Goal: Transaction & Acquisition: Purchase product/service

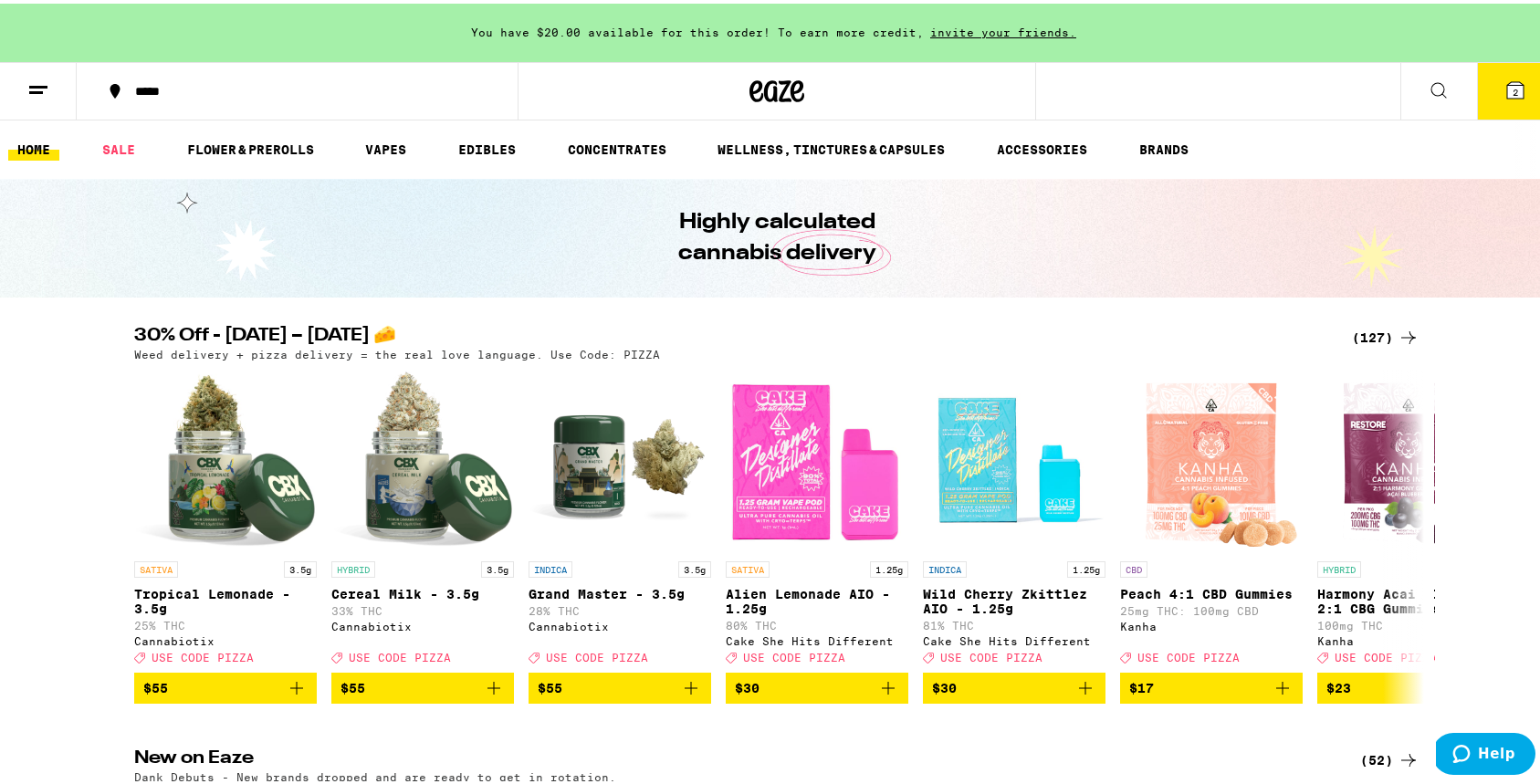
click at [1512, 91] on span "2" at bounding box center [1515, 88] width 6 height 11
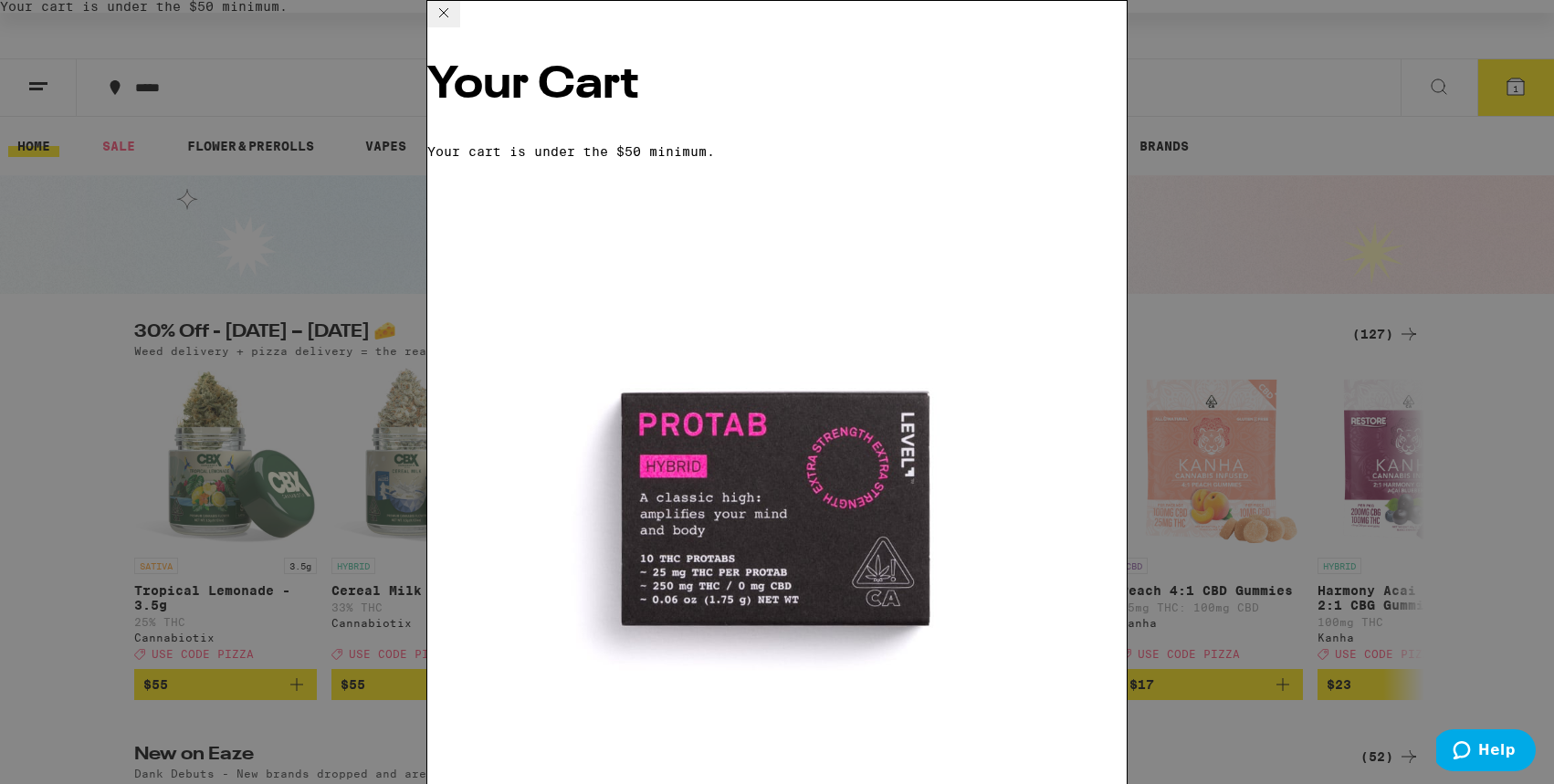
click at [1250, 126] on div "Your Cart Your cart is under the $50 minimum. ProTab: Hybrid - 25mg LEVEL $29 1…" at bounding box center [777, 392] width 1554 height 784
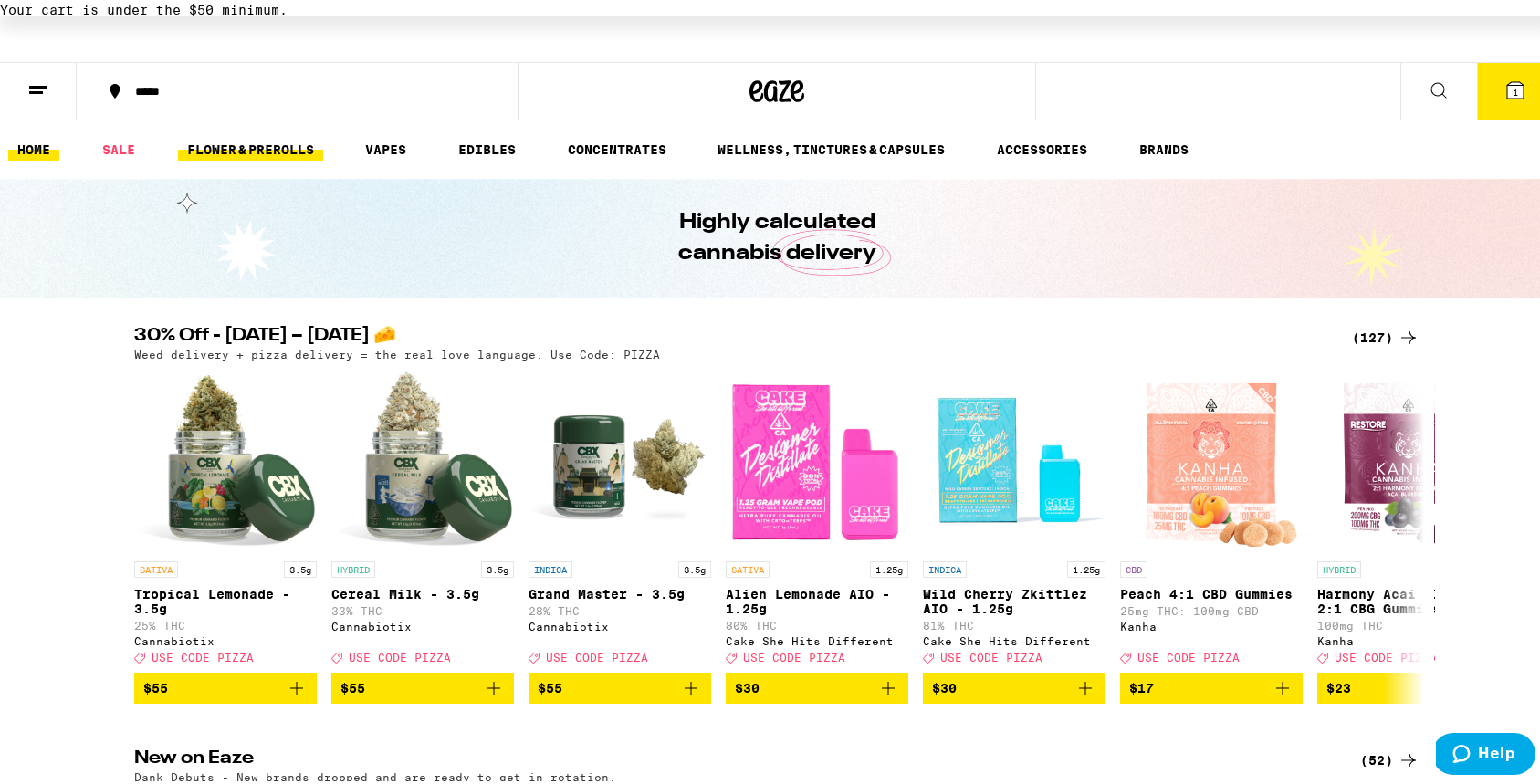
click at [268, 145] on link "FLOWER & PREROLLS" at bounding box center [251, 146] width 145 height 22
click at [270, 142] on link "FLOWER & PREROLLS" at bounding box center [251, 146] width 145 height 22
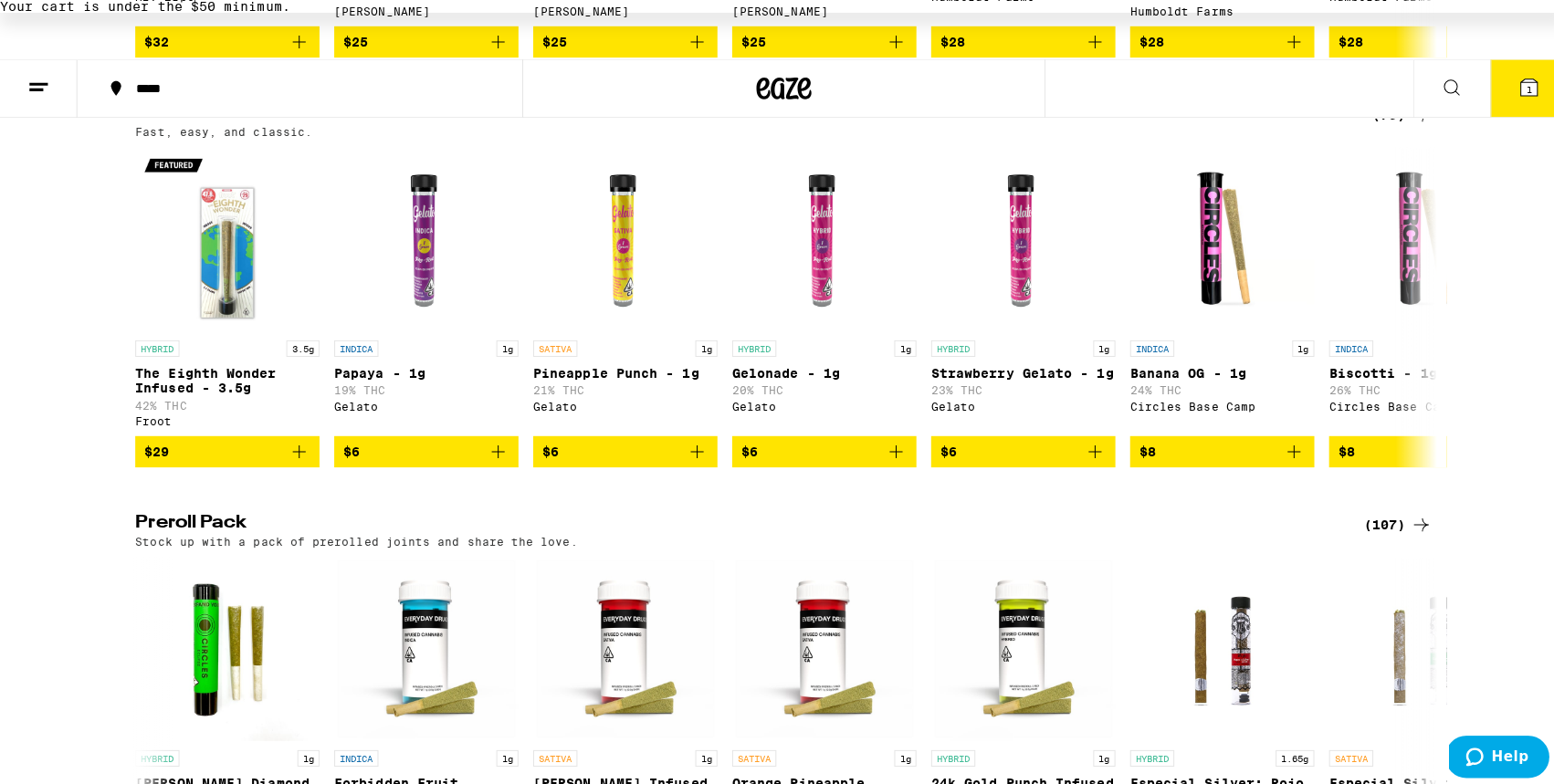
scroll to position [1025, 0]
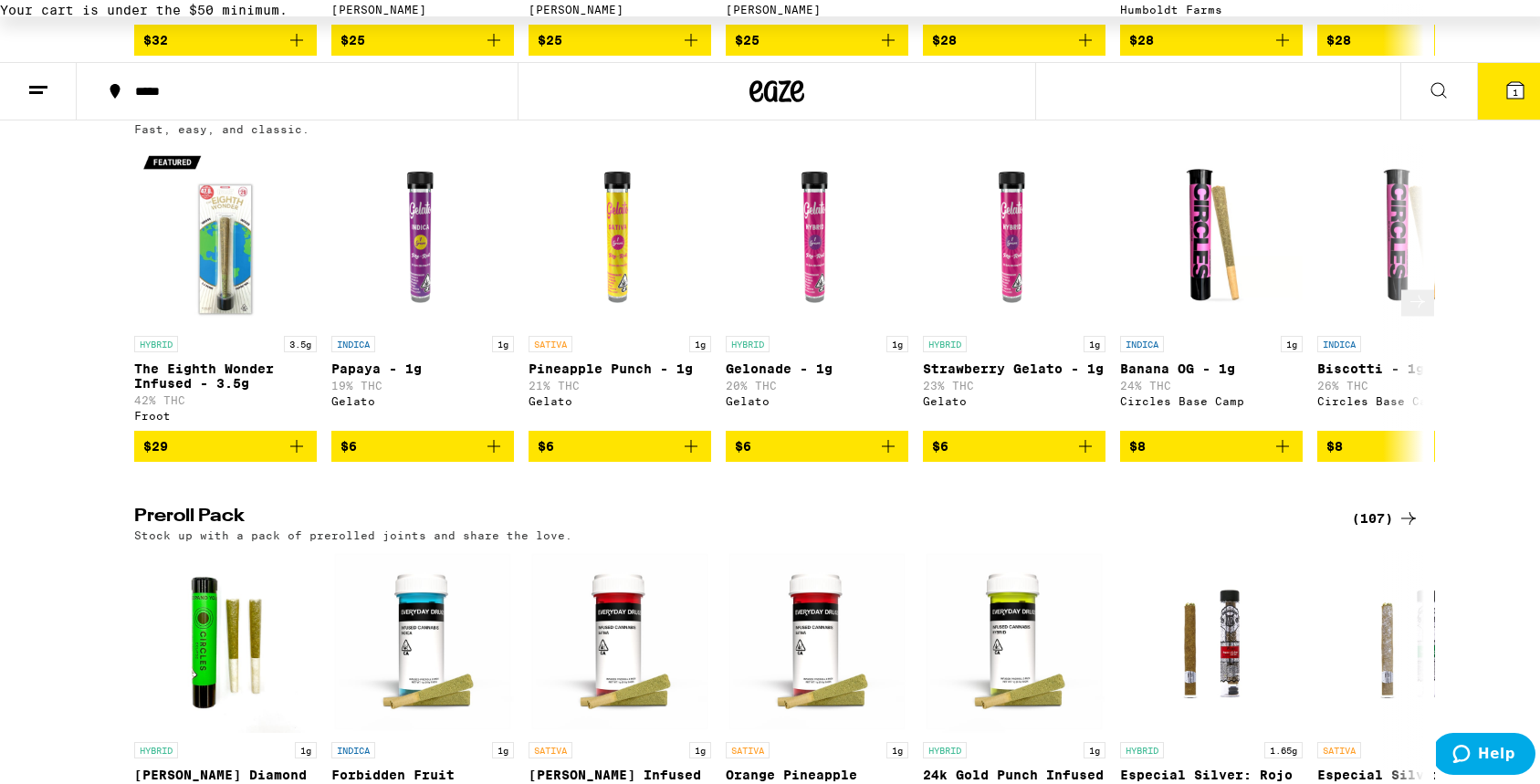
click at [205, 302] on img "Open page for The Eighth Wonder Infused - 3.5g from Froot" at bounding box center [225, 232] width 182 height 182
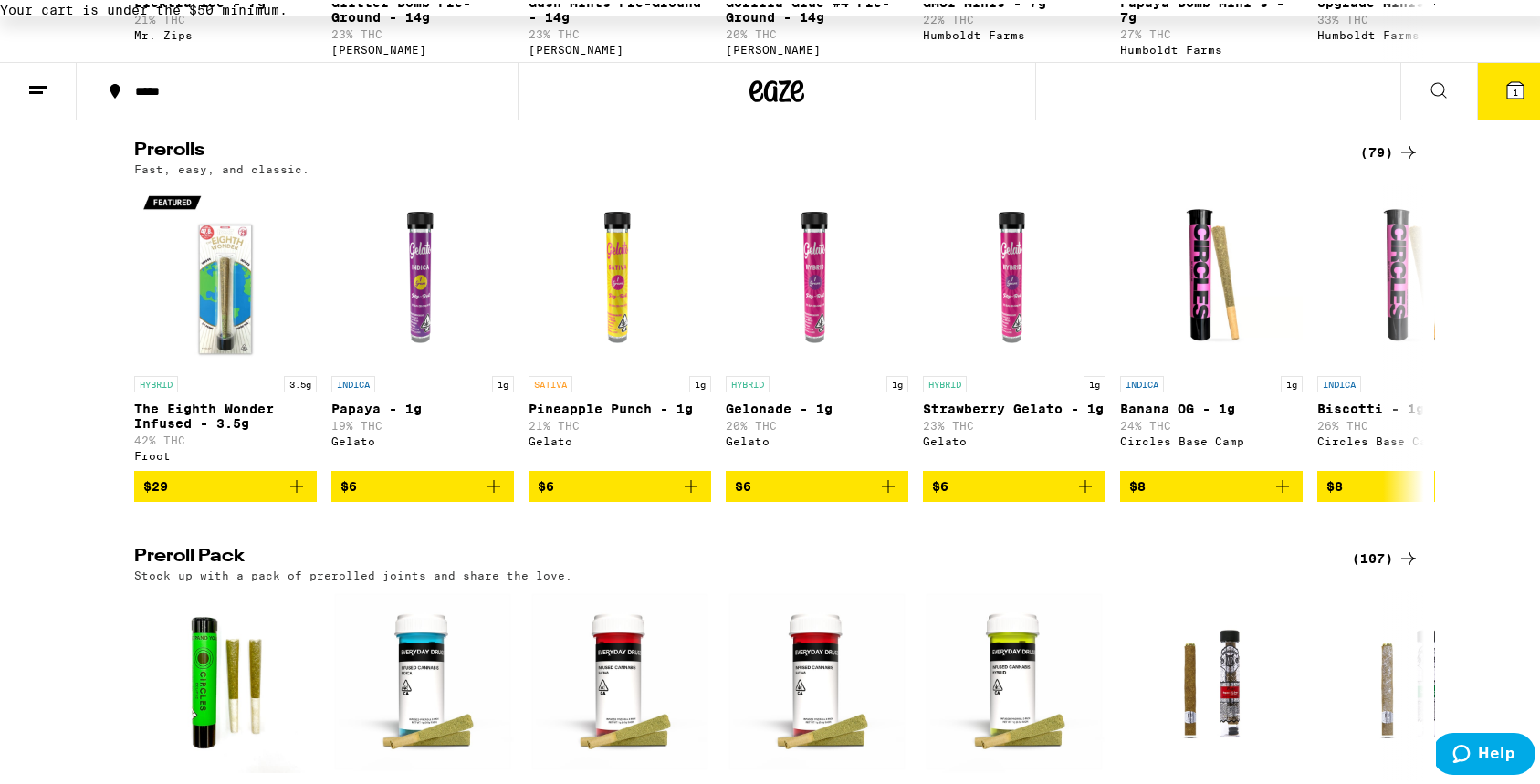
scroll to position [987, 0]
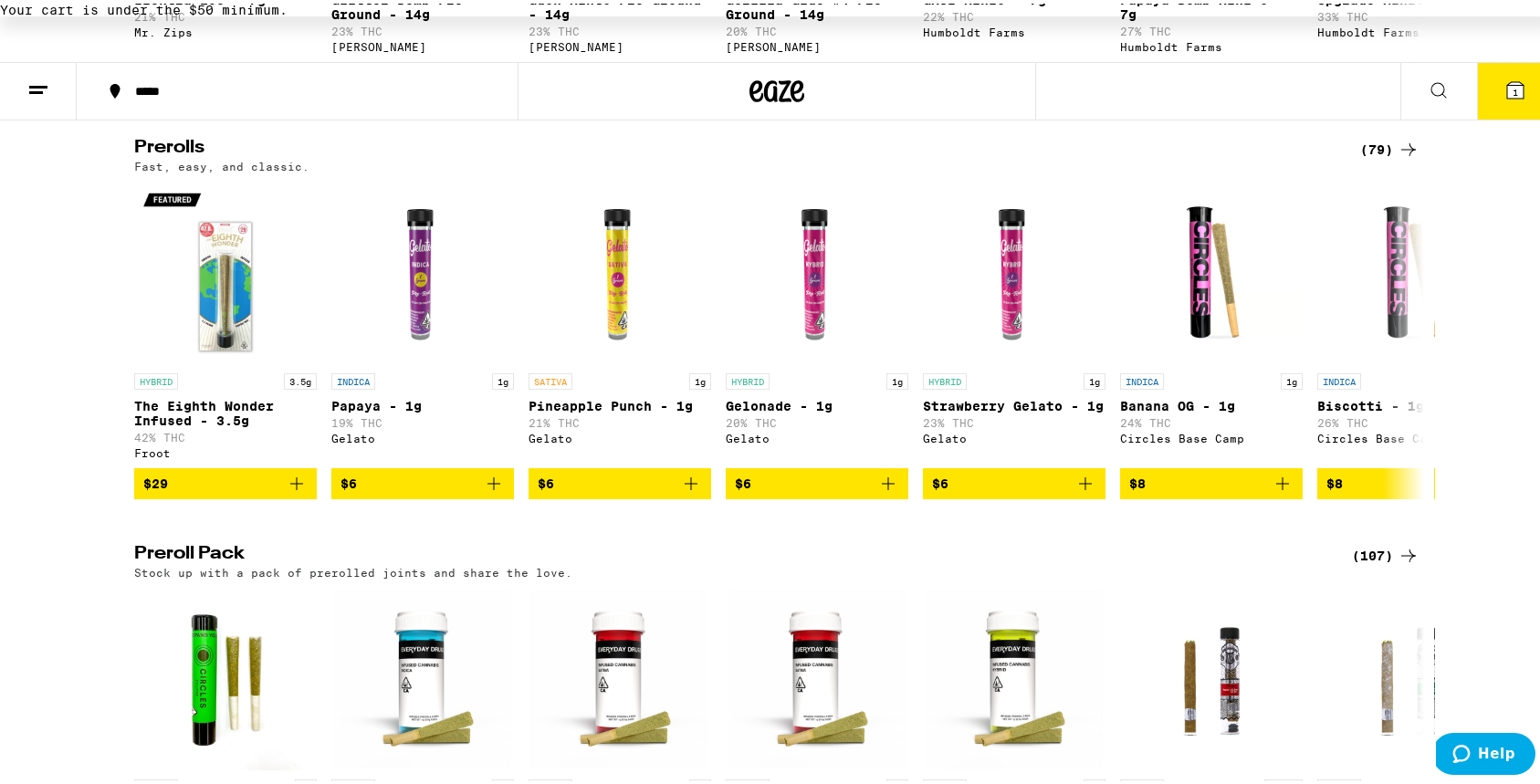
click at [1404, 168] on div "Fast, easy, and classic." at bounding box center [776, 163] width 1285 height 12
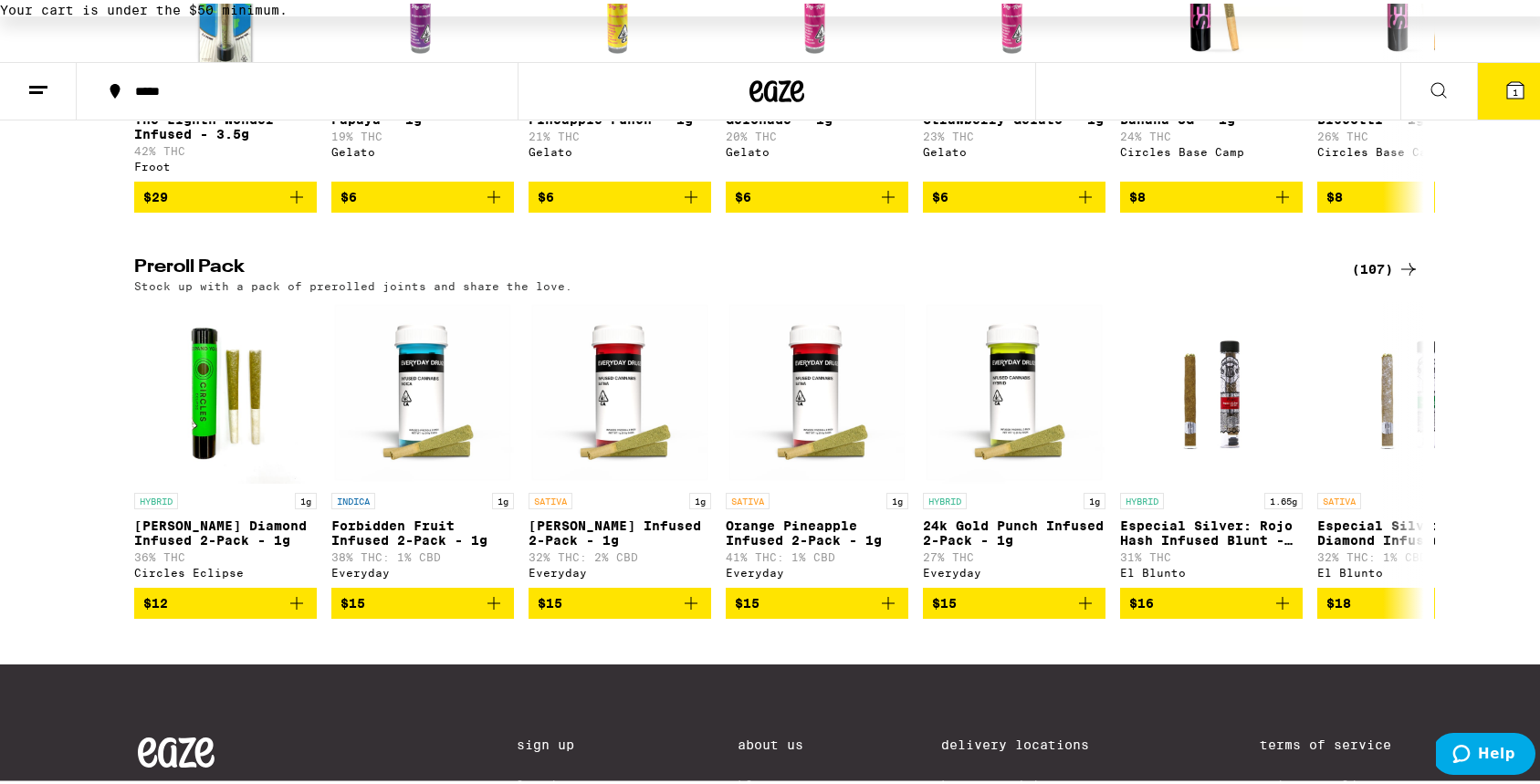
scroll to position [1378, 0]
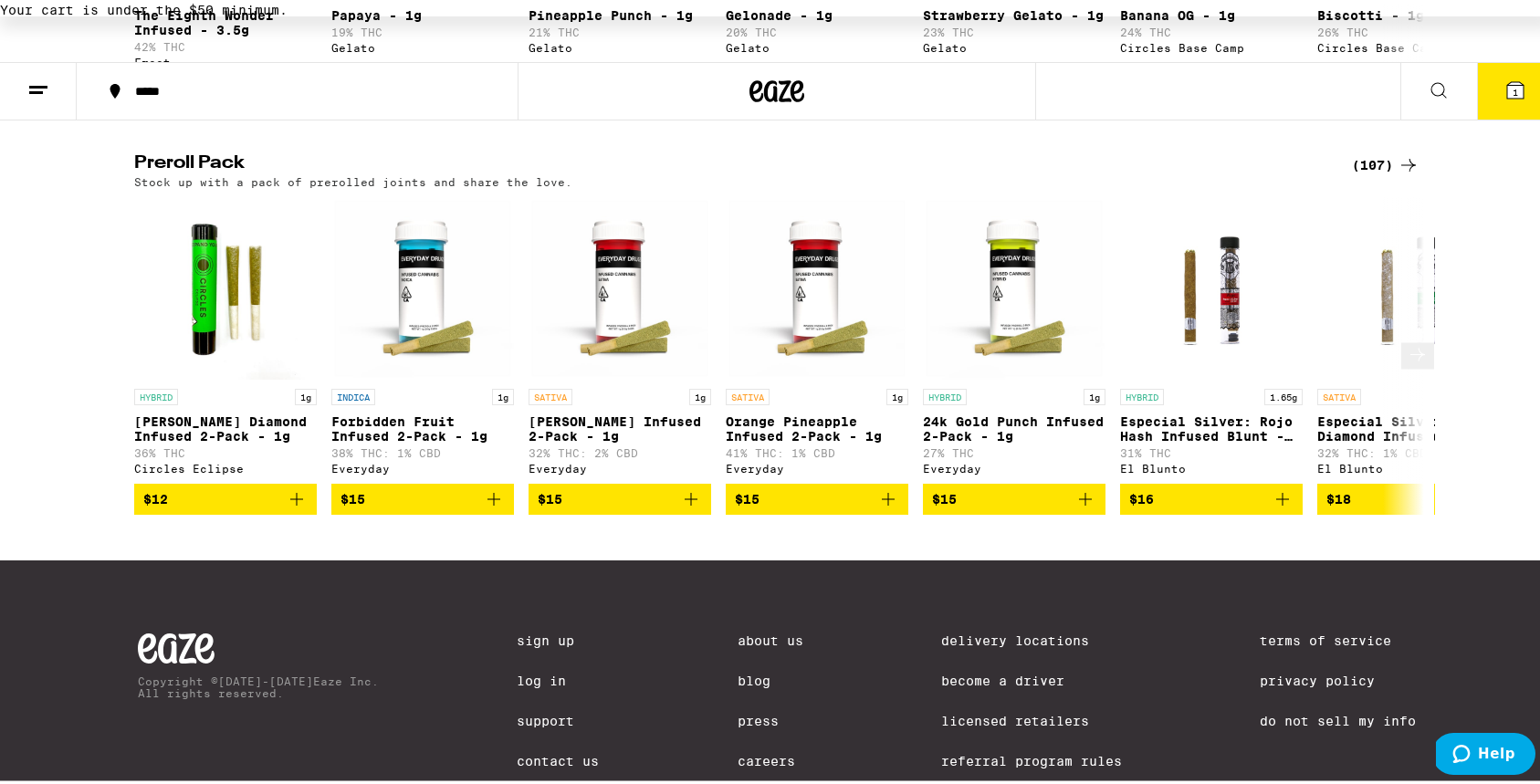
click at [1405, 366] on button at bounding box center [1417, 352] width 33 height 27
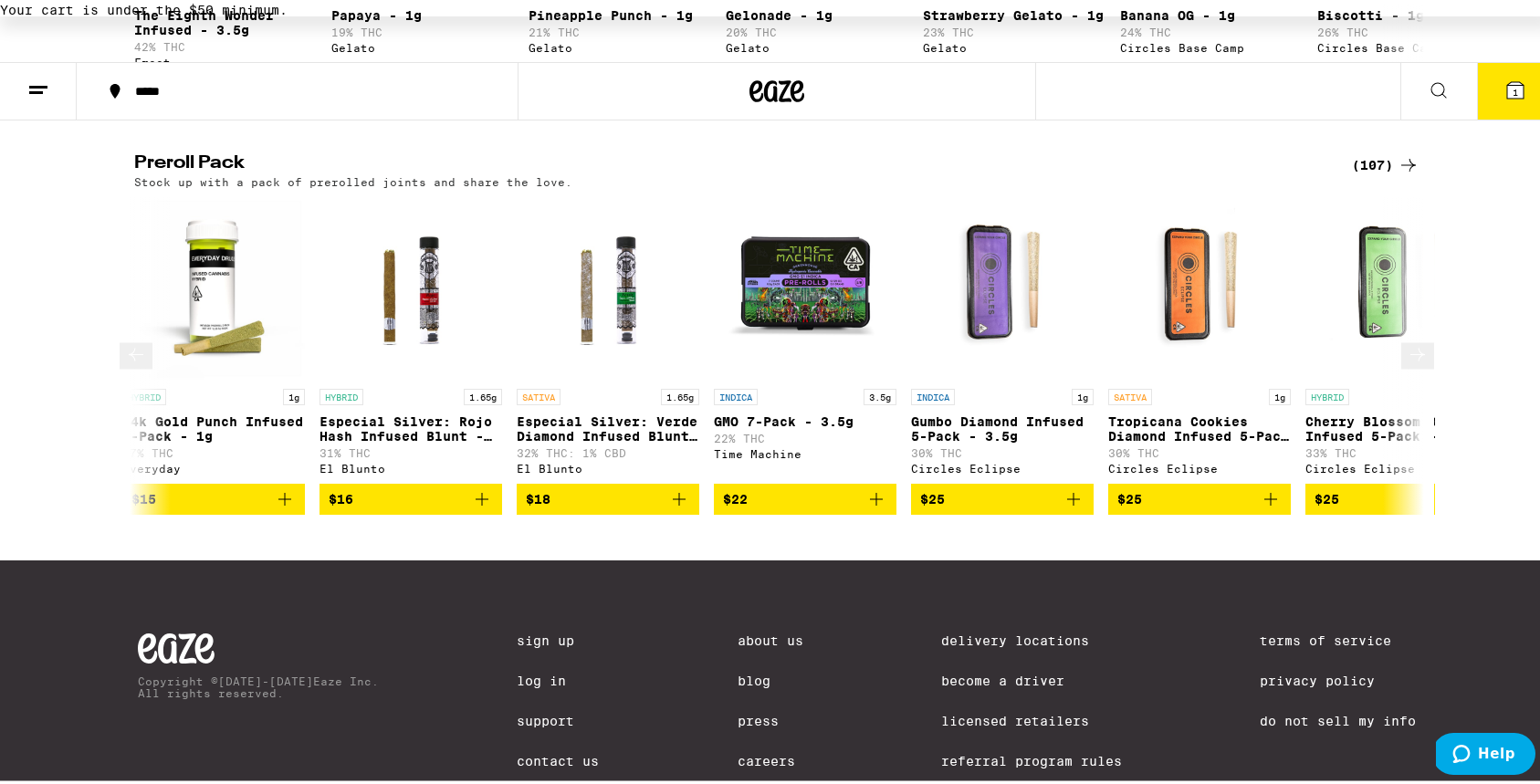
scroll to position [0, 1086]
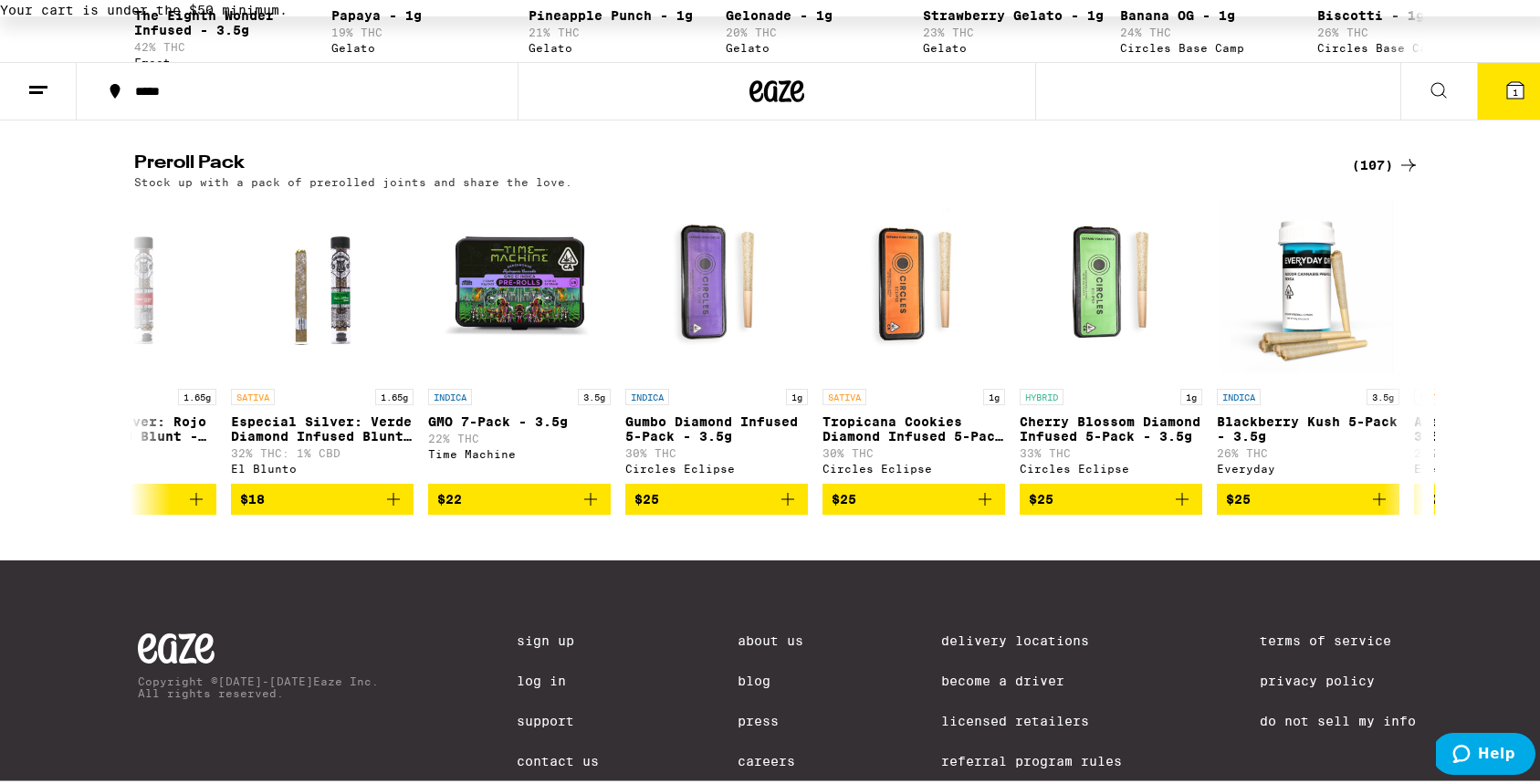
click at [1465, 451] on div "Preroll Pack (107) Stock up with a pack of prerolled joints and share the love.…" at bounding box center [776, 331] width 1554 height 361
click at [1410, 358] on icon at bounding box center [1417, 351] width 15 height 13
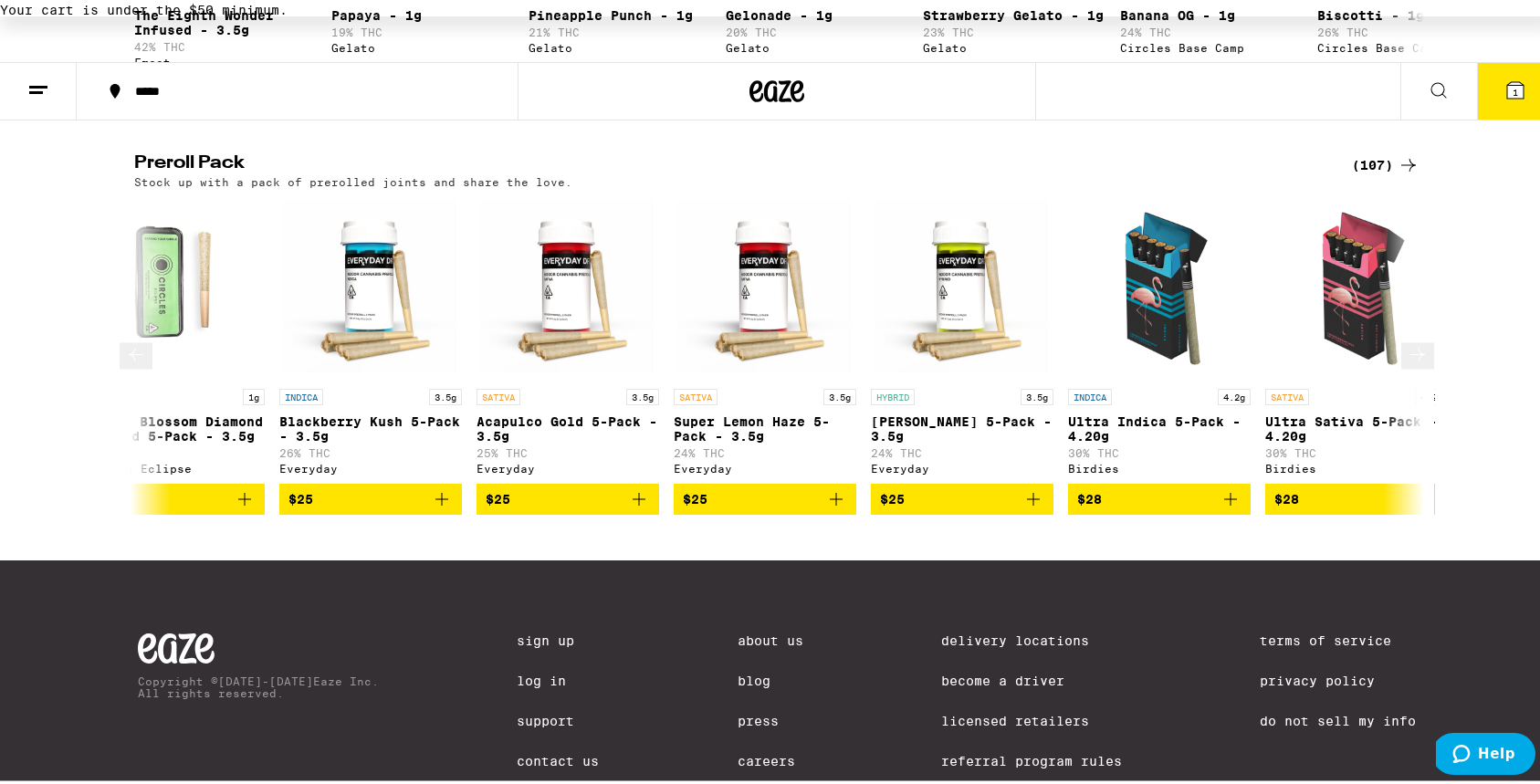
scroll to position [0, 2173]
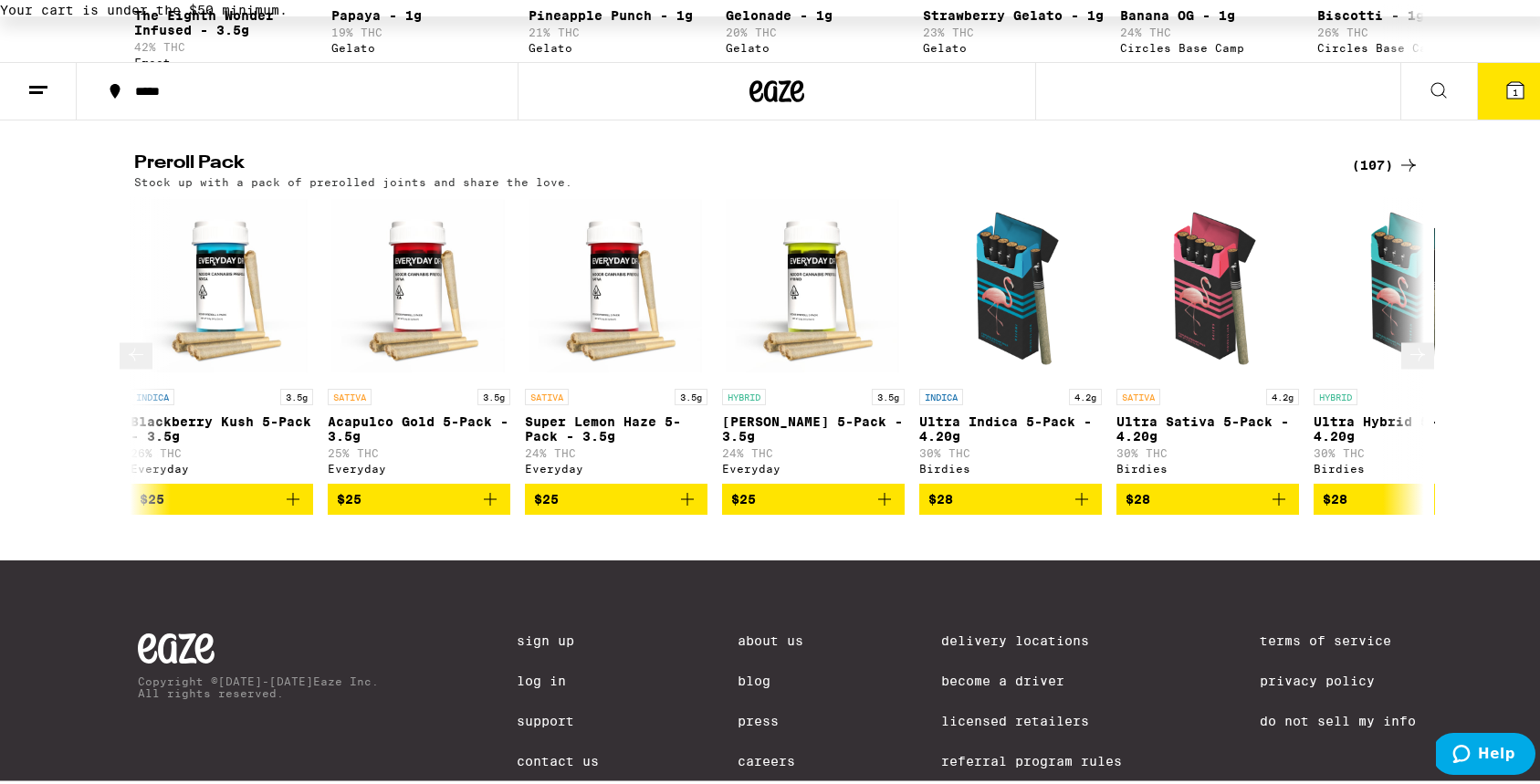
click at [1410, 358] on icon at bounding box center [1417, 351] width 15 height 13
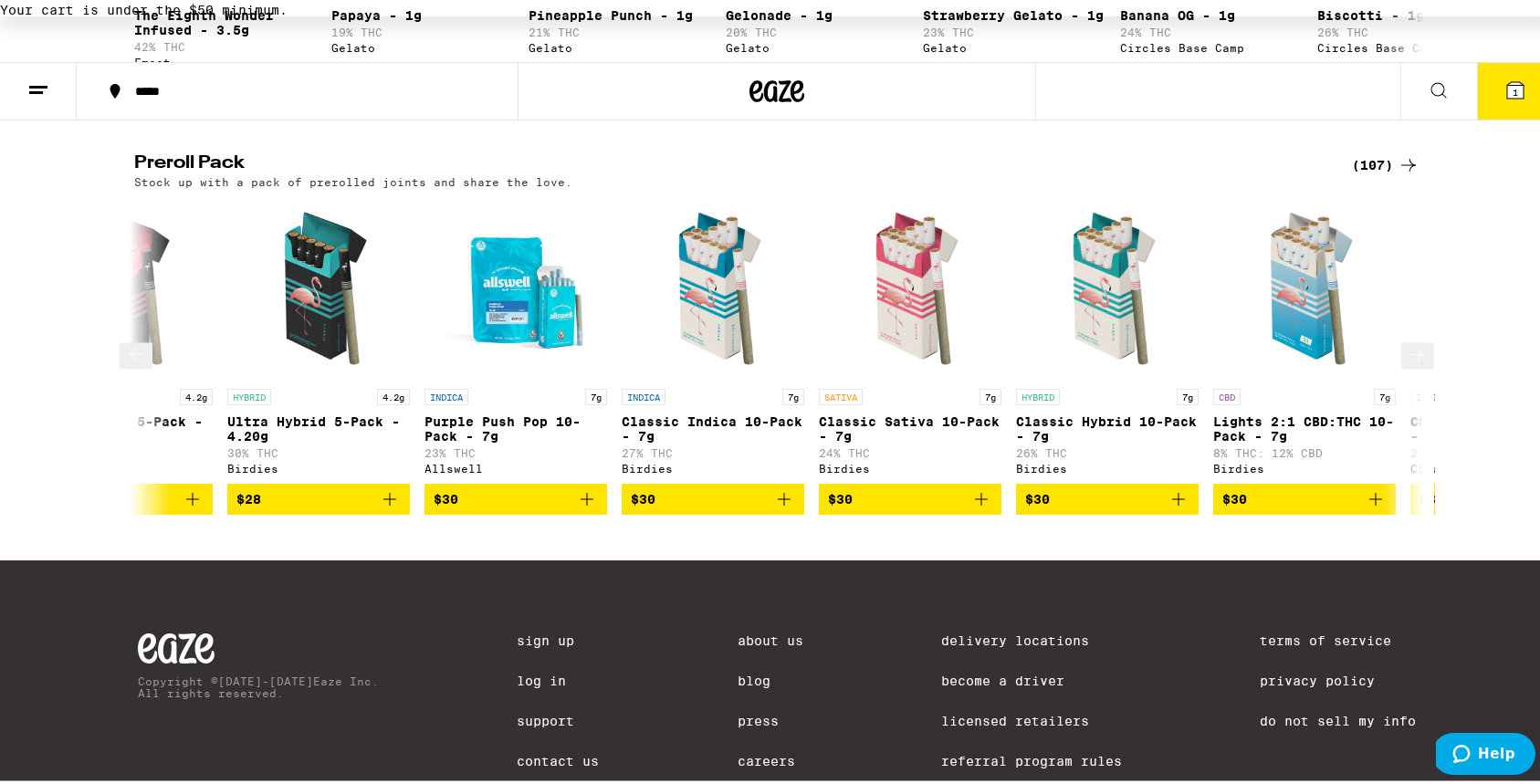
click at [1410, 358] on icon at bounding box center [1417, 351] width 15 height 13
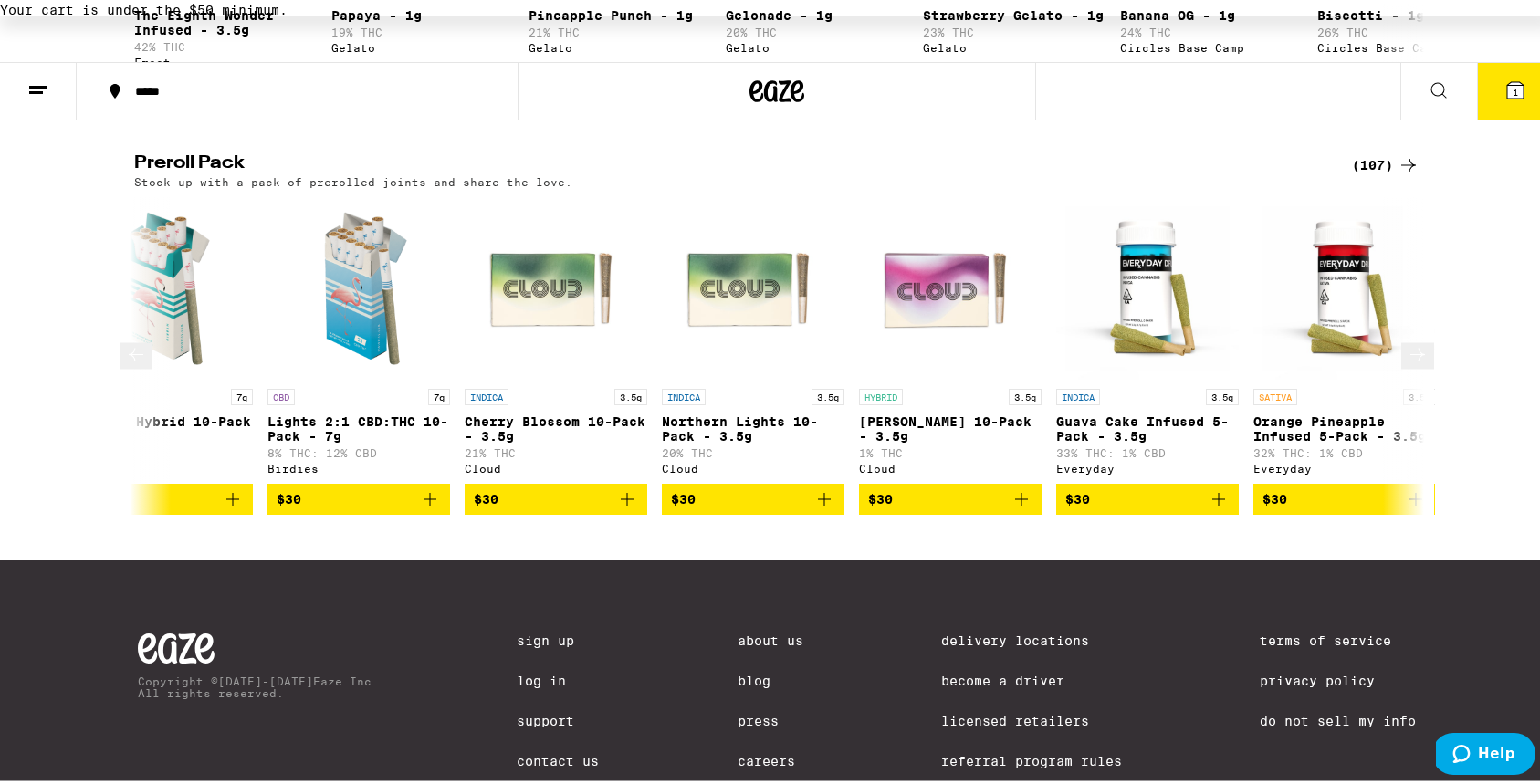
scroll to position [0, 4345]
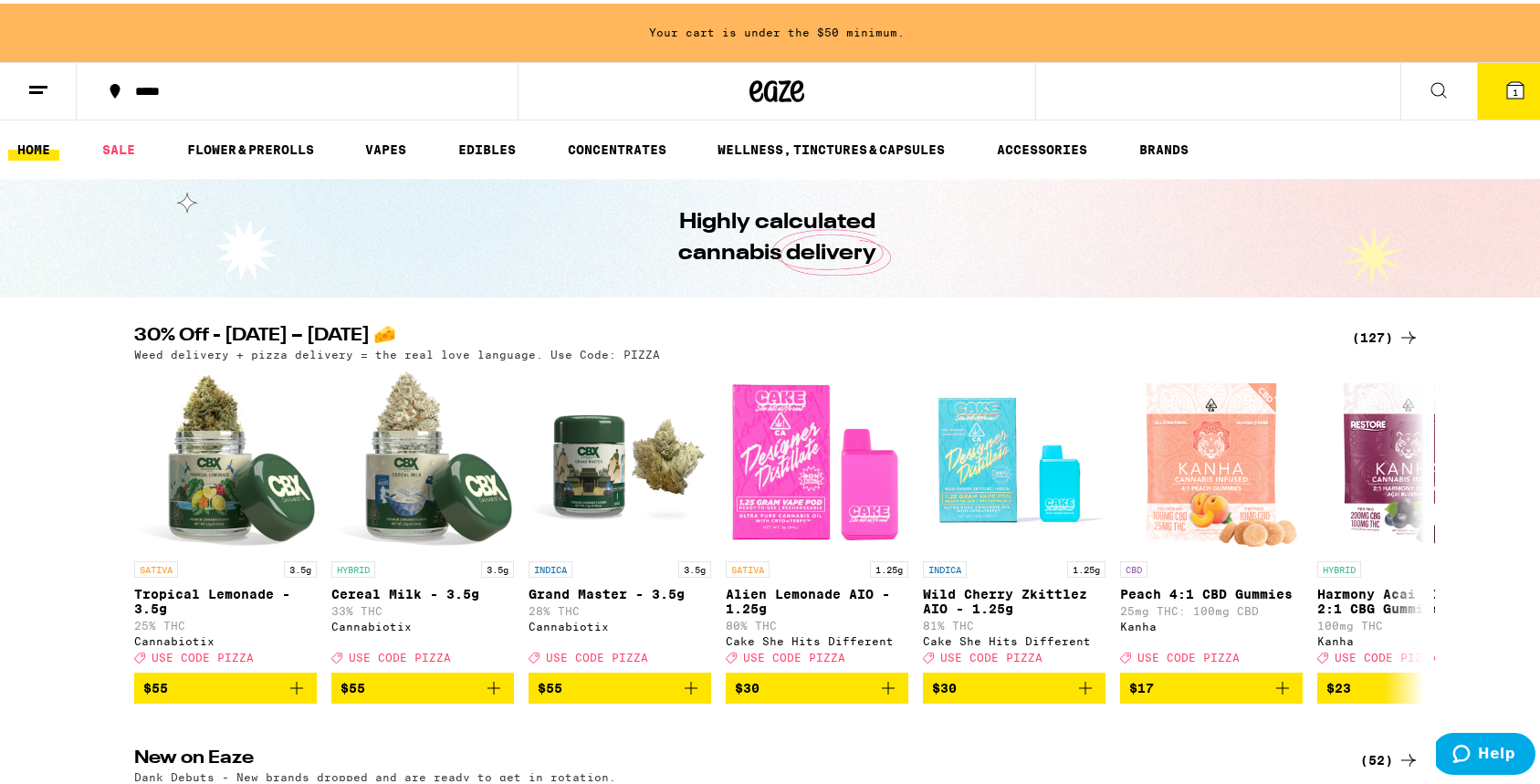
click at [1480, 111] on button "1" at bounding box center [1514, 87] width 76 height 56
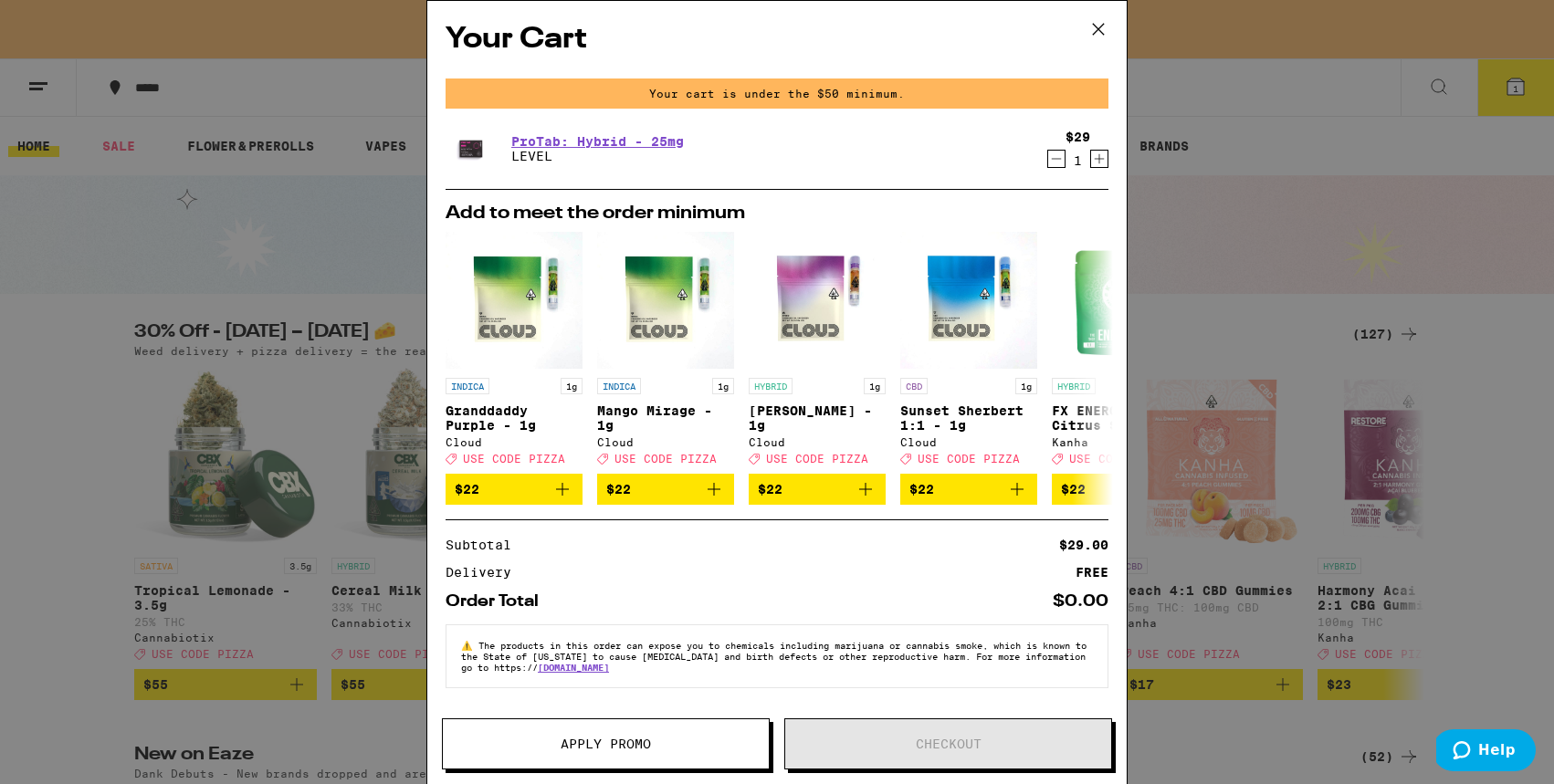
click at [1109, 26] on icon at bounding box center [1099, 30] width 28 height 28
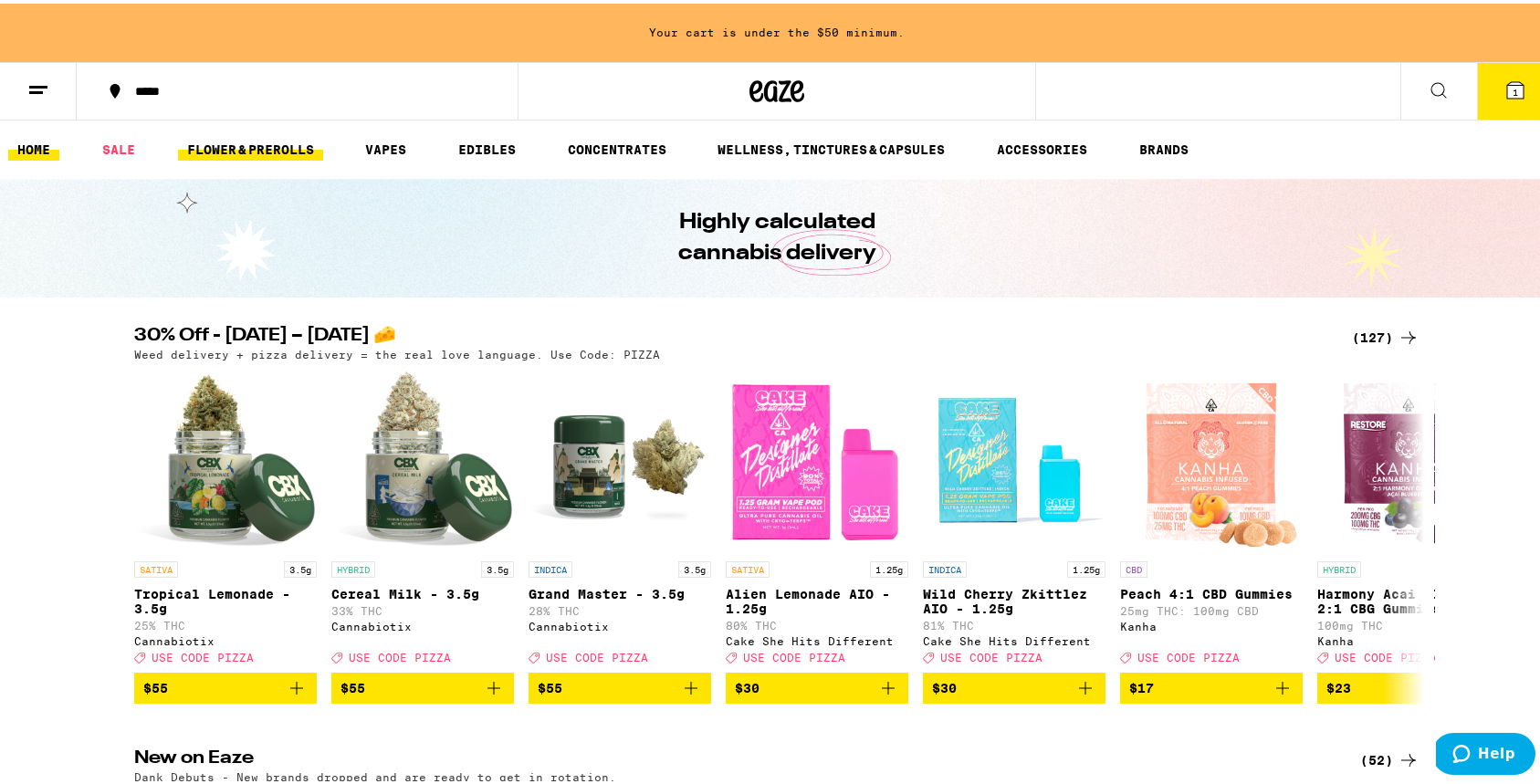
click at [277, 155] on link "FLOWER & PREROLLS" at bounding box center [251, 146] width 145 height 22
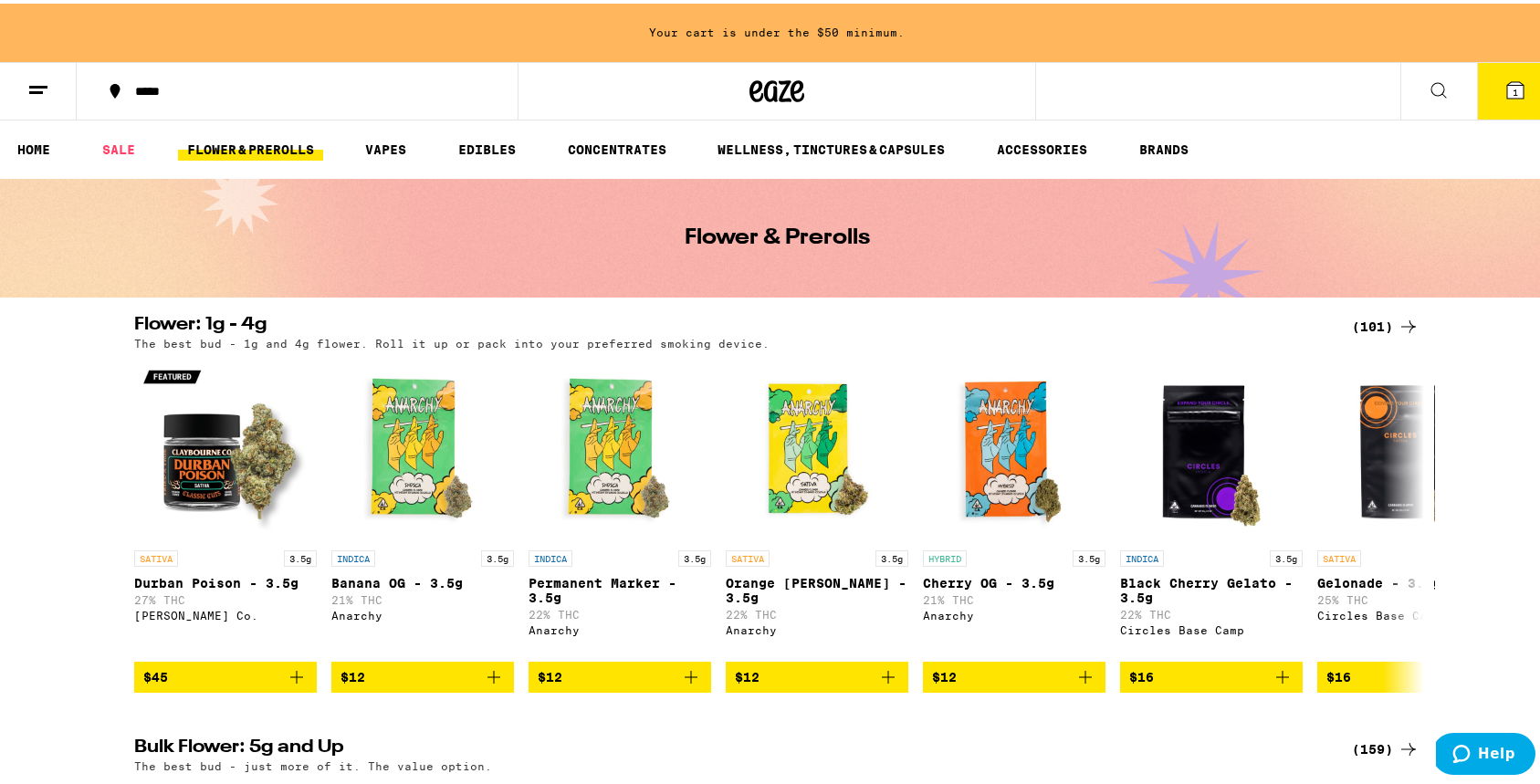
click at [1401, 323] on icon at bounding box center [1408, 322] width 15 height 13
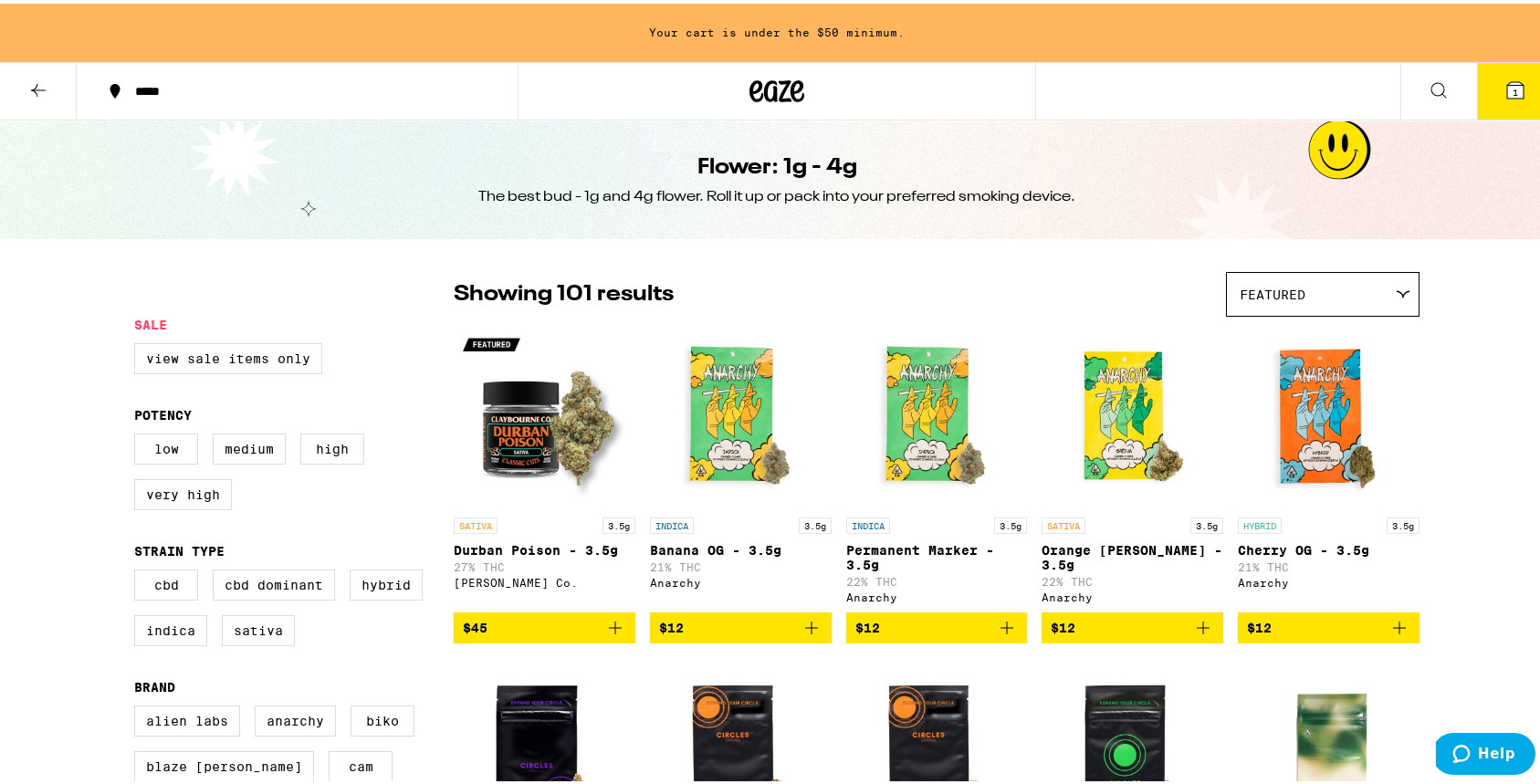
click at [1372, 291] on div "Featured" at bounding box center [1322, 290] width 191 height 43
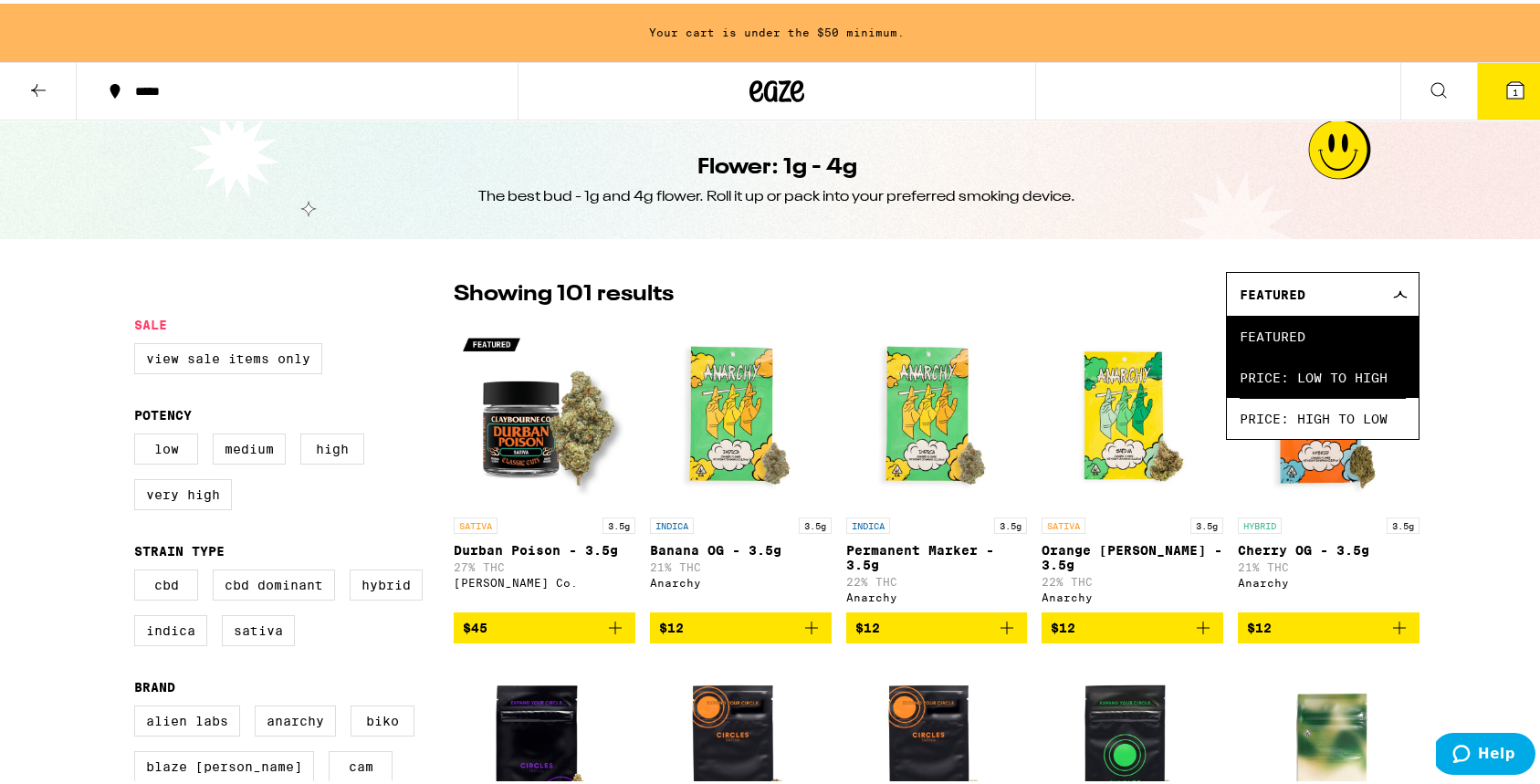
click at [1359, 377] on span "Price: Low to High" at bounding box center [1323, 373] width 167 height 41
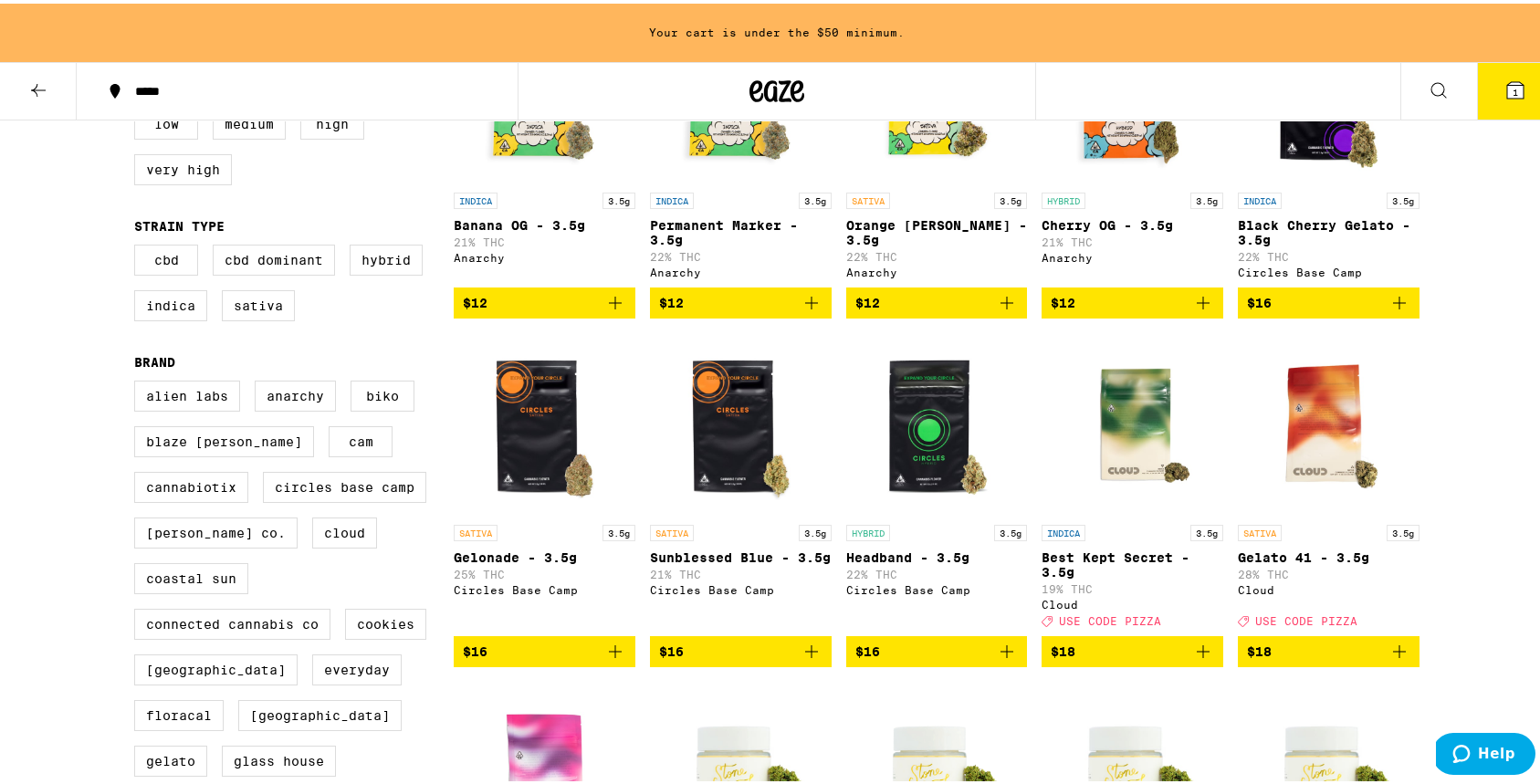
scroll to position [326, 0]
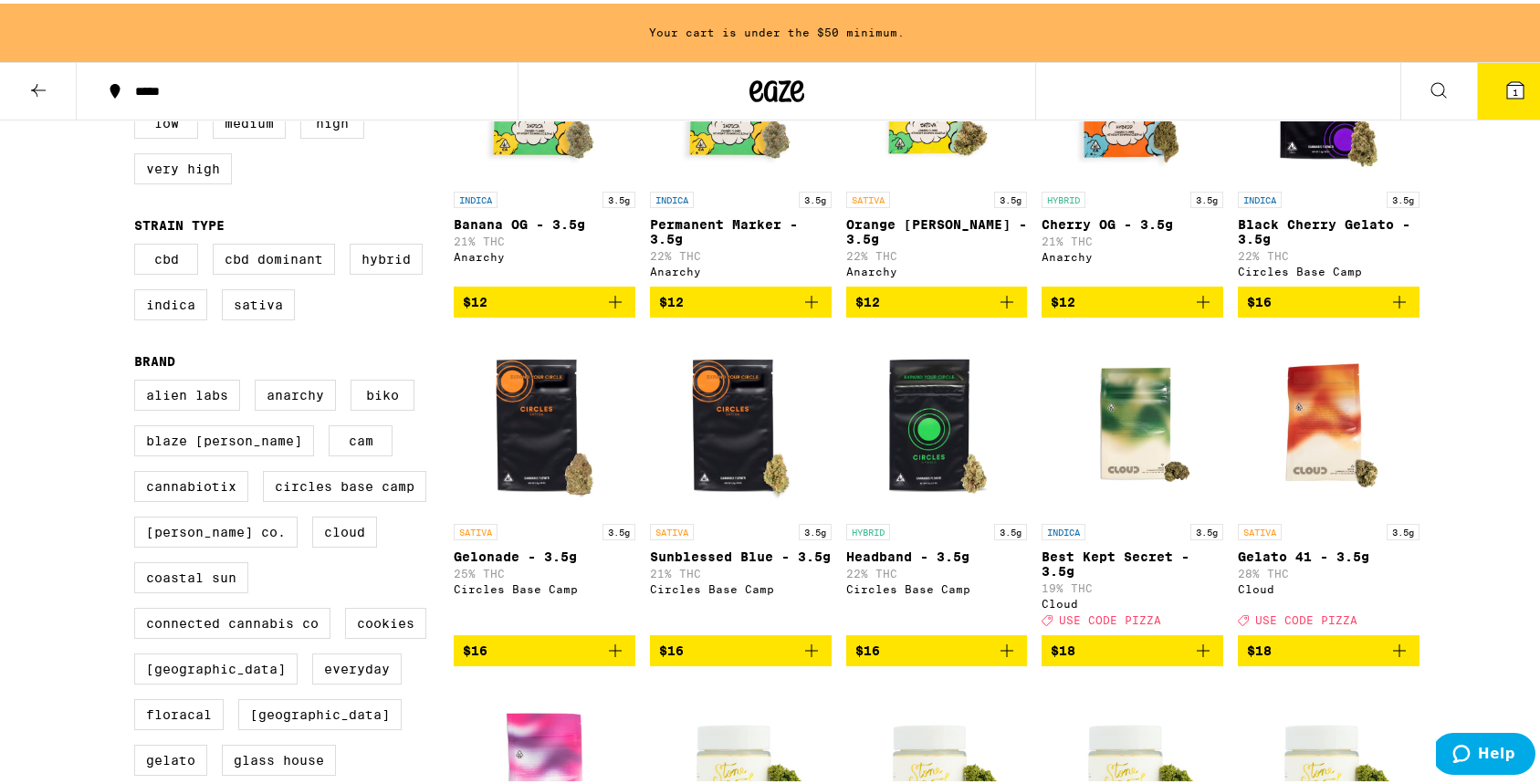
click at [1003, 304] on icon "Add to bag" at bounding box center [1007, 298] width 13 height 13
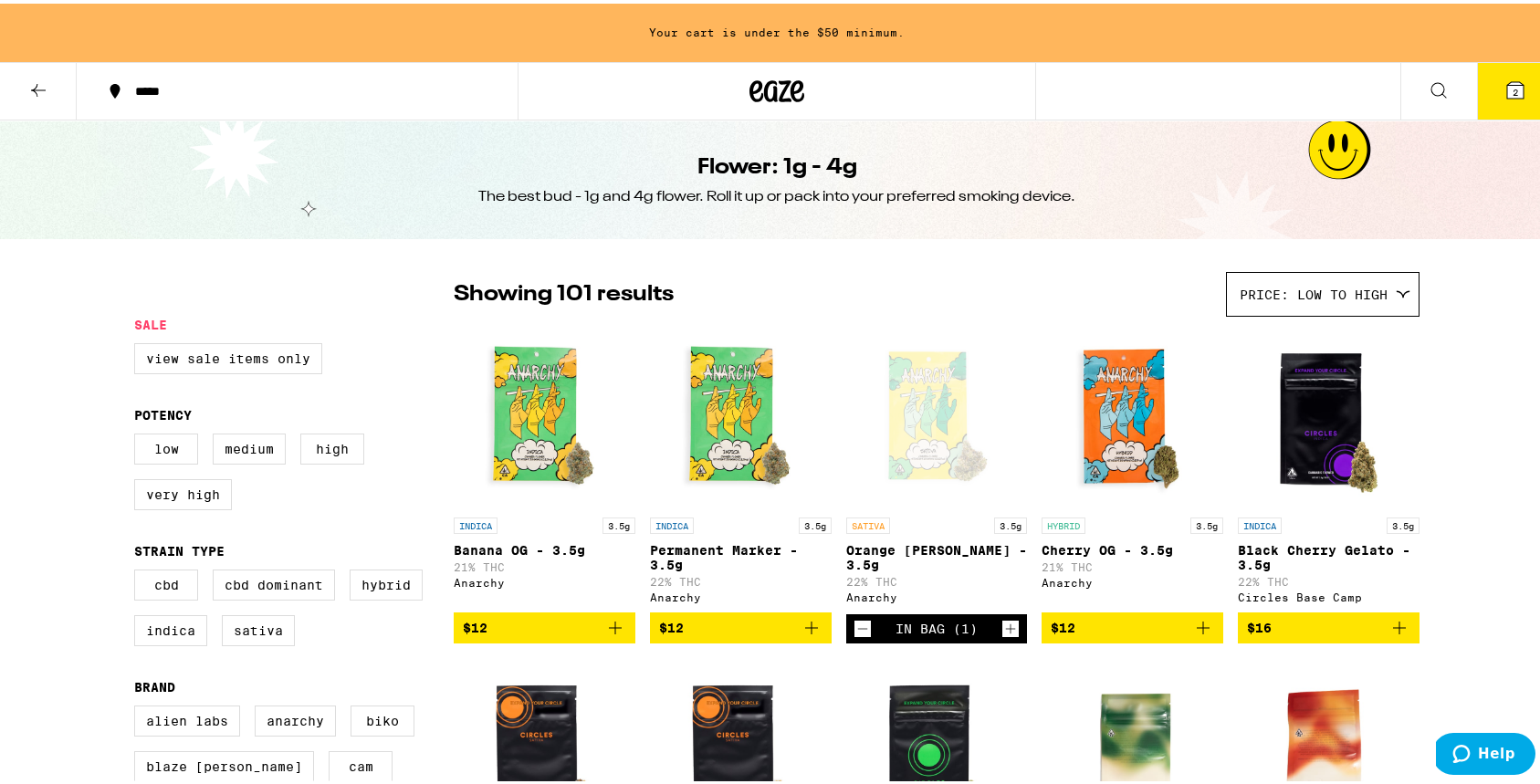
click at [41, 97] on button at bounding box center [38, 88] width 76 height 57
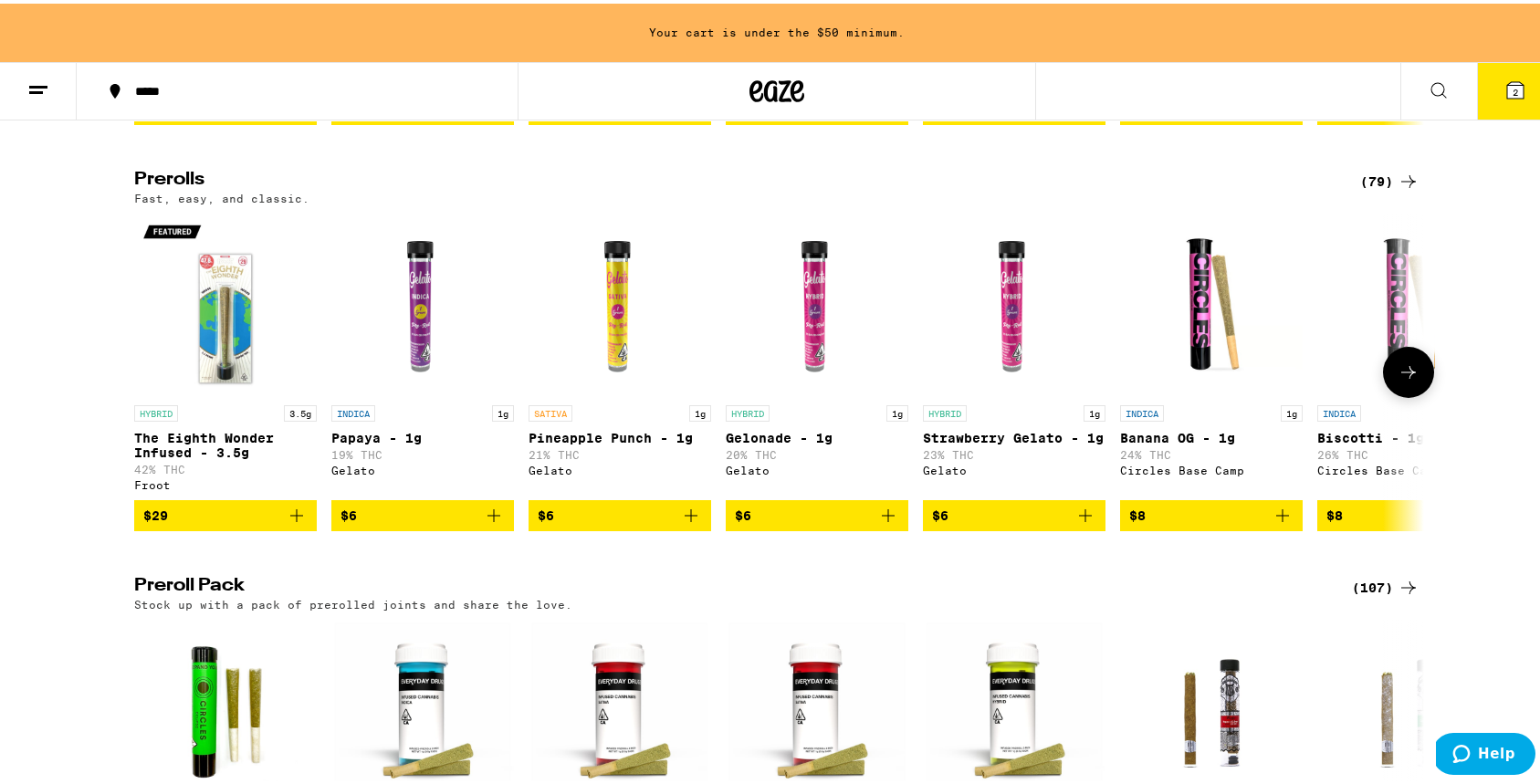
scroll to position [984, 0]
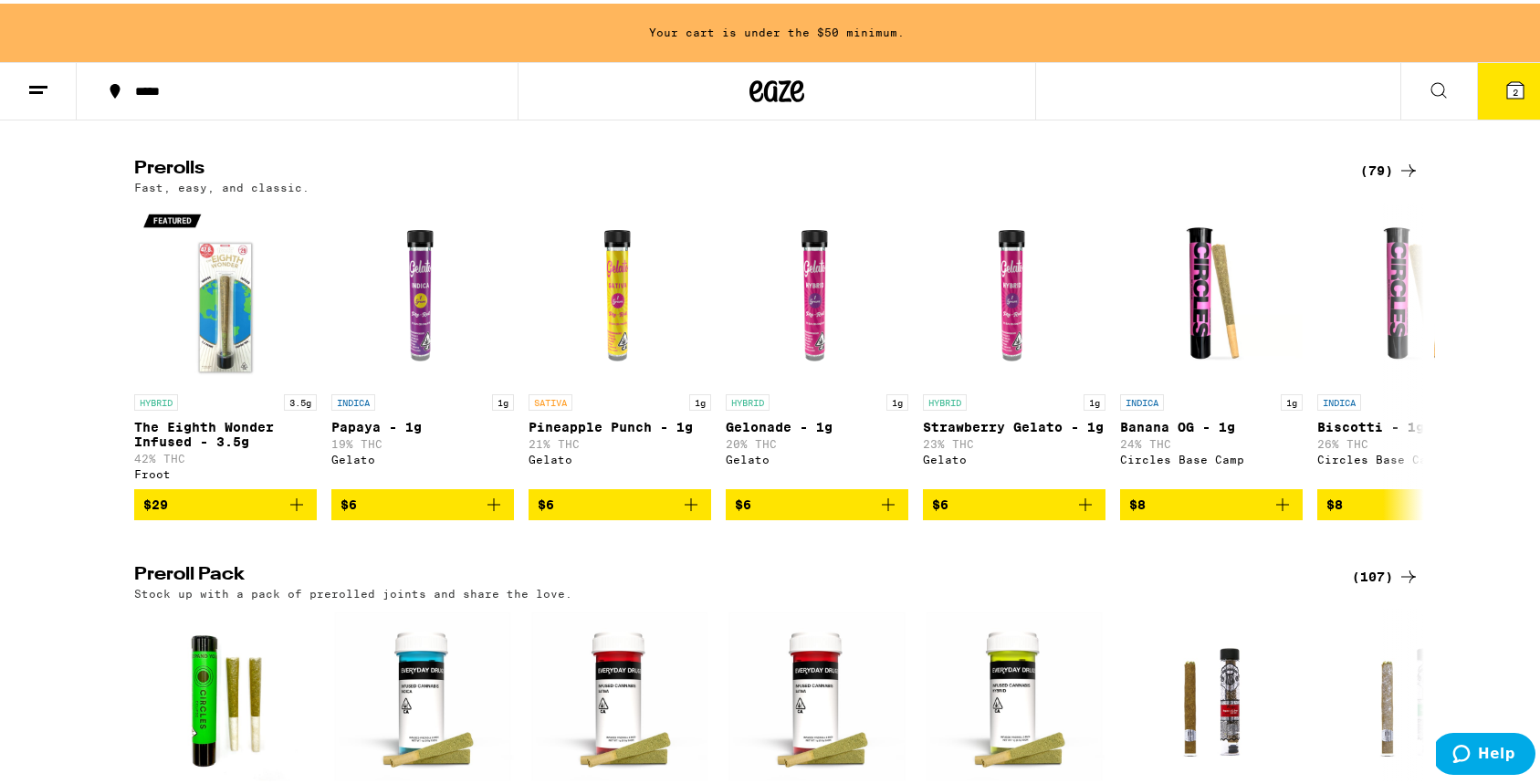
click at [1386, 178] on div "(79)" at bounding box center [1390, 167] width 59 height 22
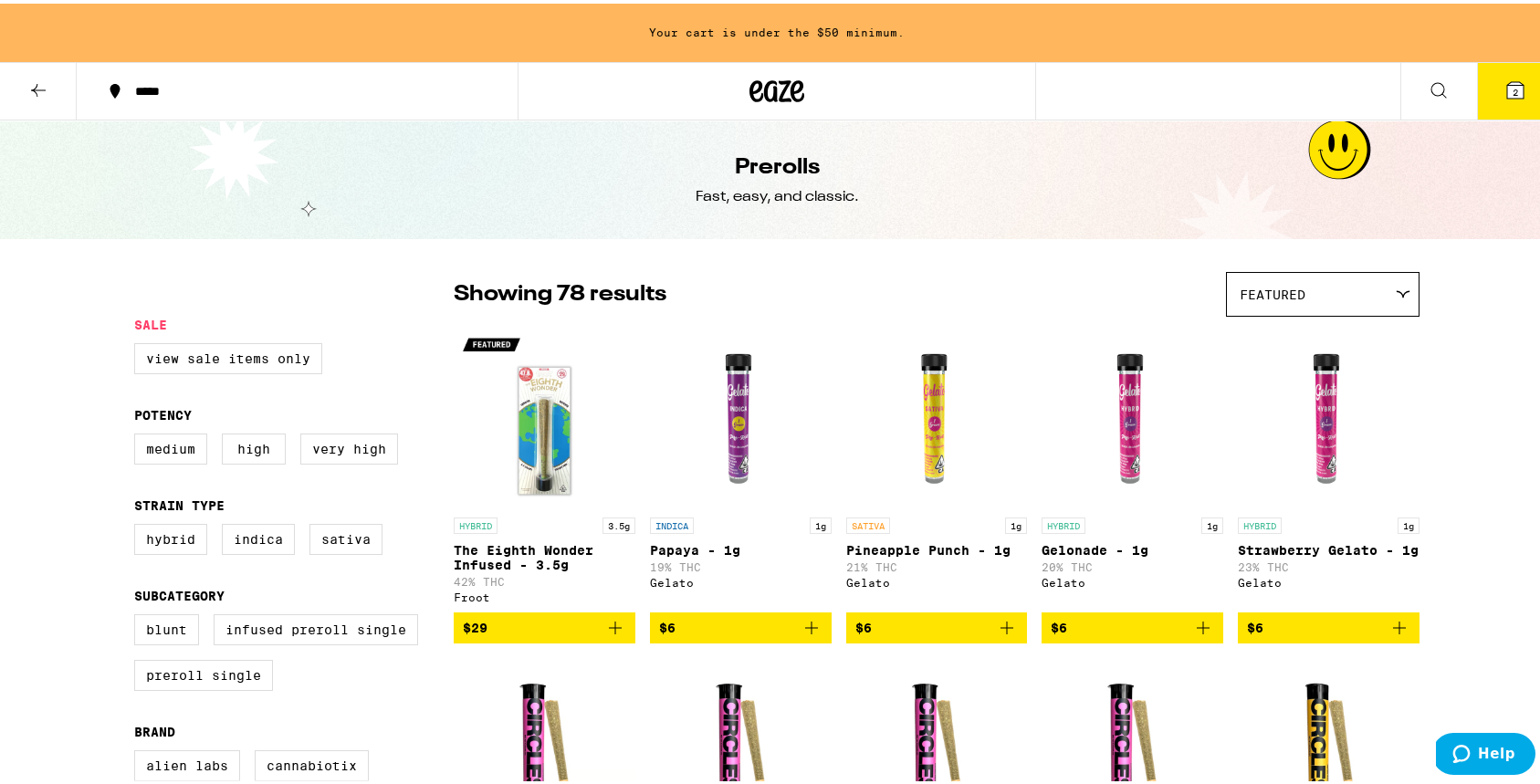
click at [1425, 97] on button at bounding box center [1438, 88] width 76 height 57
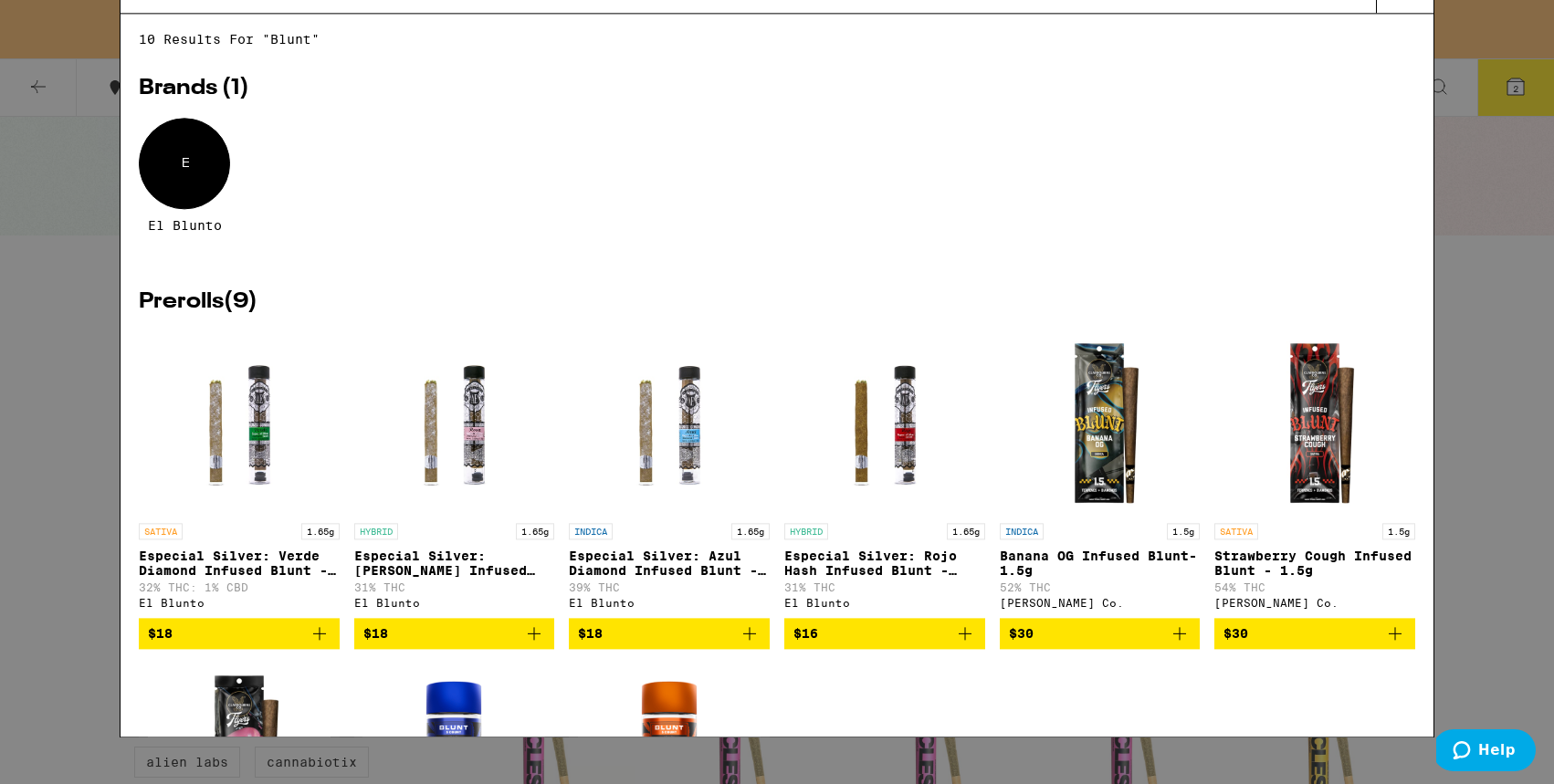
type input "blunt"
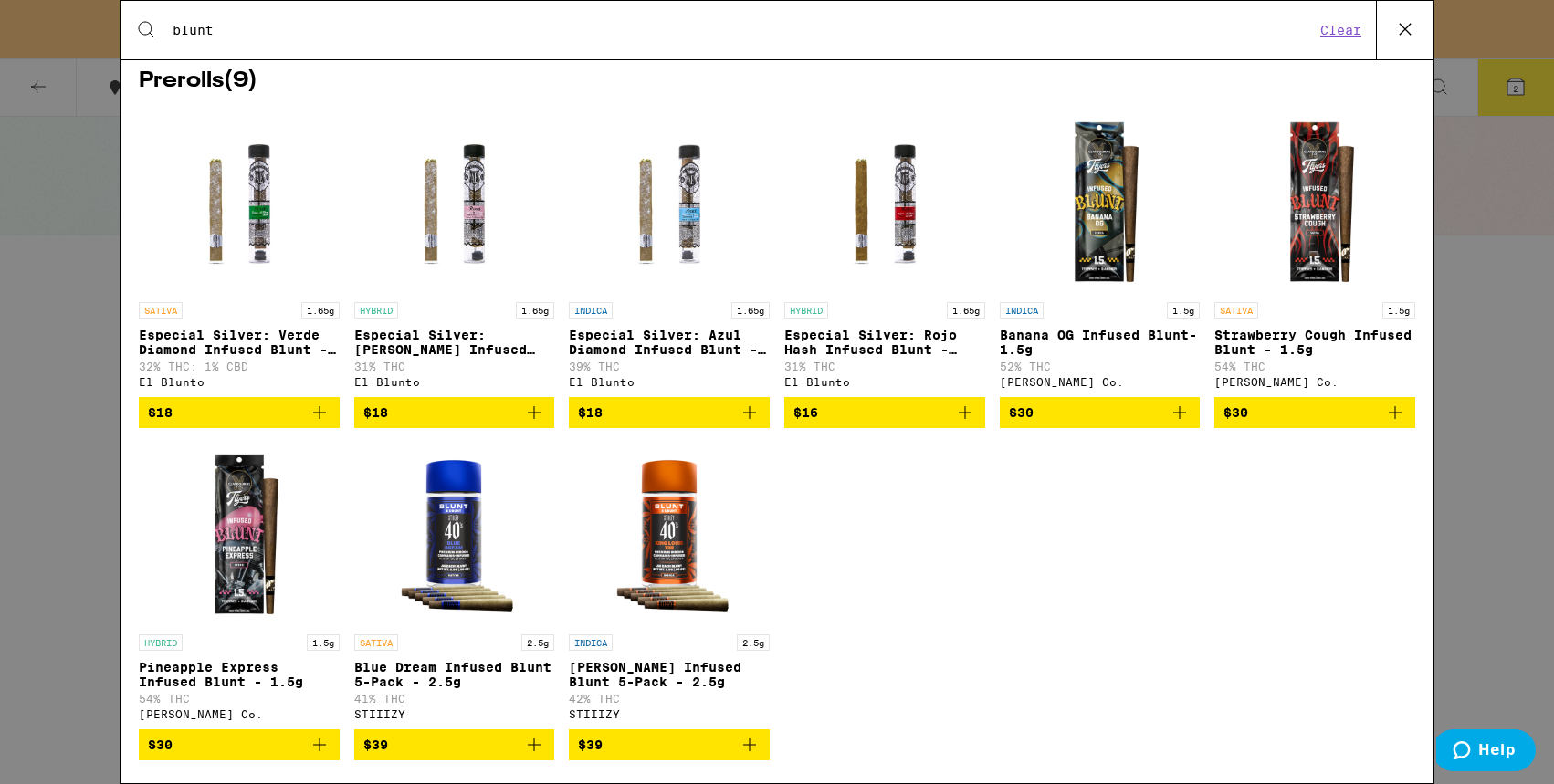
scroll to position [265, 0]
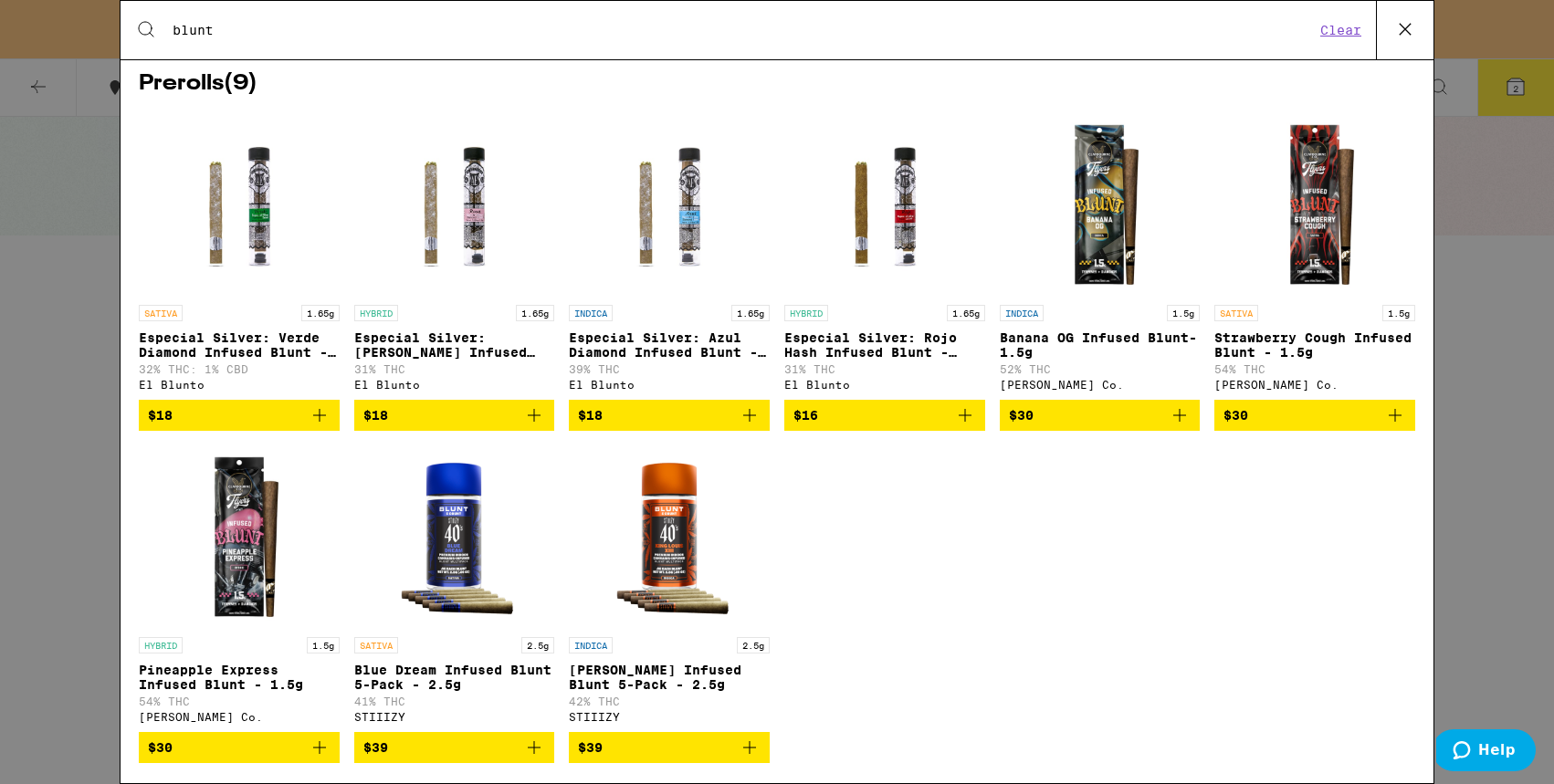
click at [298, 418] on span "$18" at bounding box center [239, 415] width 182 height 22
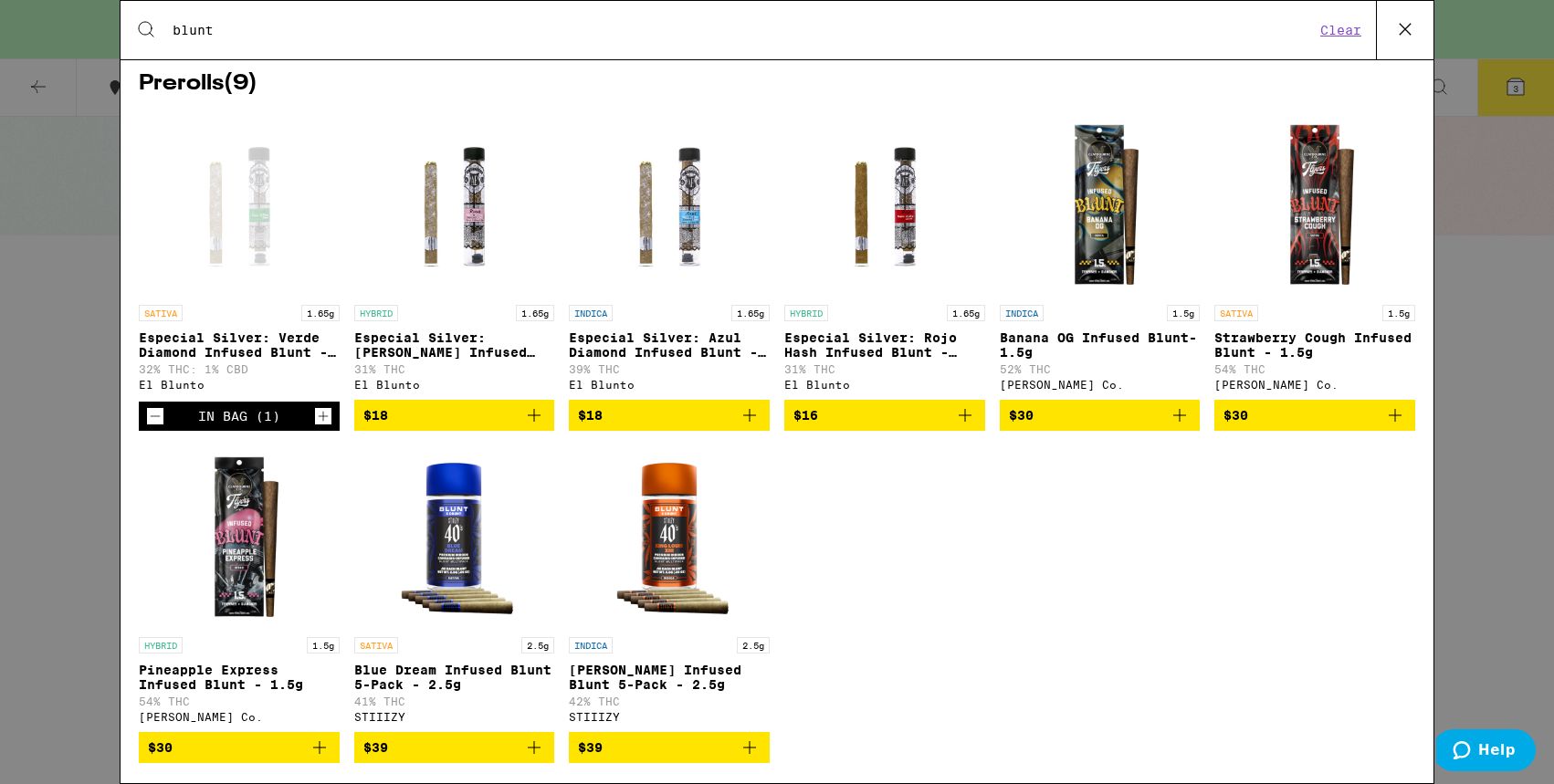
click at [1407, 39] on icon at bounding box center [1405, 30] width 28 height 28
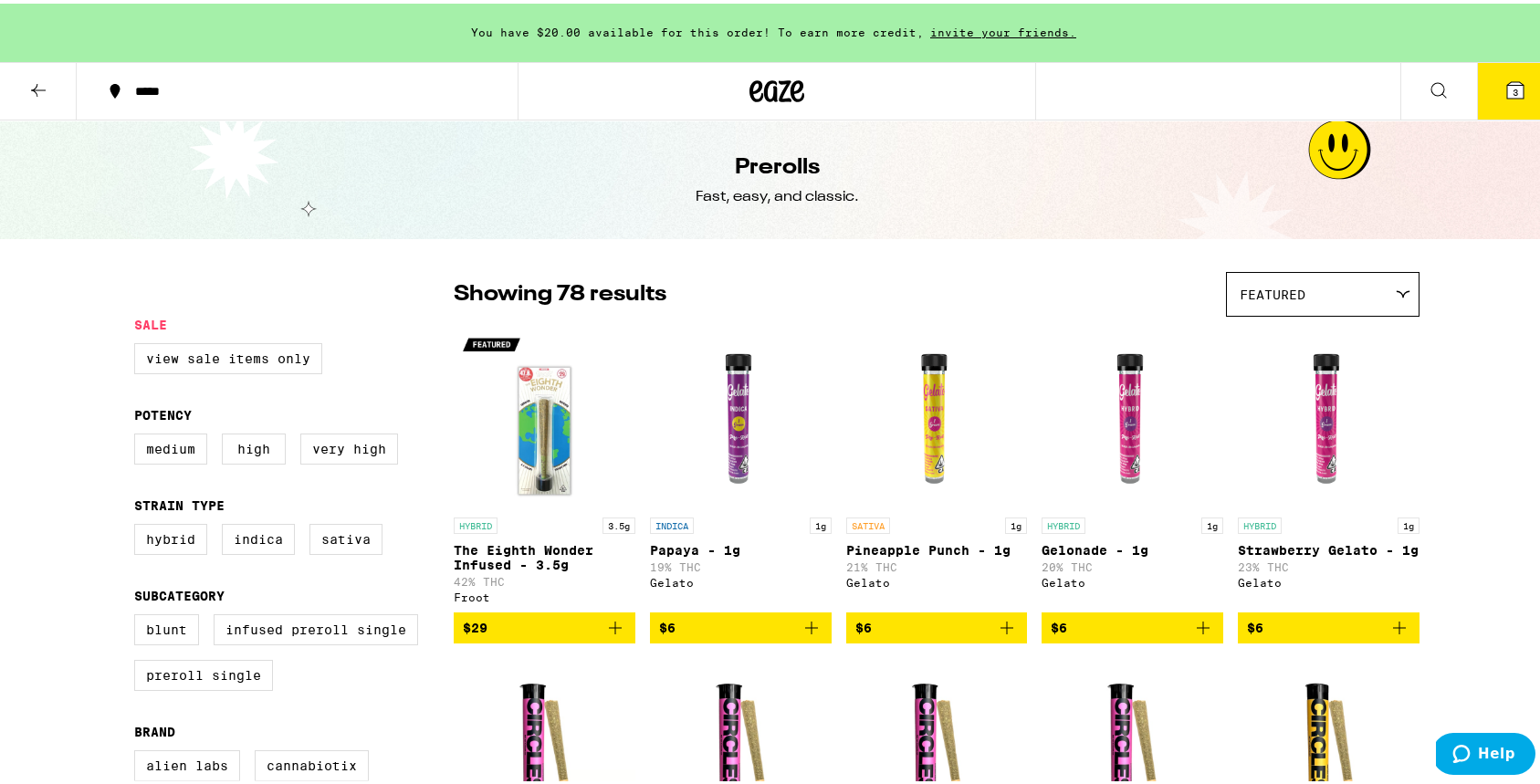
click at [1505, 101] on button "3" at bounding box center [1514, 87] width 76 height 56
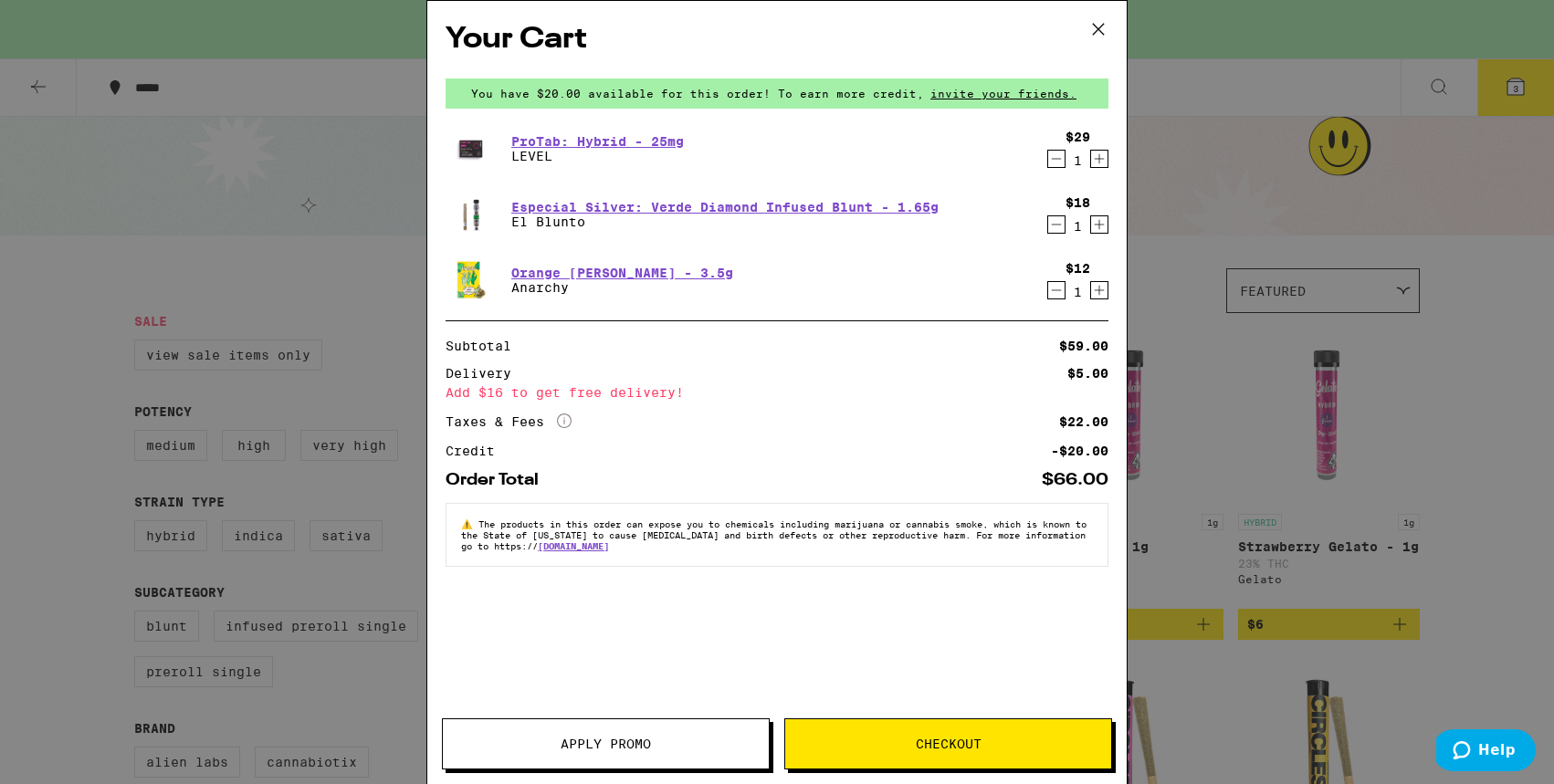
click at [1057, 152] on icon "Decrement" at bounding box center [1056, 159] width 17 height 22
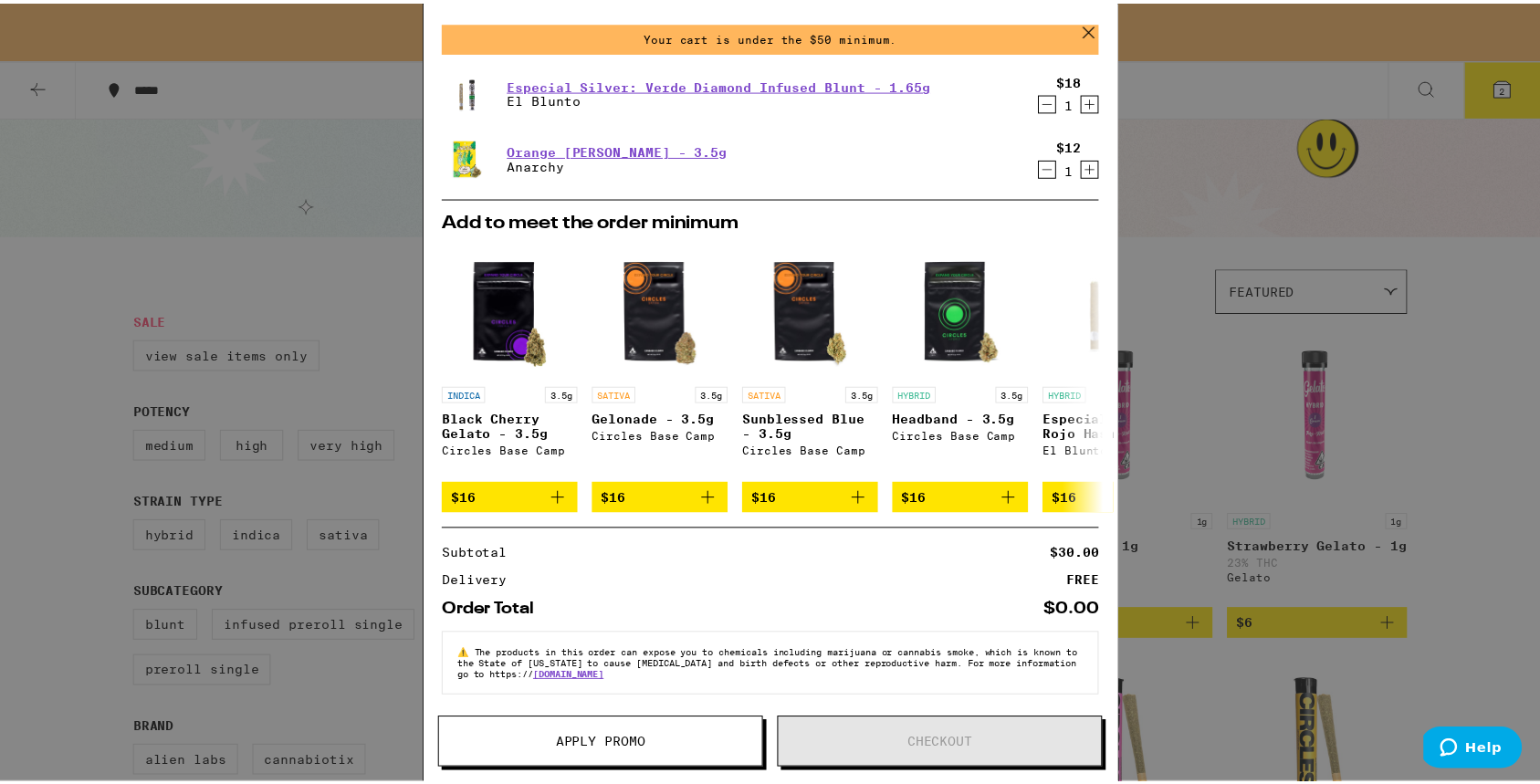
scroll to position [69, 0]
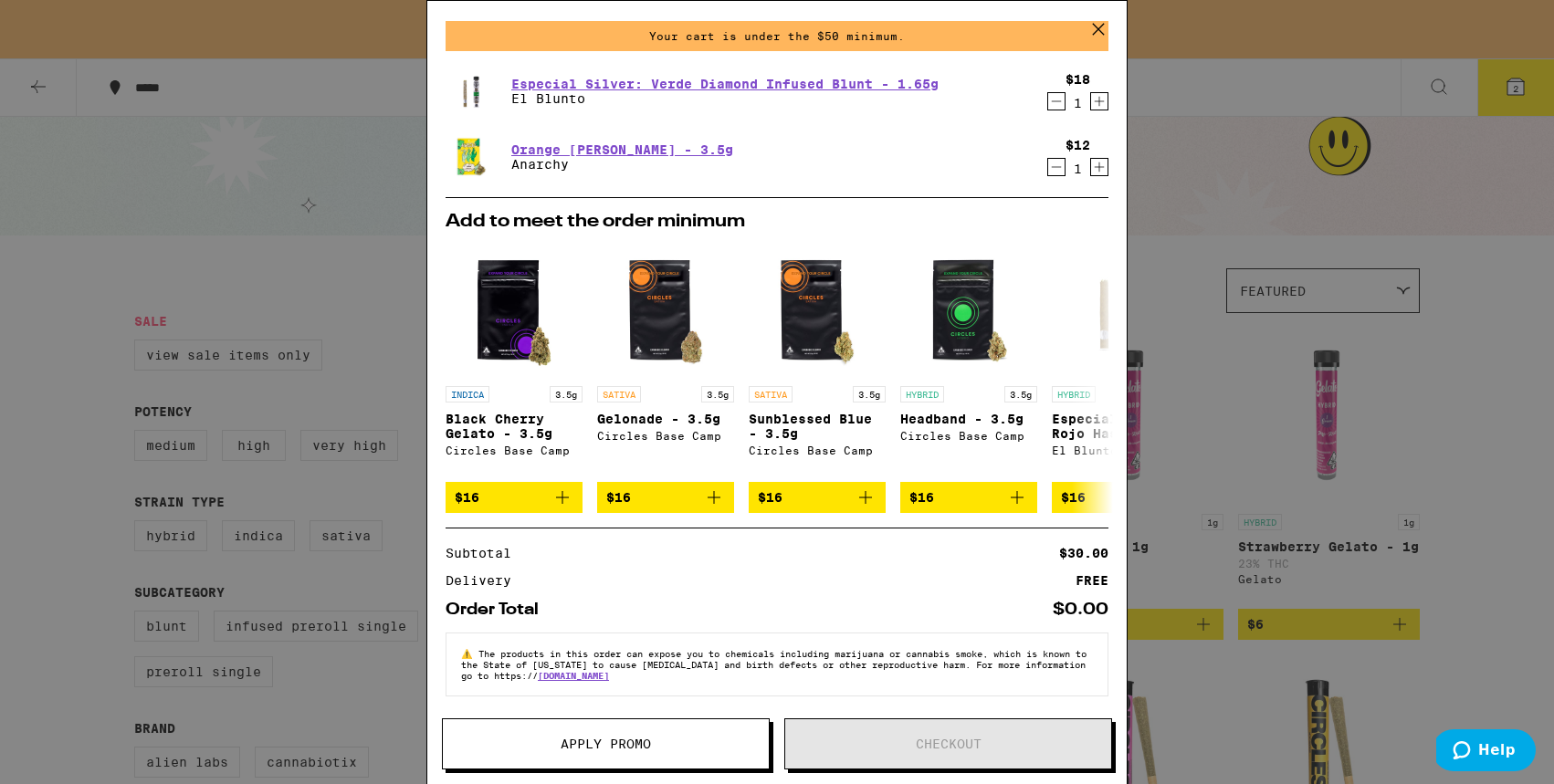
click at [1468, 550] on div "Your Cart Your cart is under the $50 minimum. Especial Silver: Verde Diamond In…" at bounding box center [777, 392] width 1554 height 784
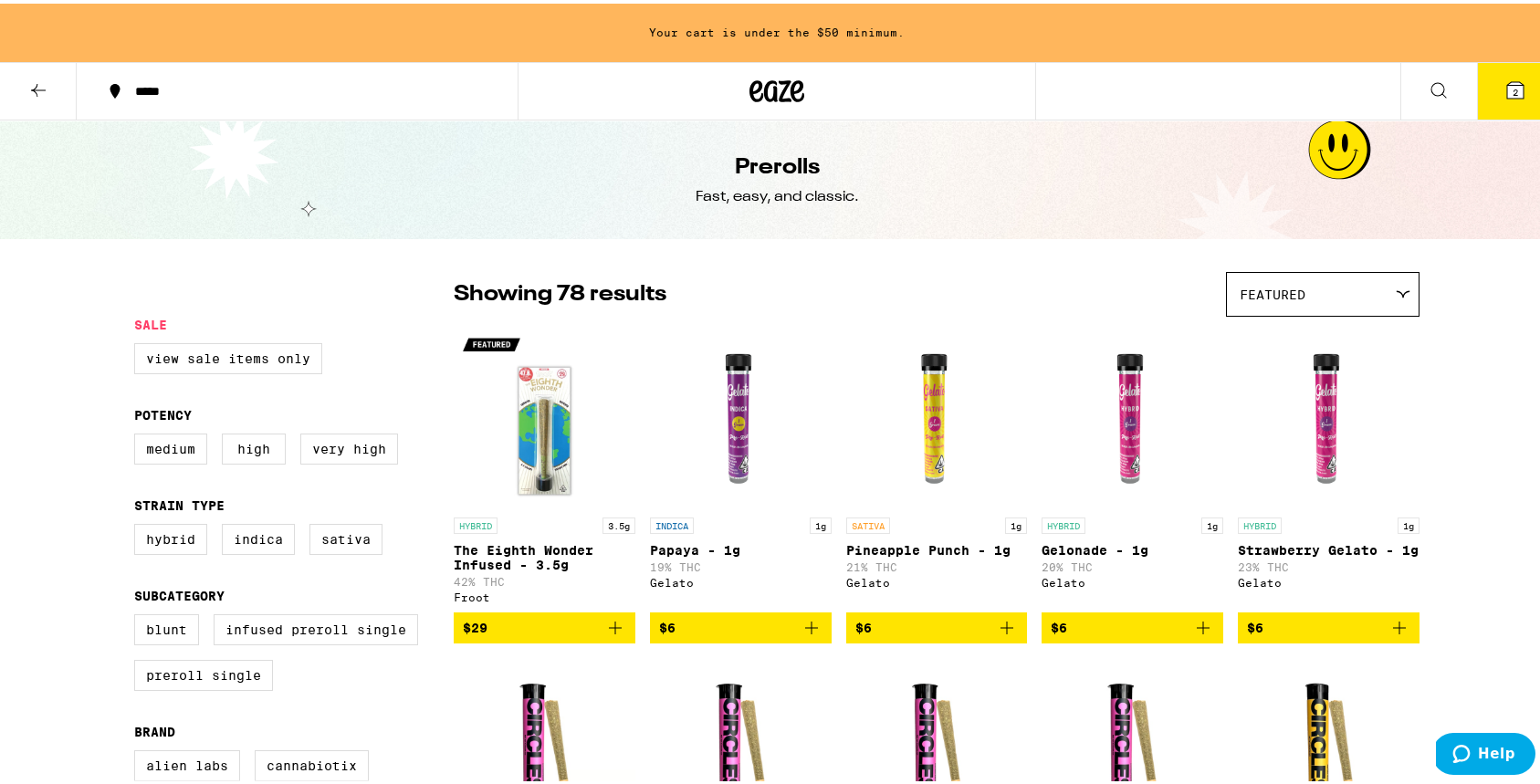
click at [46, 94] on icon at bounding box center [39, 86] width 22 height 22
click at [34, 87] on icon at bounding box center [39, 86] width 22 height 22
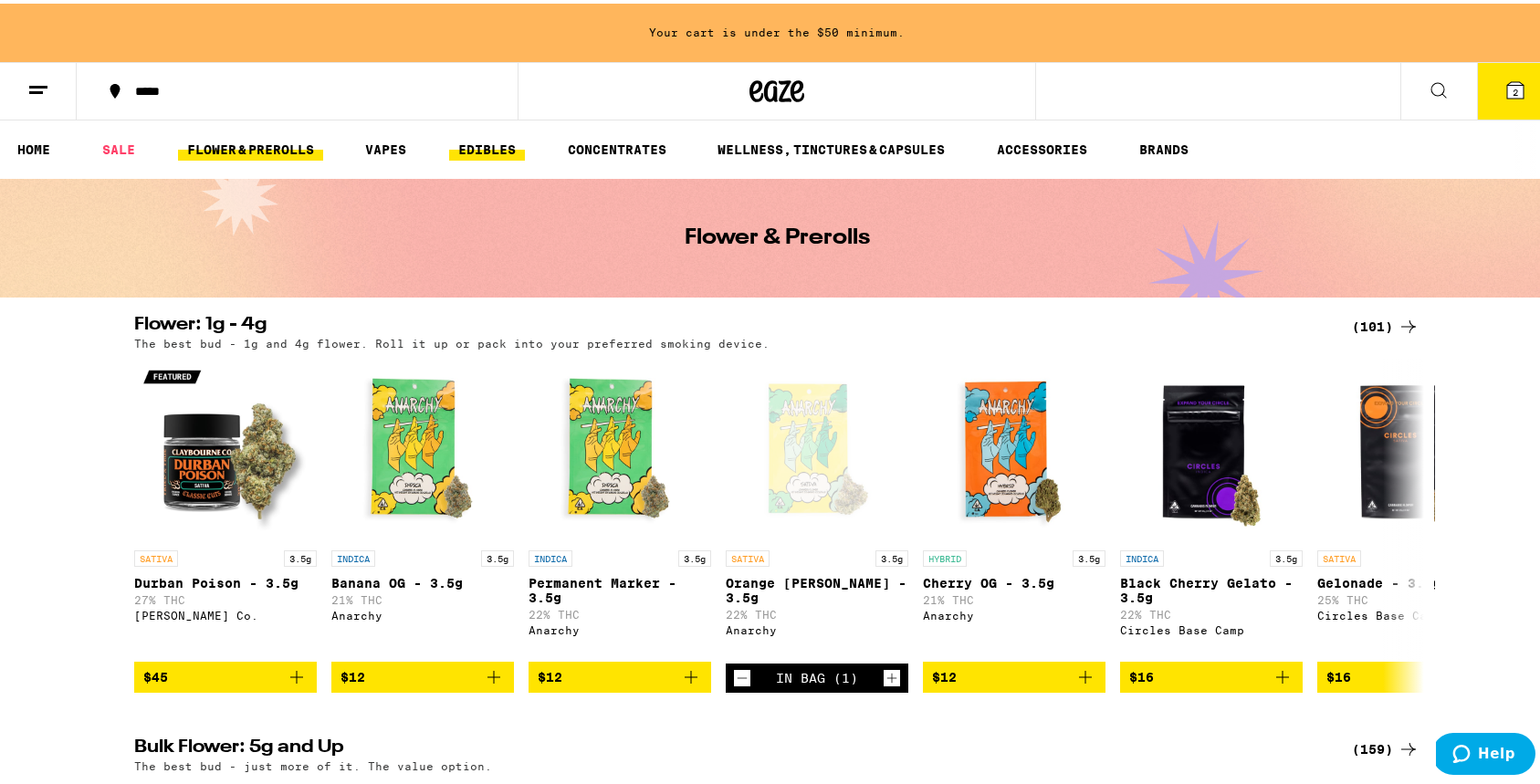
click at [482, 153] on link "EDIBLES" at bounding box center [487, 146] width 75 height 22
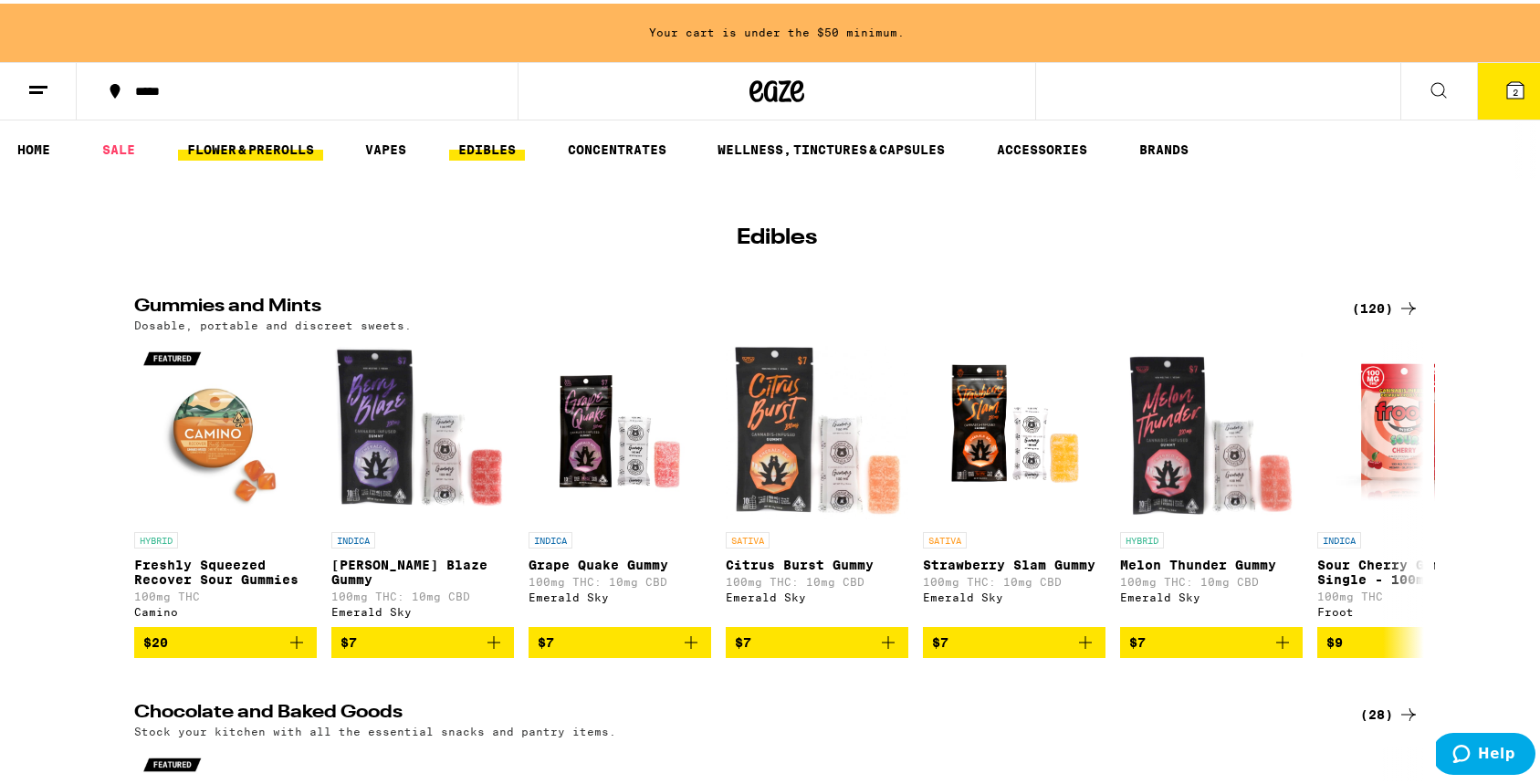
click at [276, 148] on link "FLOWER & PREROLLS" at bounding box center [251, 146] width 145 height 22
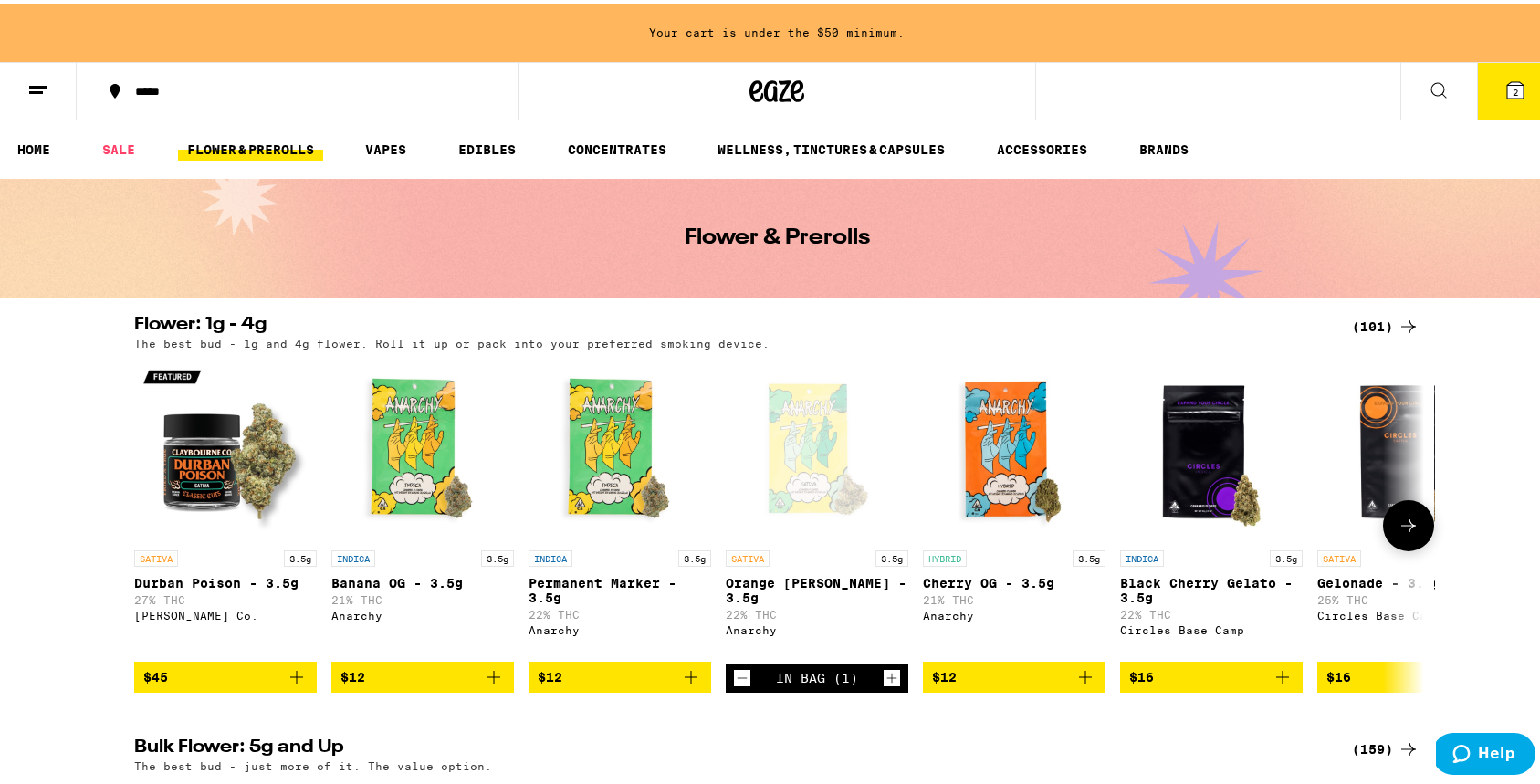
click at [1412, 533] on icon at bounding box center [1408, 521] width 22 height 22
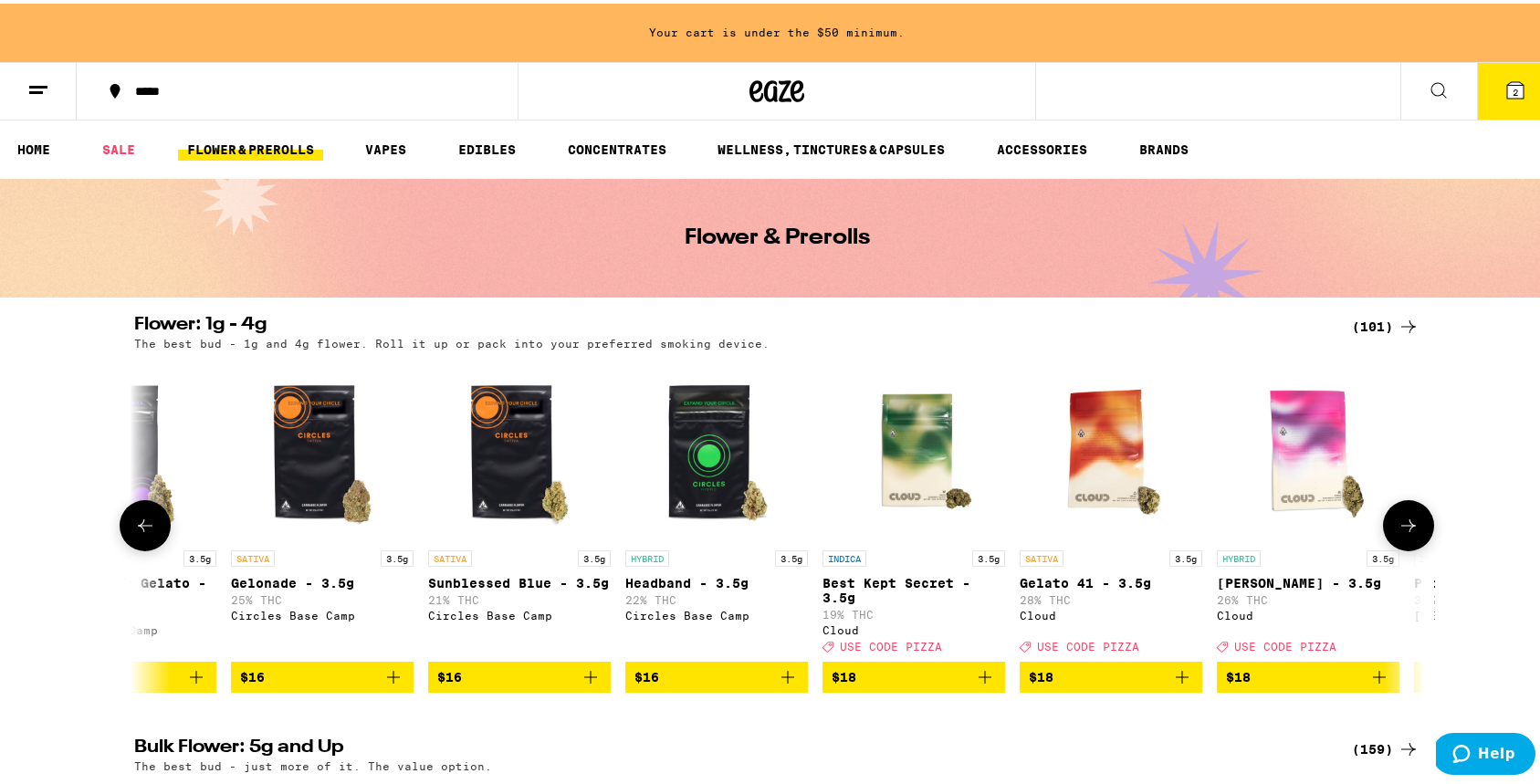
click at [1412, 533] on icon at bounding box center [1408, 521] width 22 height 22
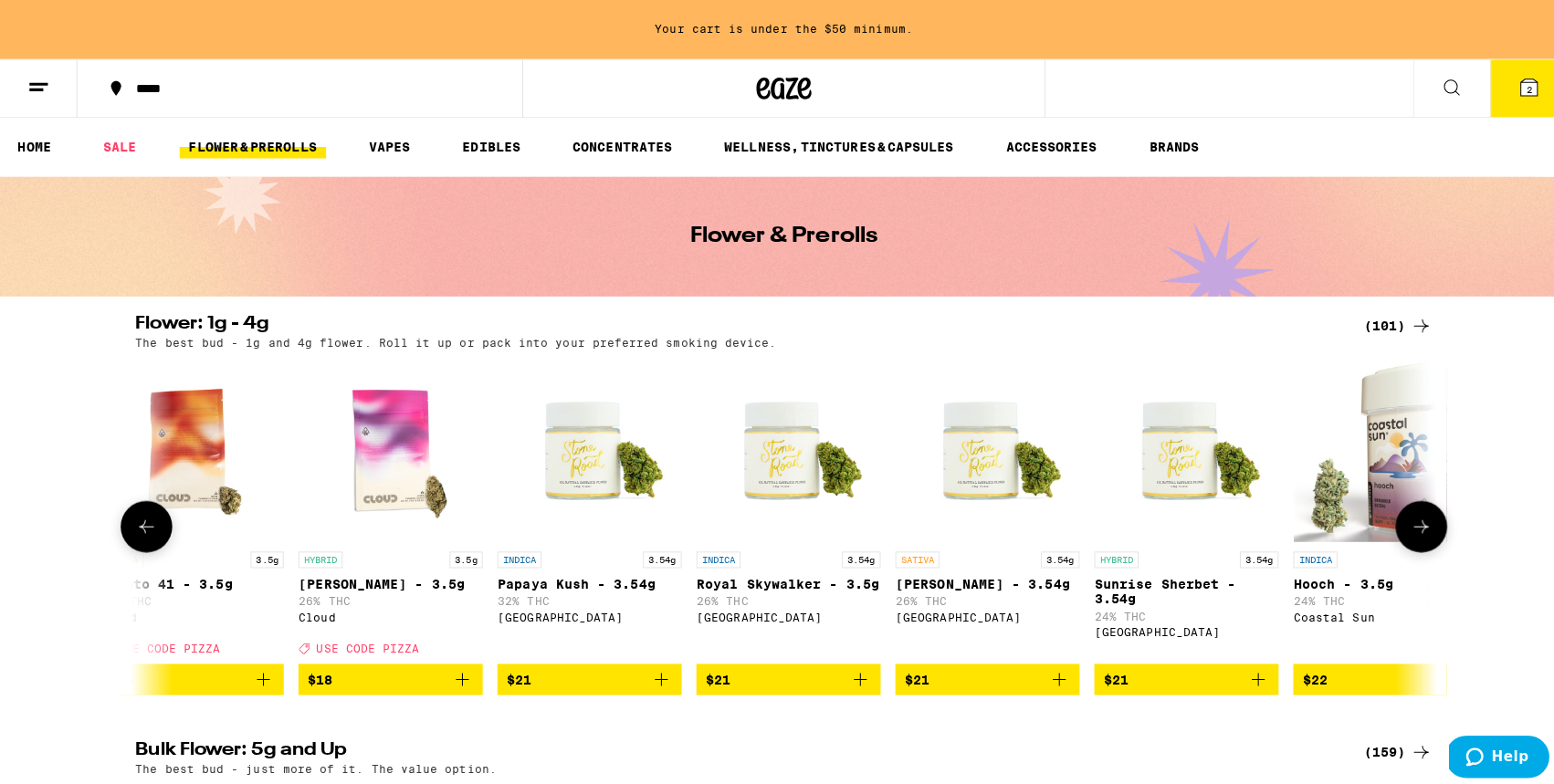
scroll to position [0, 2173]
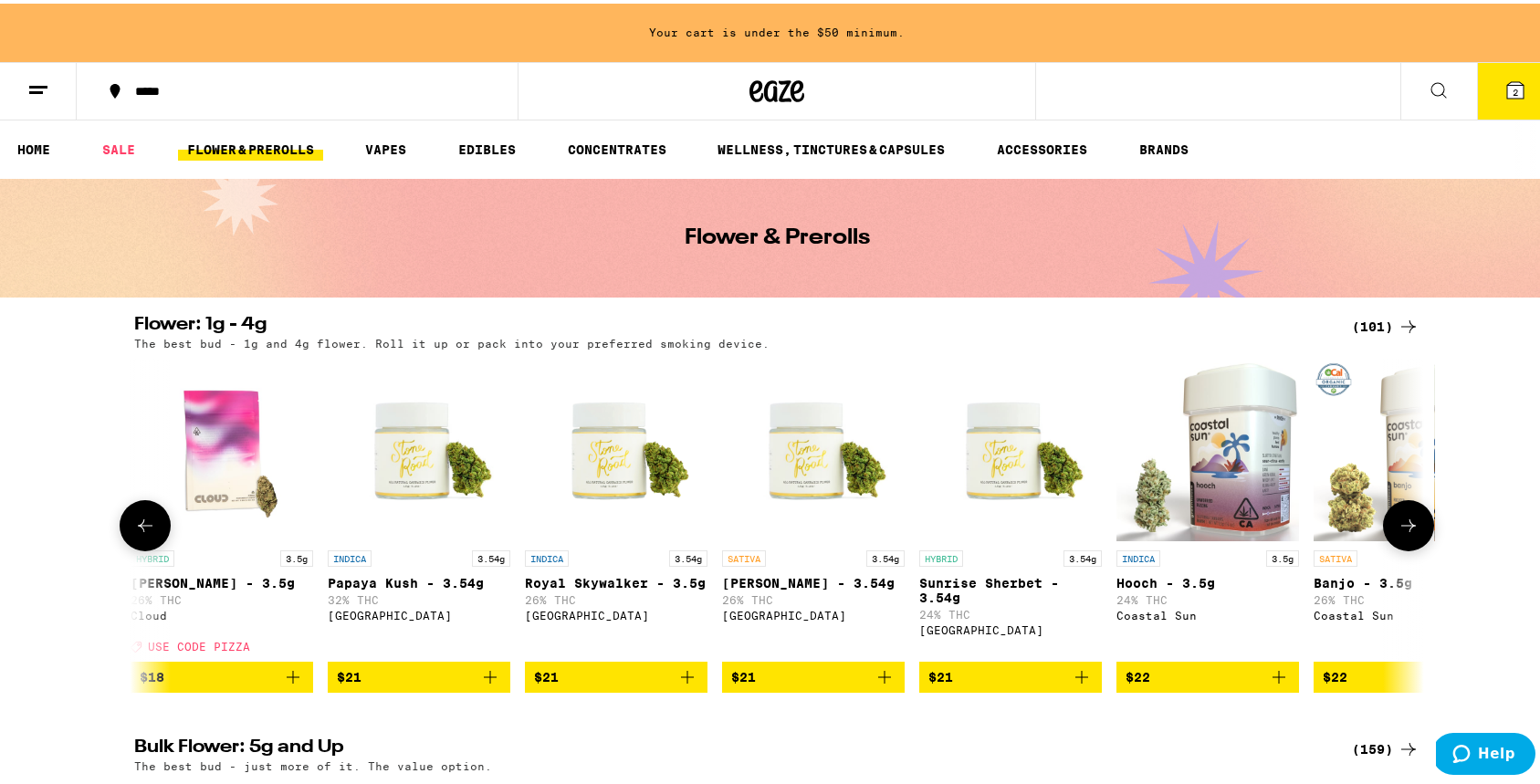
click at [894, 689] on button "$21" at bounding box center [813, 673] width 182 height 31
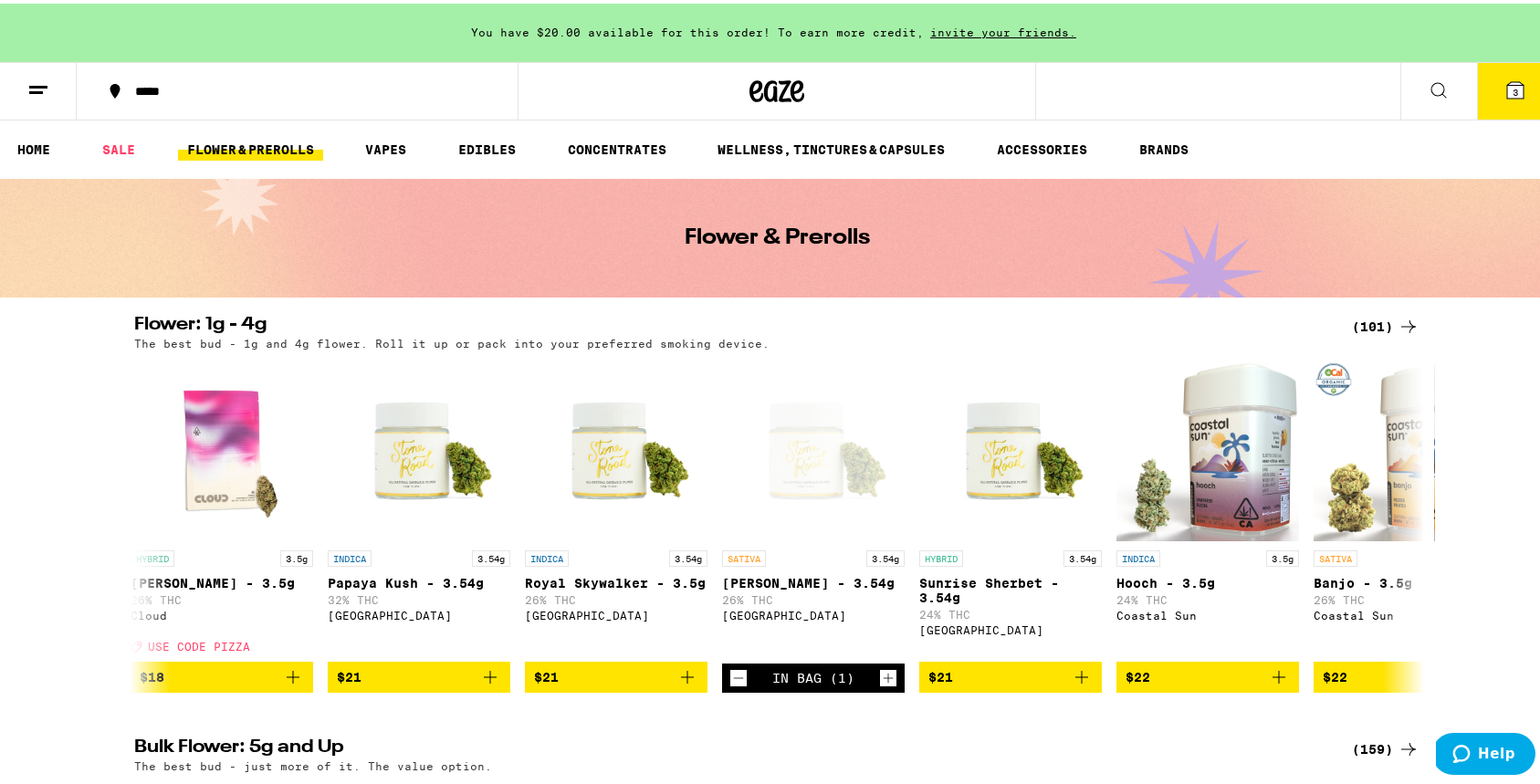
click at [1504, 88] on icon at bounding box center [1515, 86] width 22 height 22
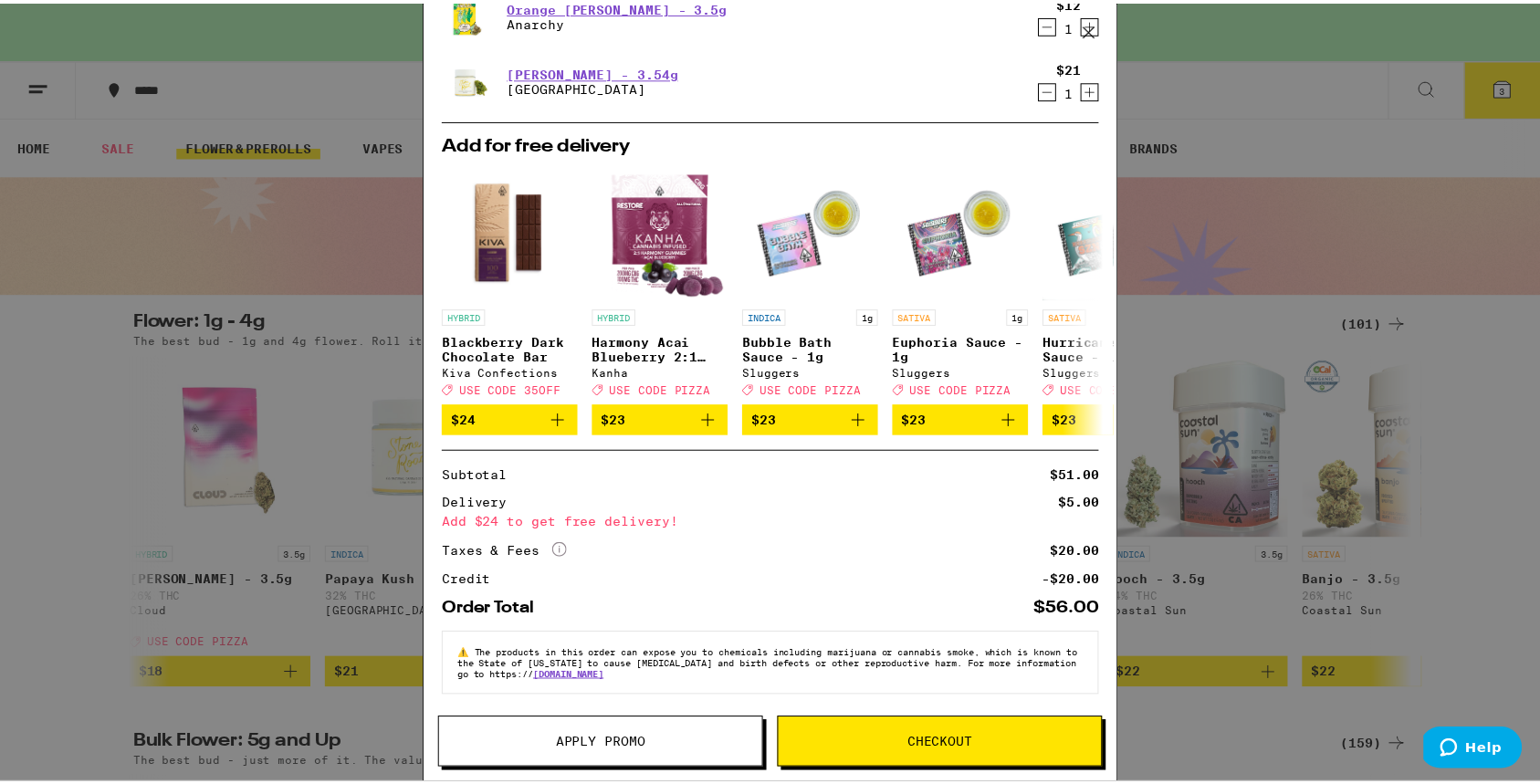
scroll to position [206, 0]
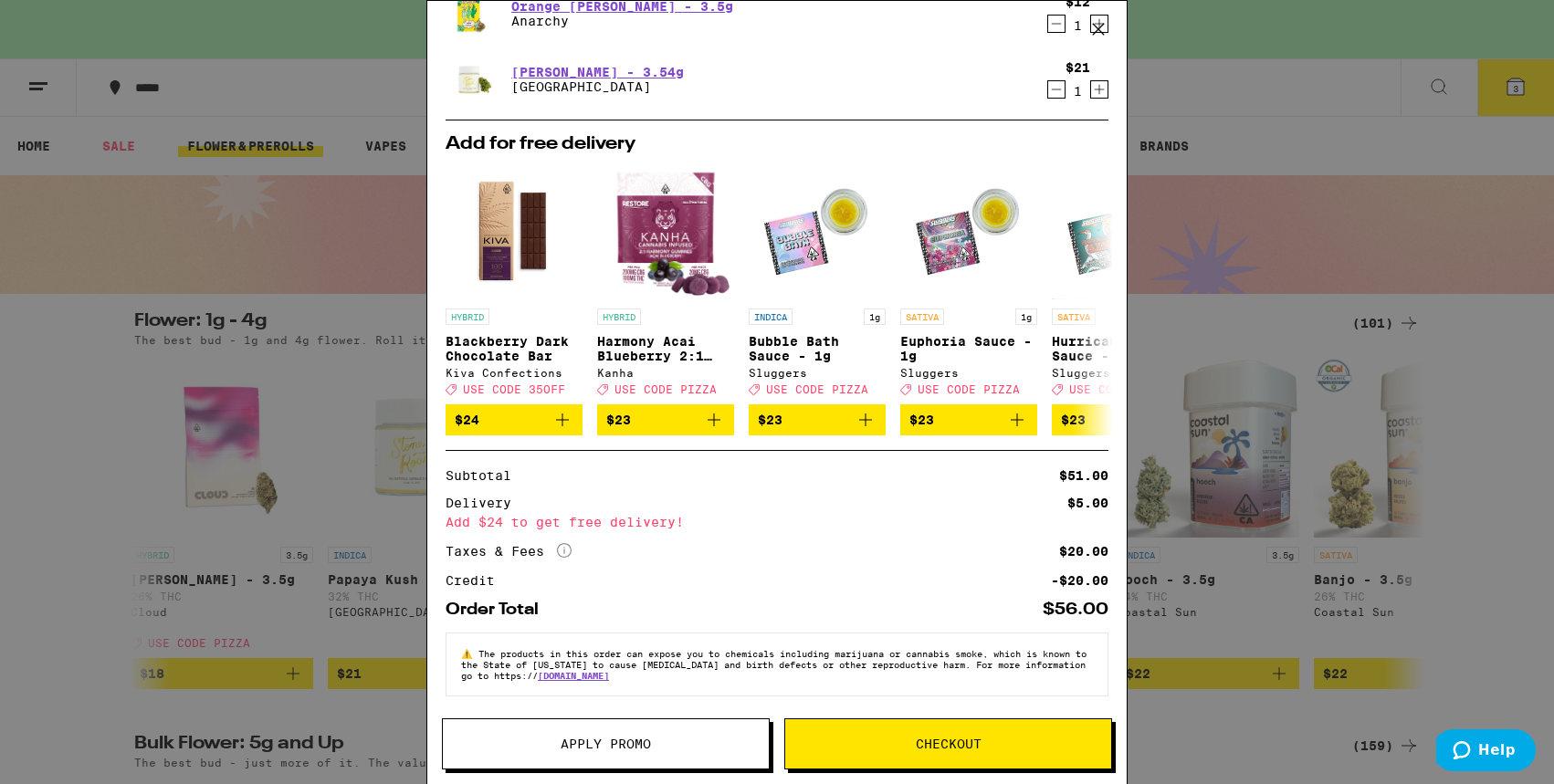
click at [911, 737] on span "Checkout" at bounding box center [948, 743] width 326 height 13
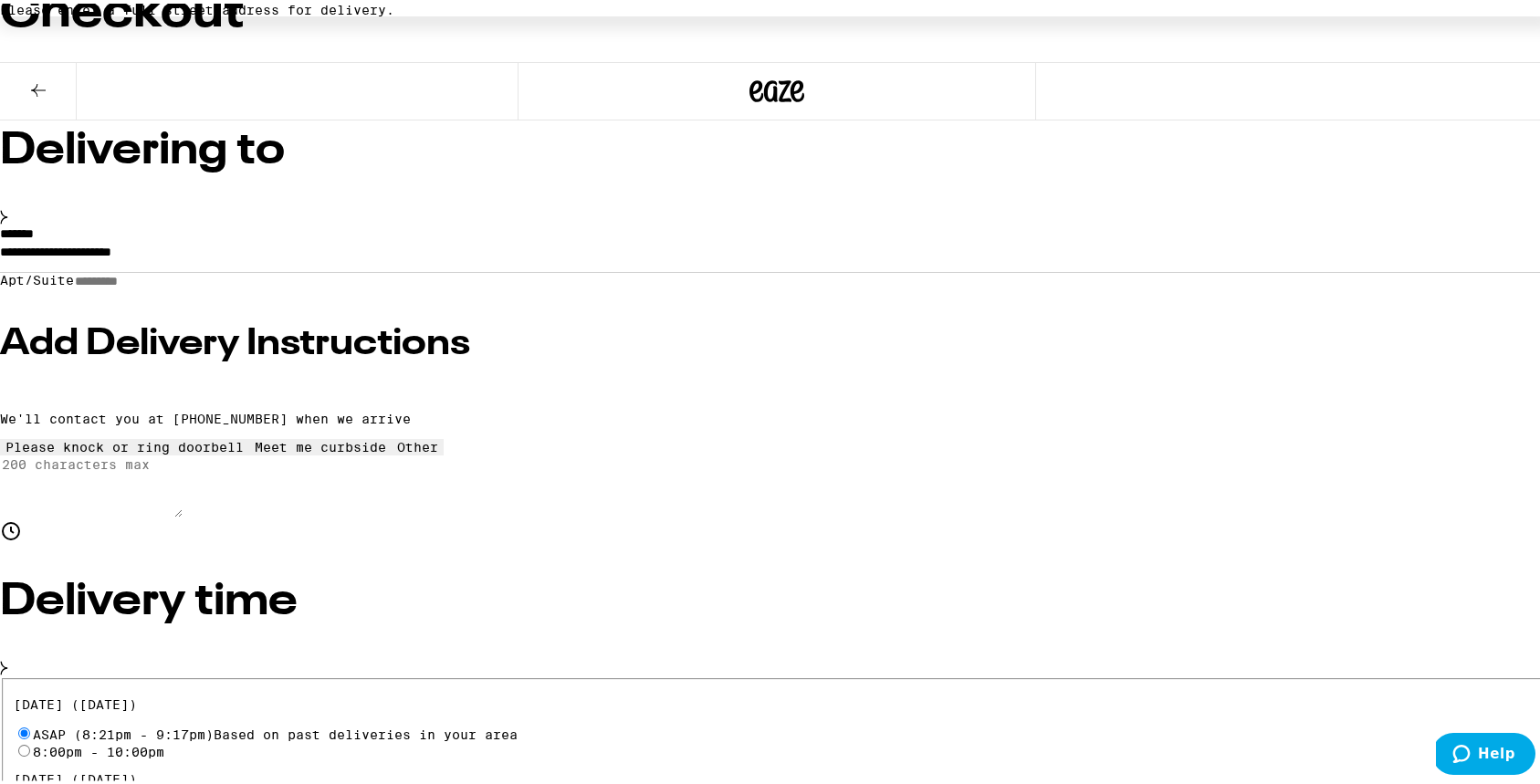
scroll to position [134, 0]
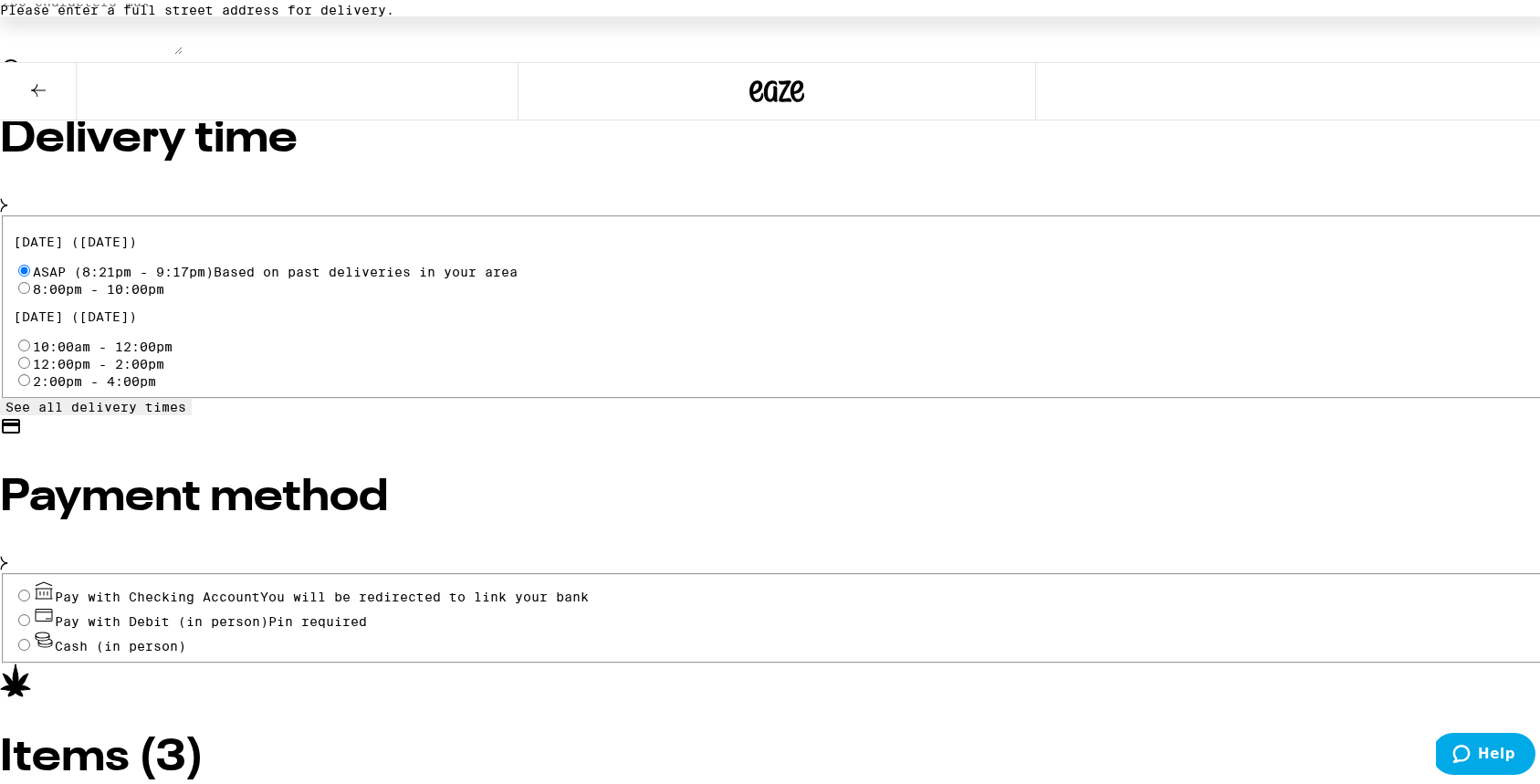
scroll to position [589, 0]
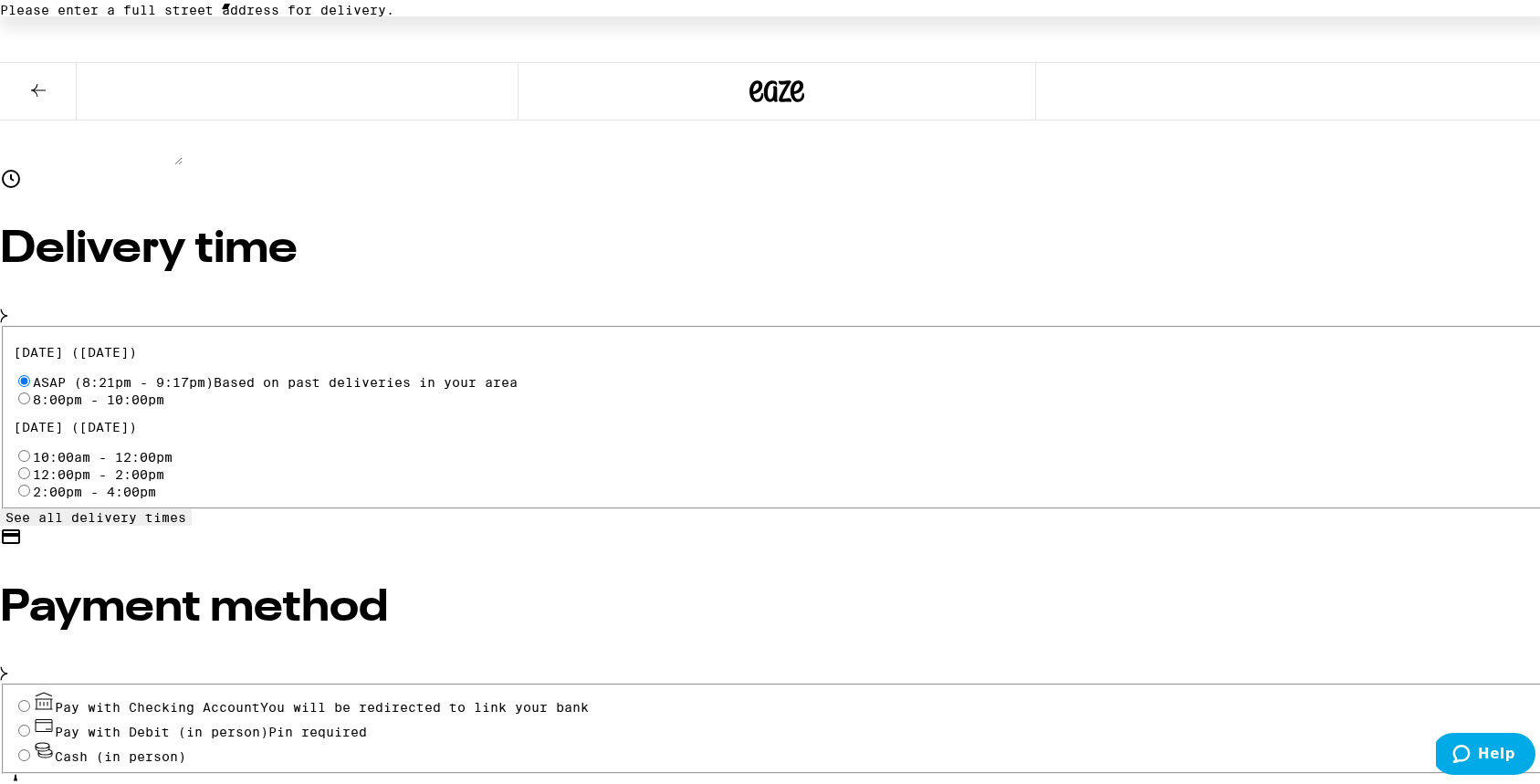
scroll to position [461, 0]
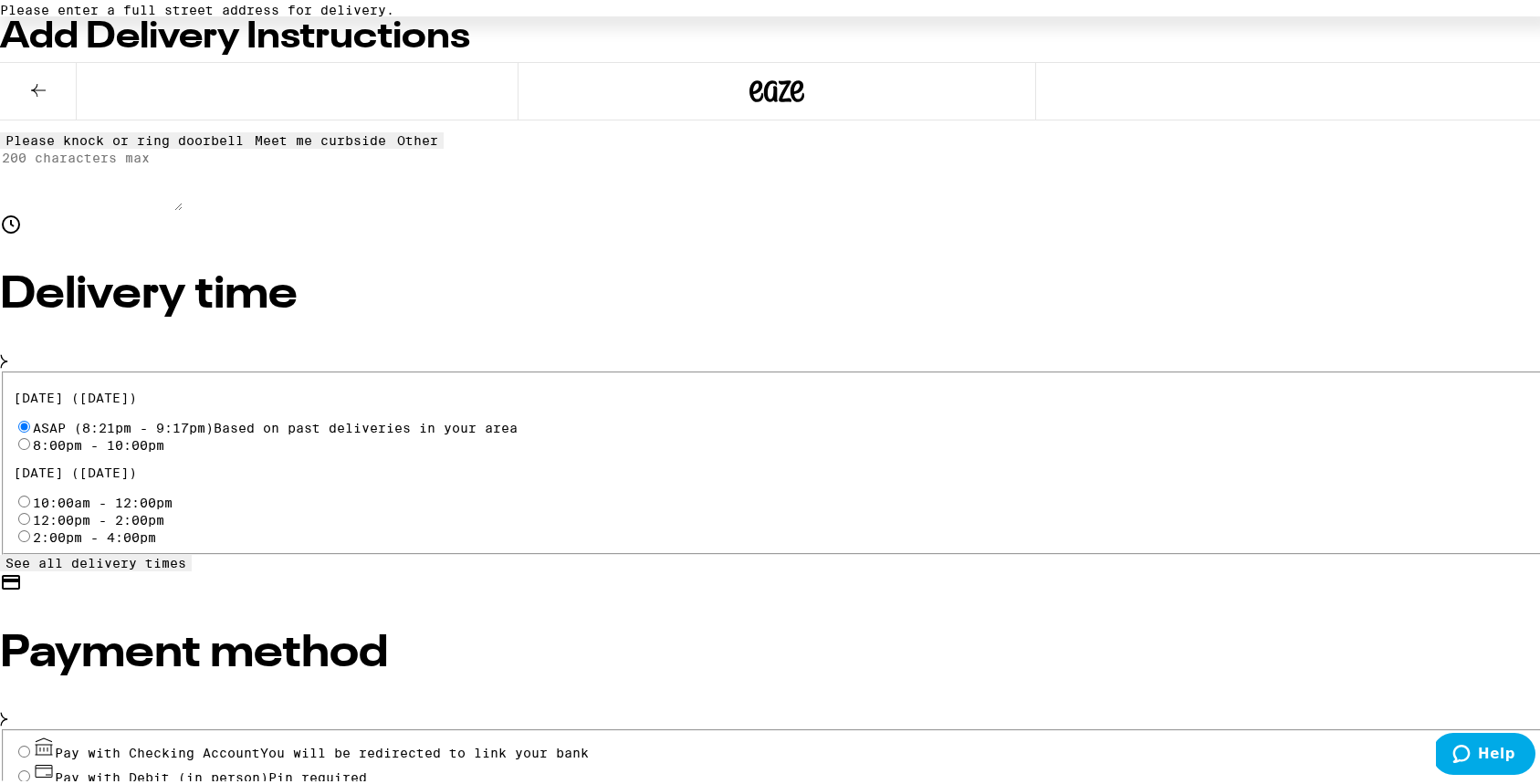
scroll to position [445, 0]
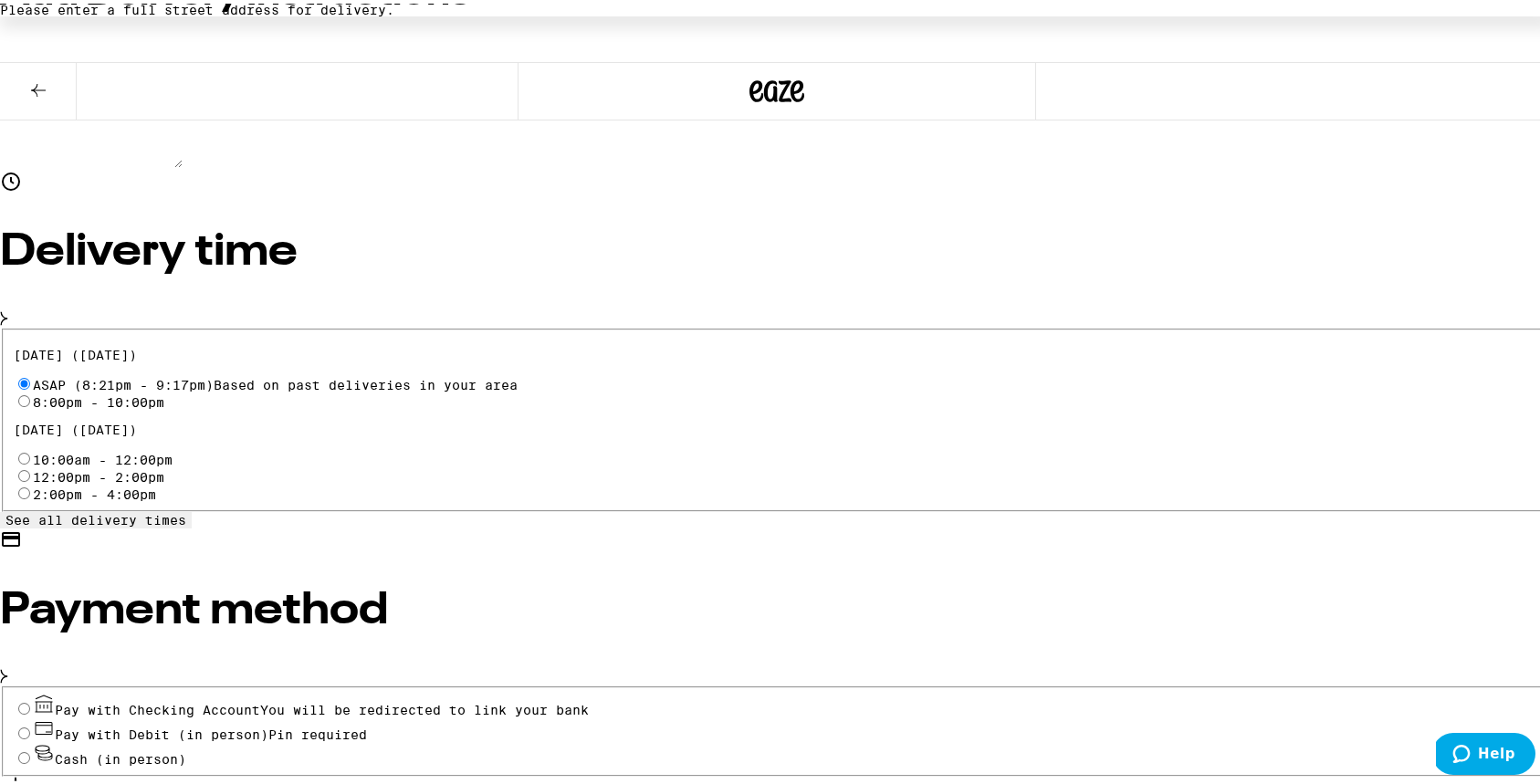
scroll to position [528, 0]
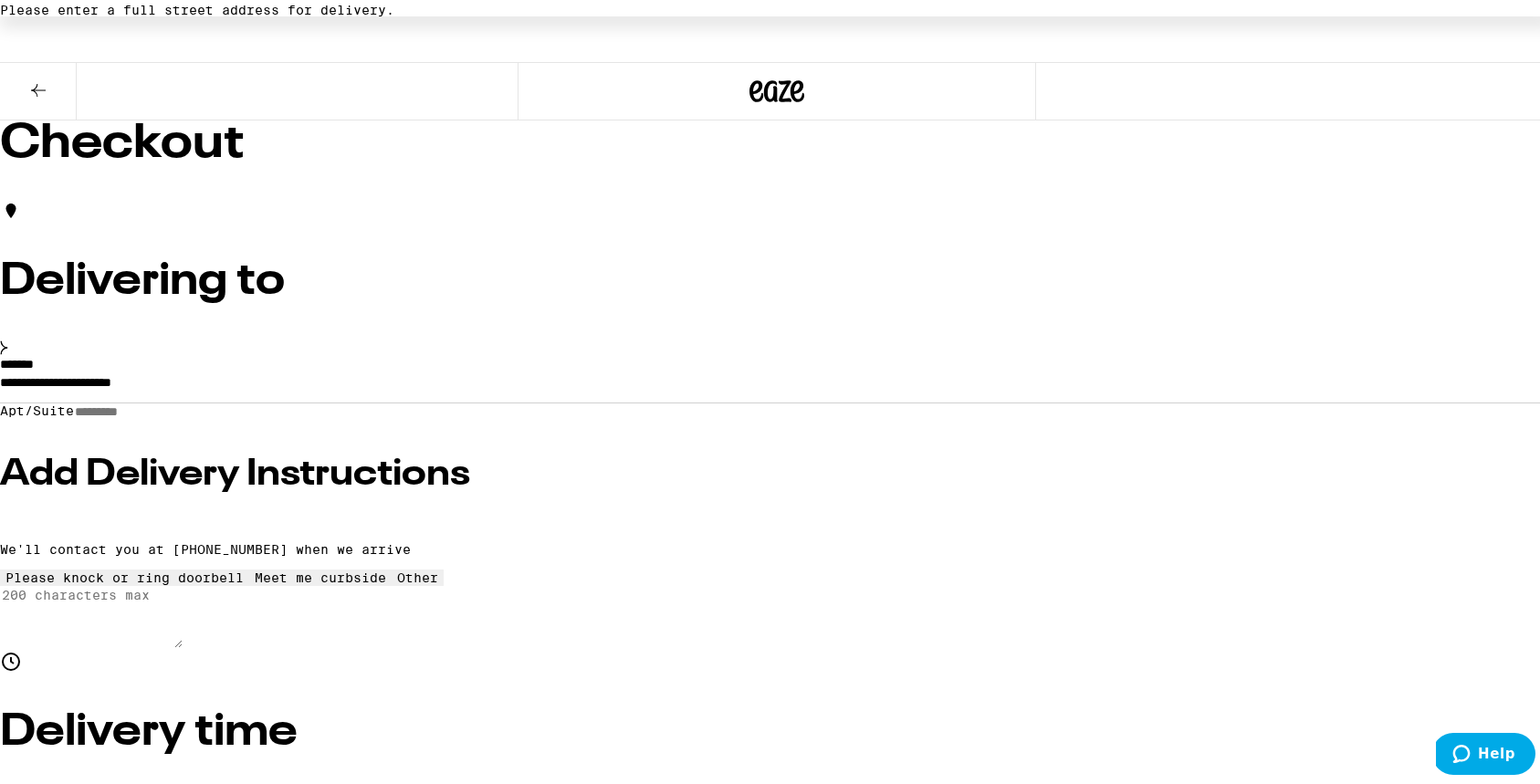
scroll to position [0, 0]
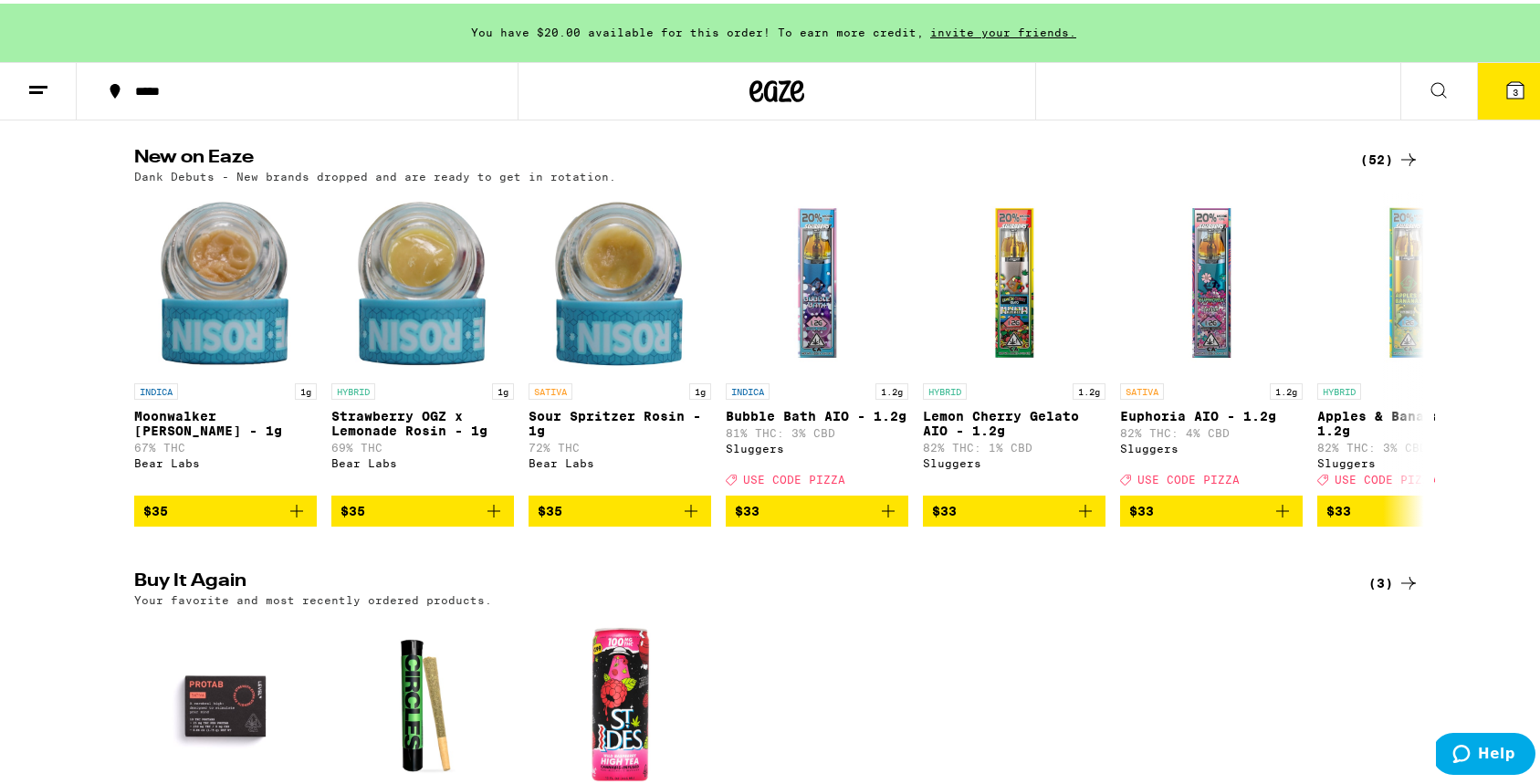
click at [1497, 74] on button "3" at bounding box center [1514, 87] width 76 height 56
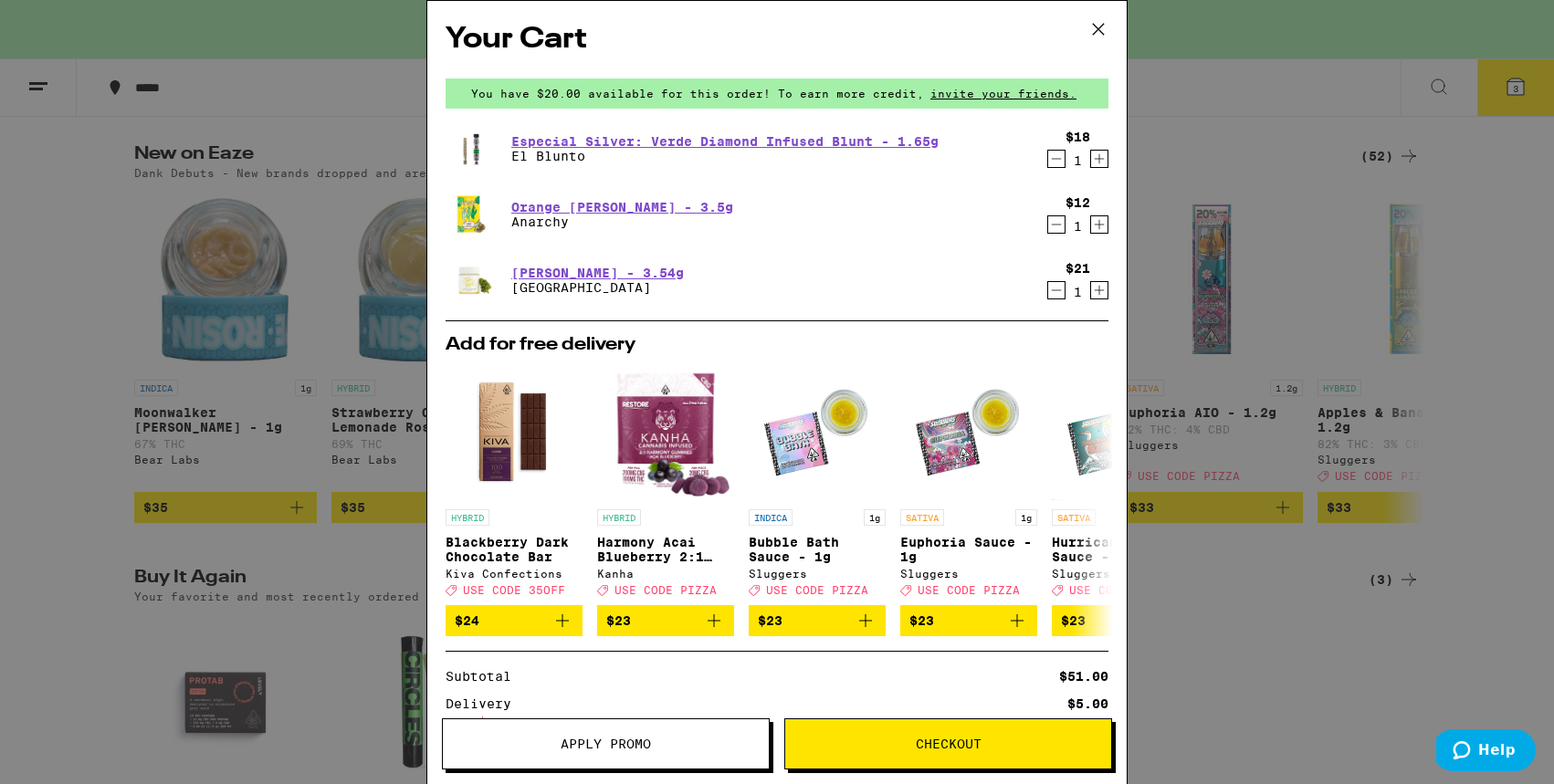
click at [943, 738] on span "Checkout" at bounding box center [948, 743] width 65 height 13
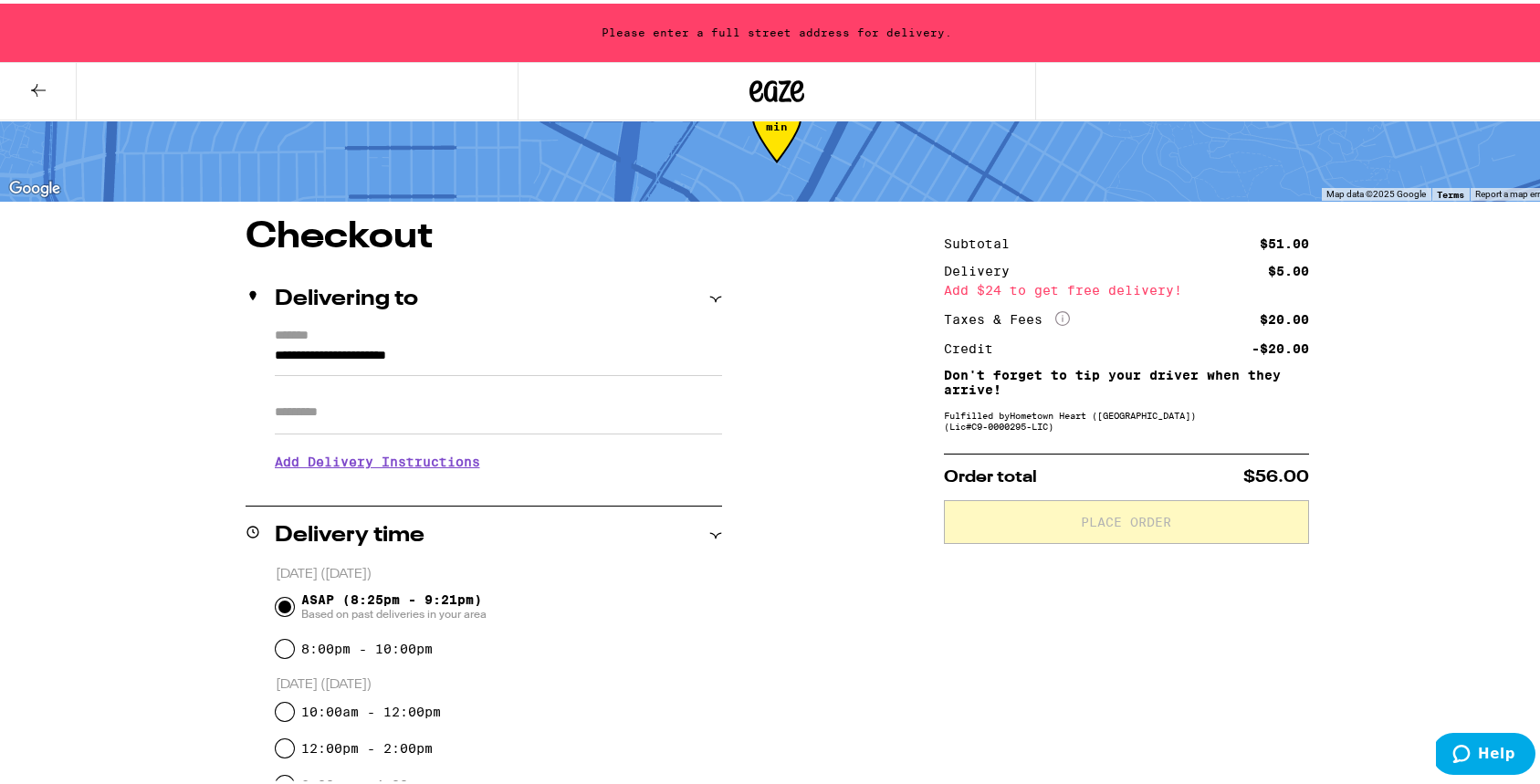
scroll to position [74, 0]
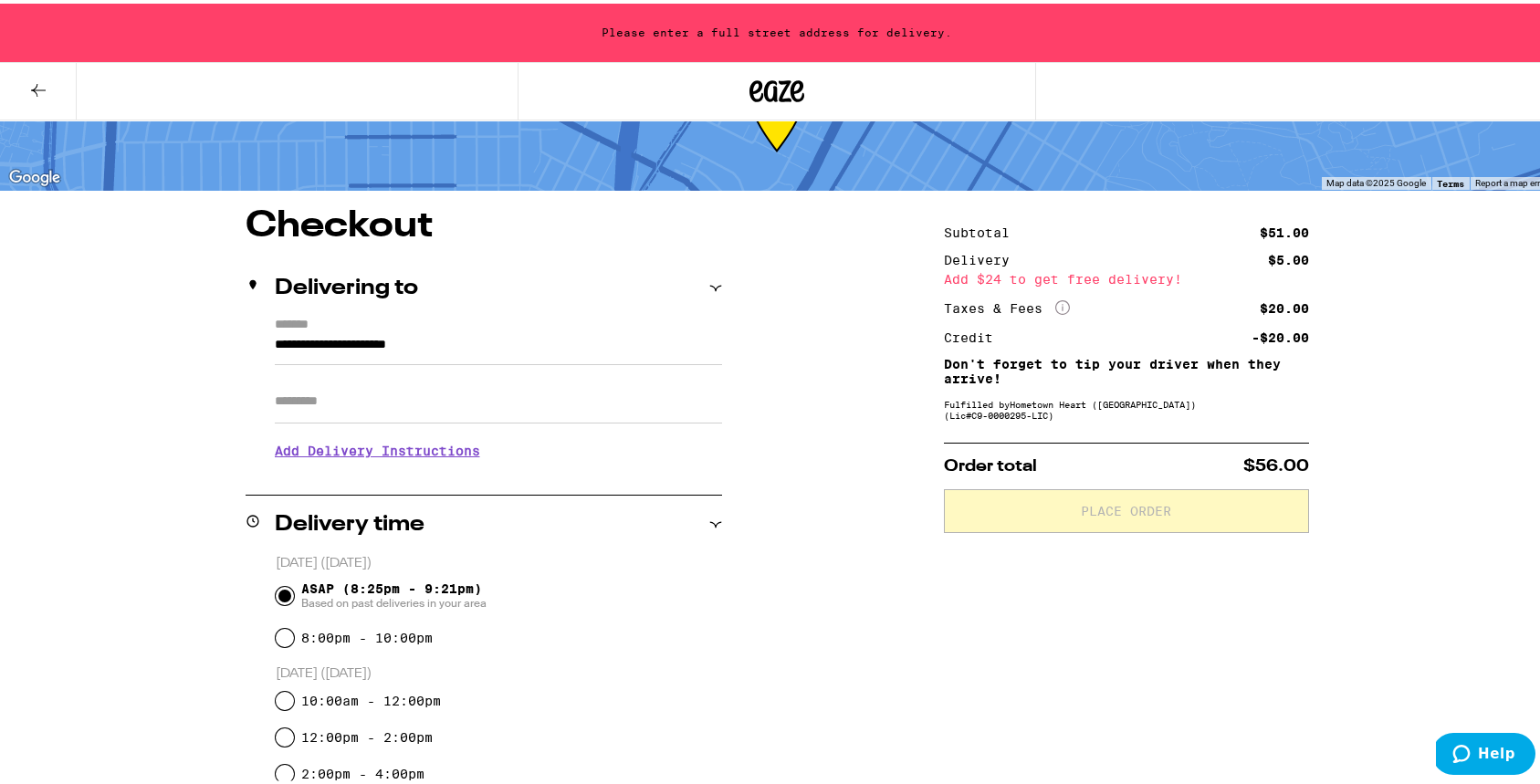
click at [949, 663] on div "Subtotal $51.00 Delivery $5.00 Add $24 to get free delivery! Taxes & Fees More …" at bounding box center [1126, 750] width 365 height 1093
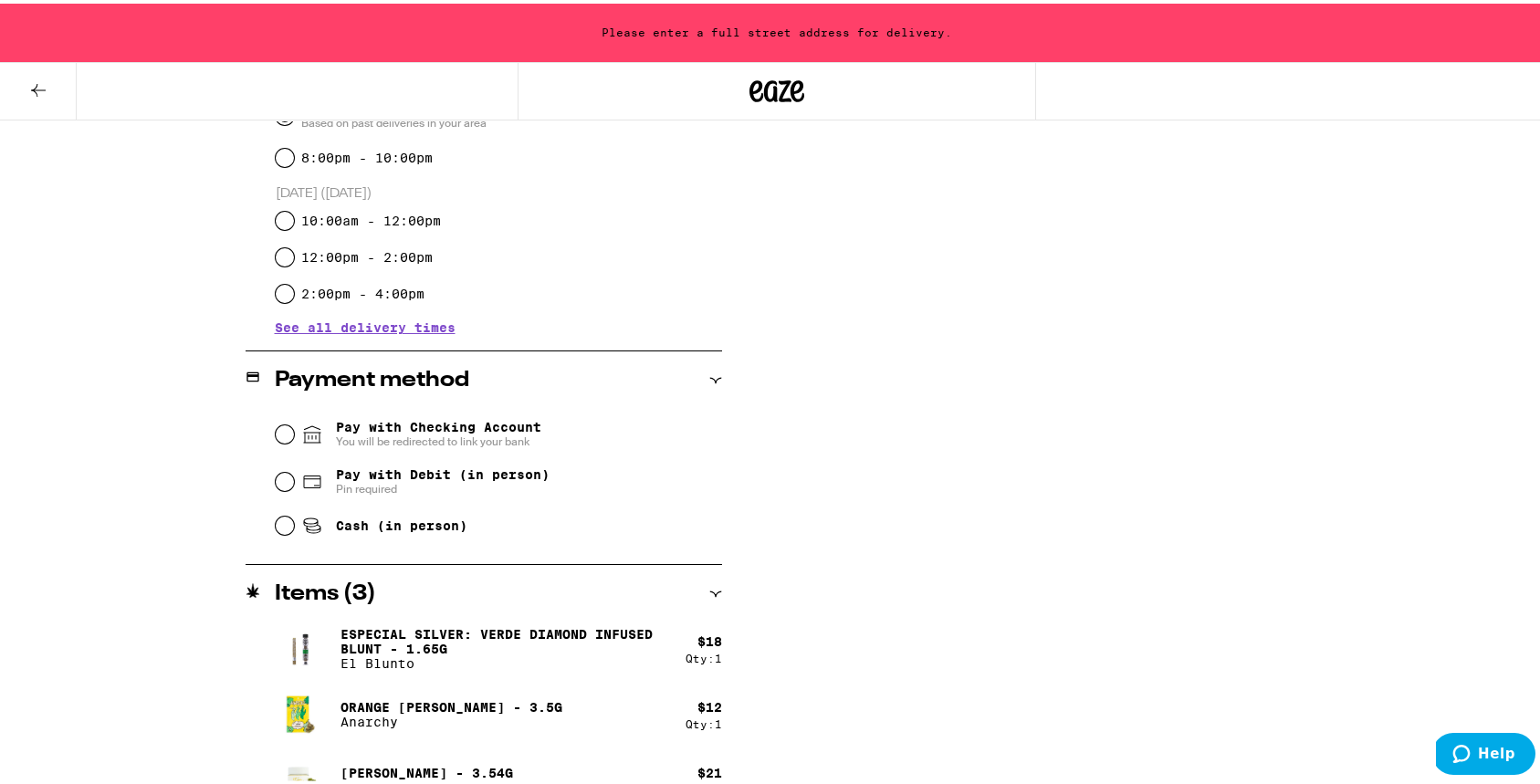
scroll to position [590, 0]
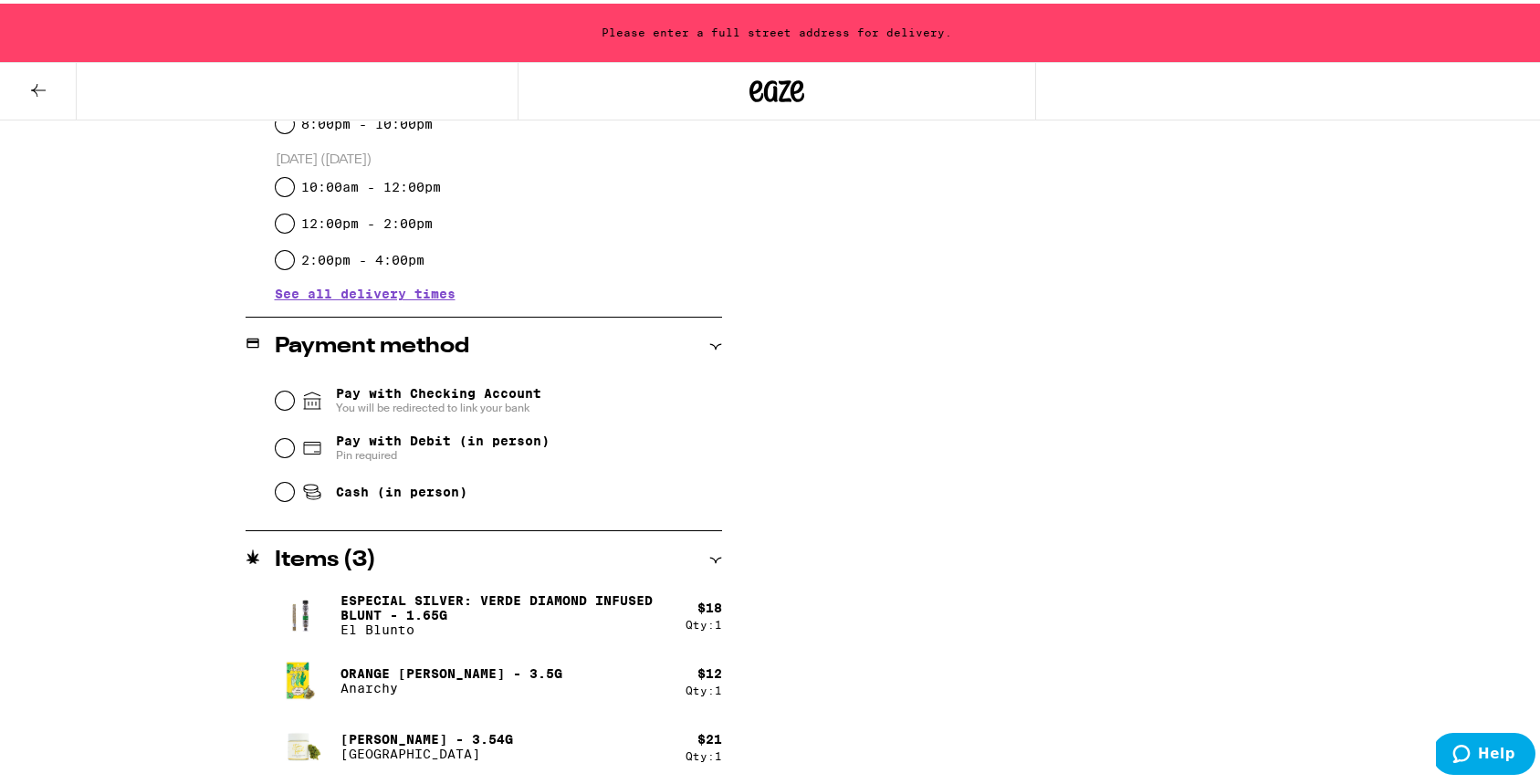
click at [280, 454] on input "Pay with Debit (in person) Pin required" at bounding box center [285, 444] width 18 height 18
radio input "true"
click at [862, 557] on div "**********" at bounding box center [777, 237] width 1315 height 1093
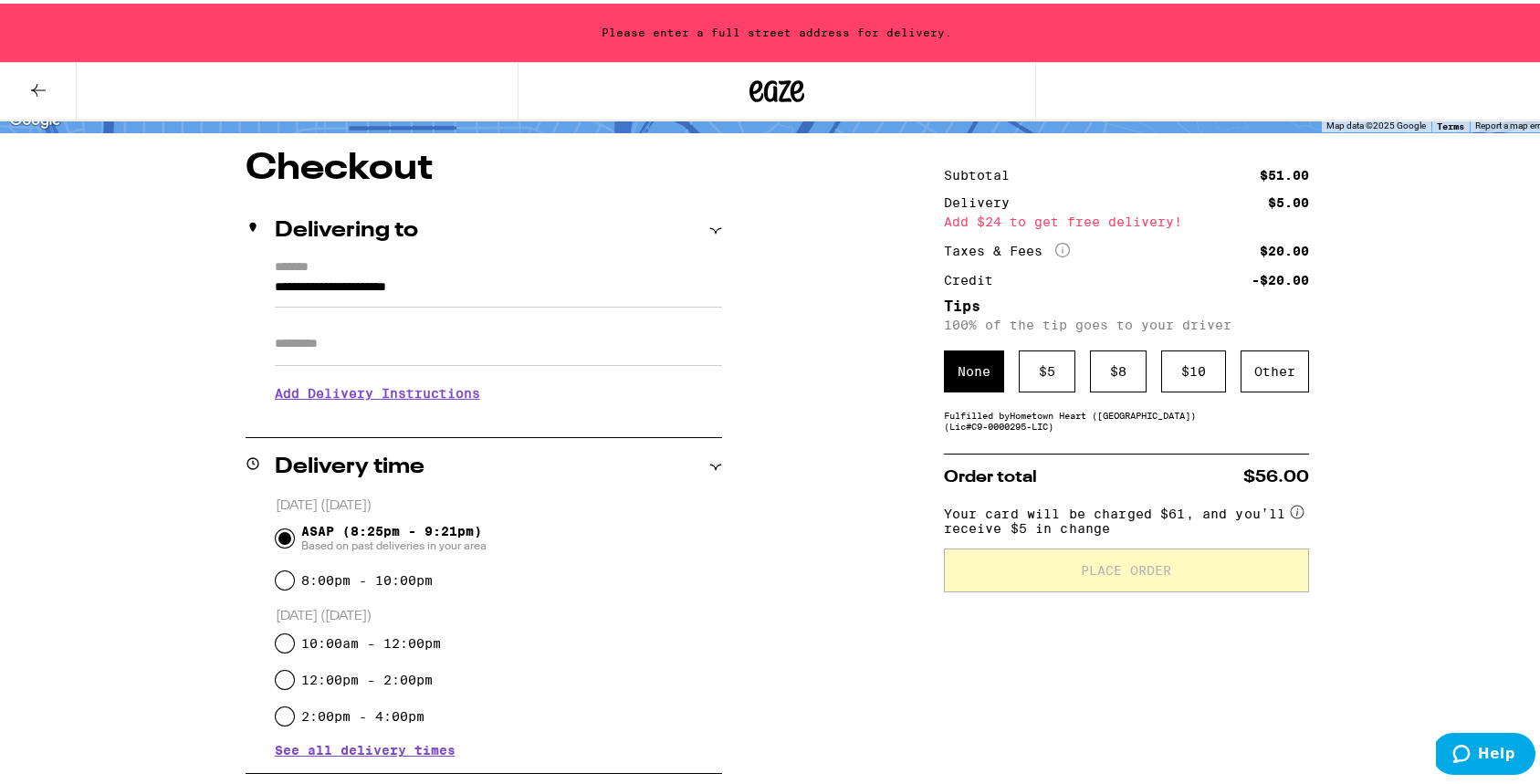
scroll to position [0, 0]
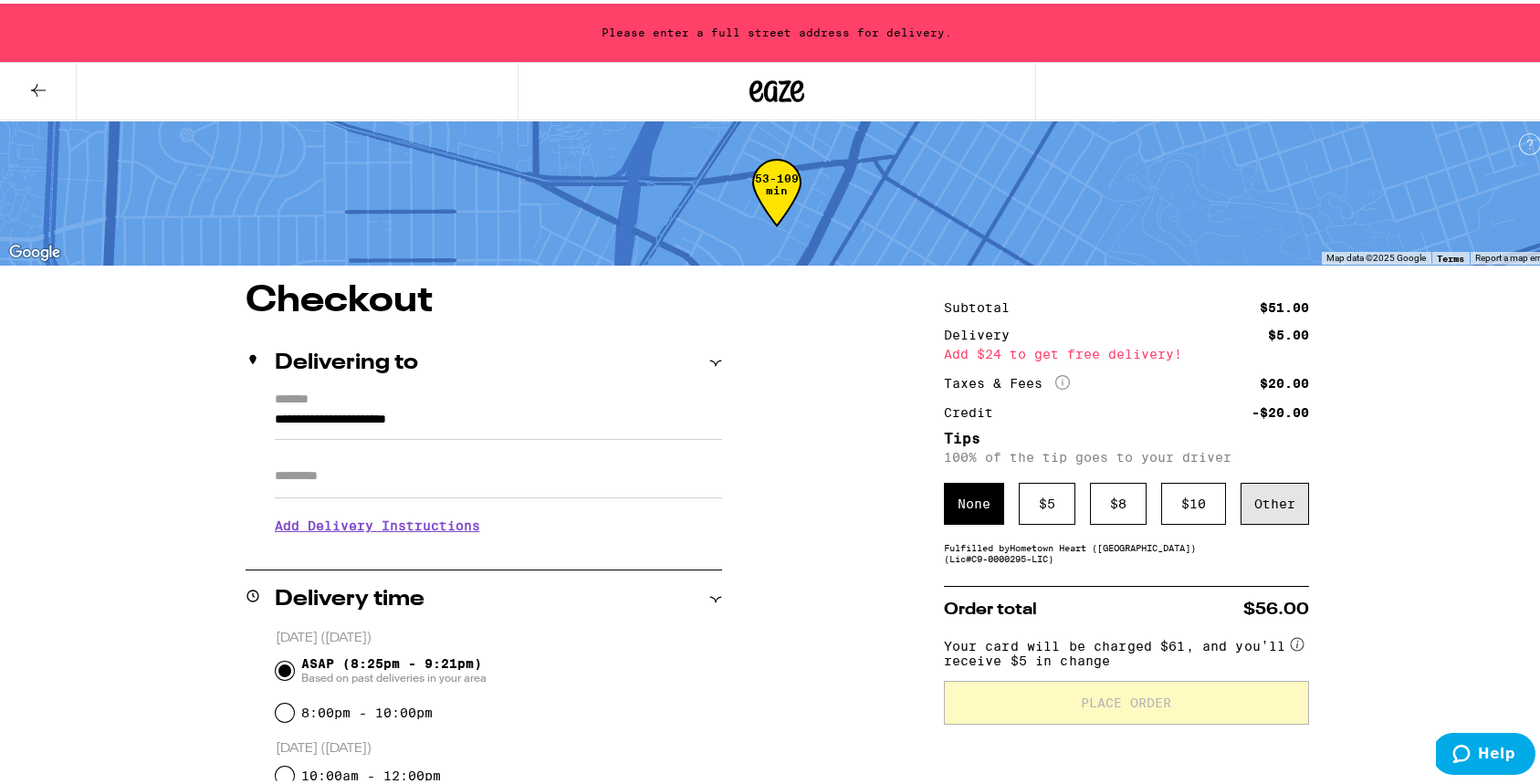
click at [1257, 491] on div "Other" at bounding box center [1274, 500] width 68 height 42
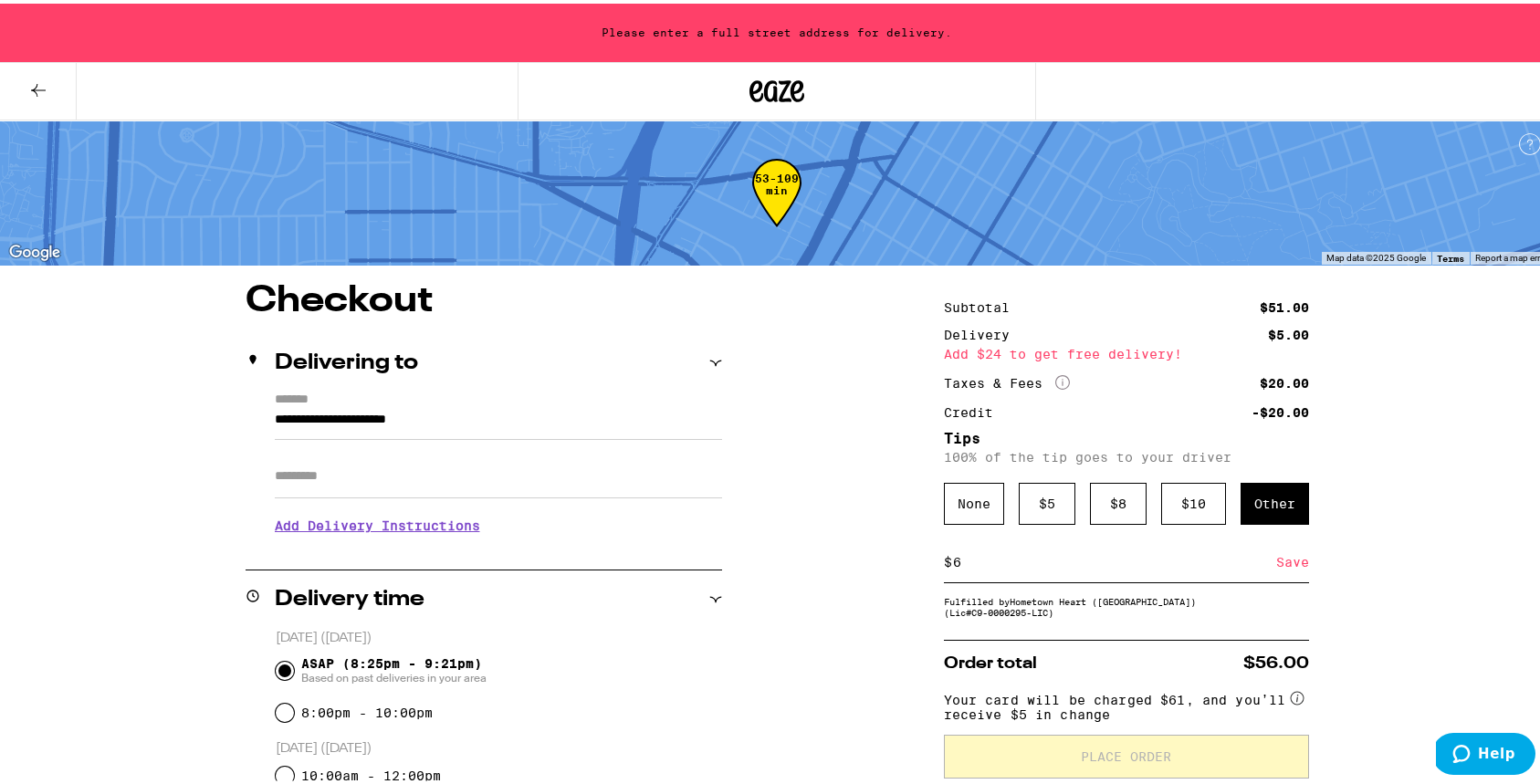
type input "6"
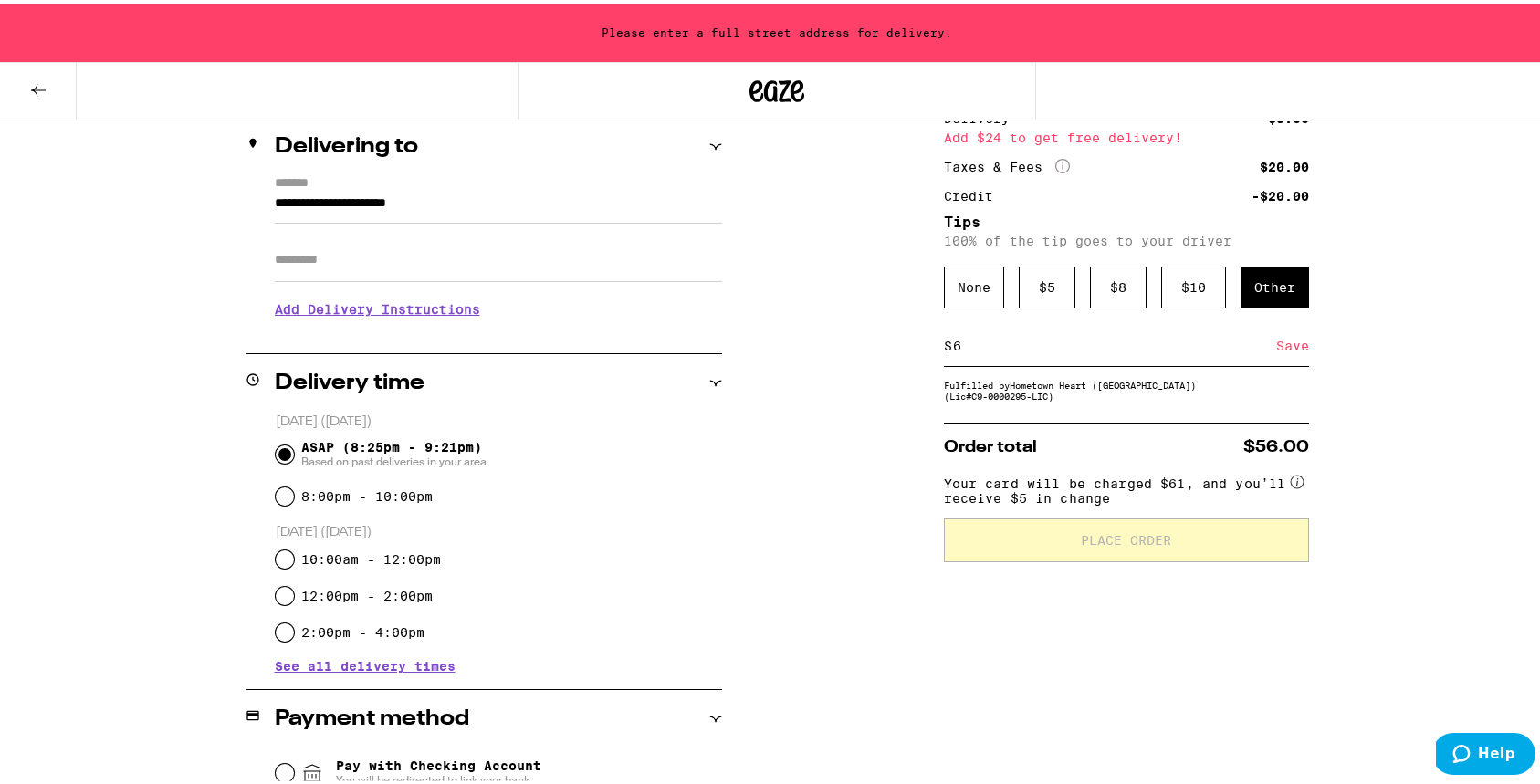
scroll to position [225, 0]
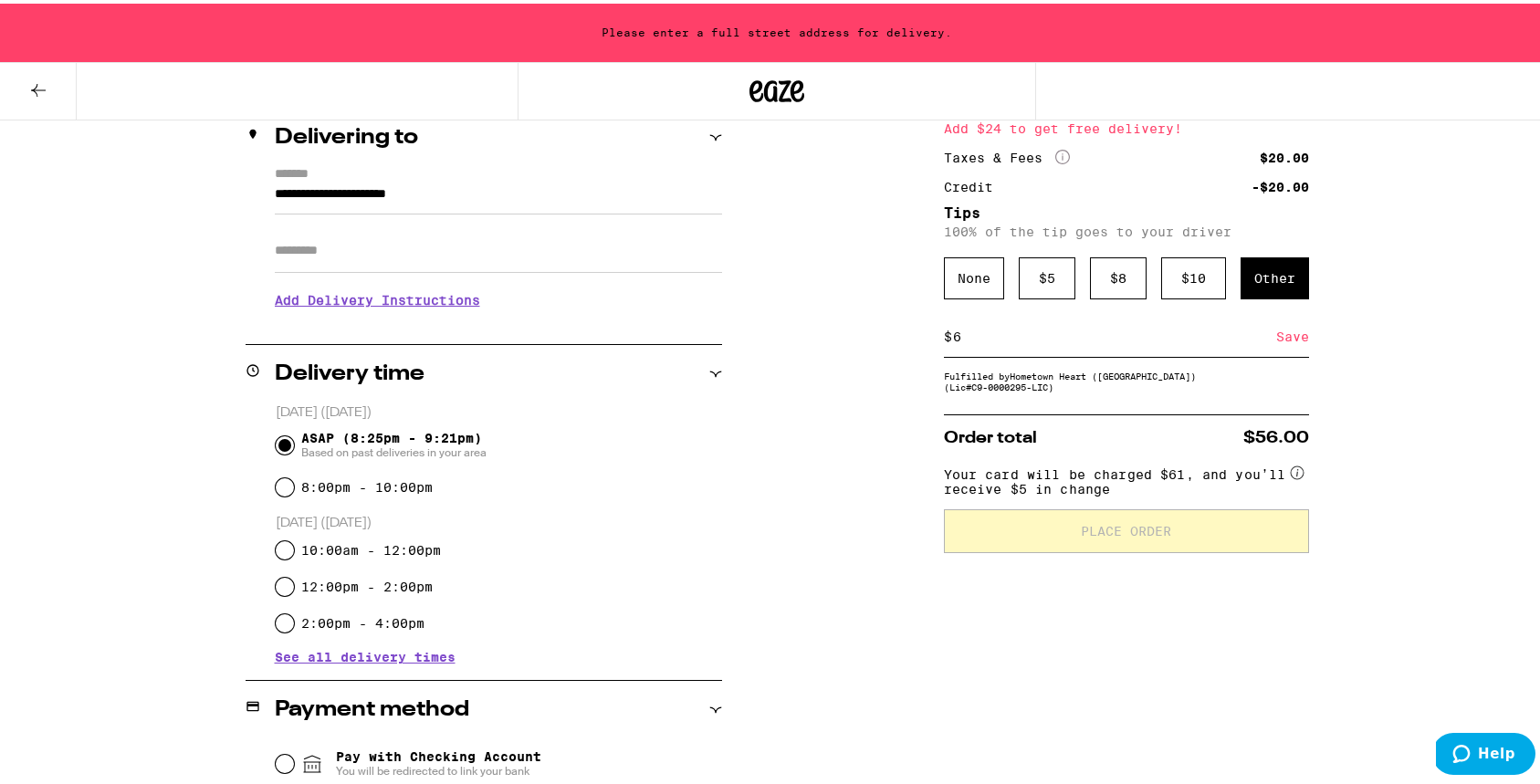
click at [1454, 454] on div "**********" at bounding box center [776, 461] width 1554 height 1372
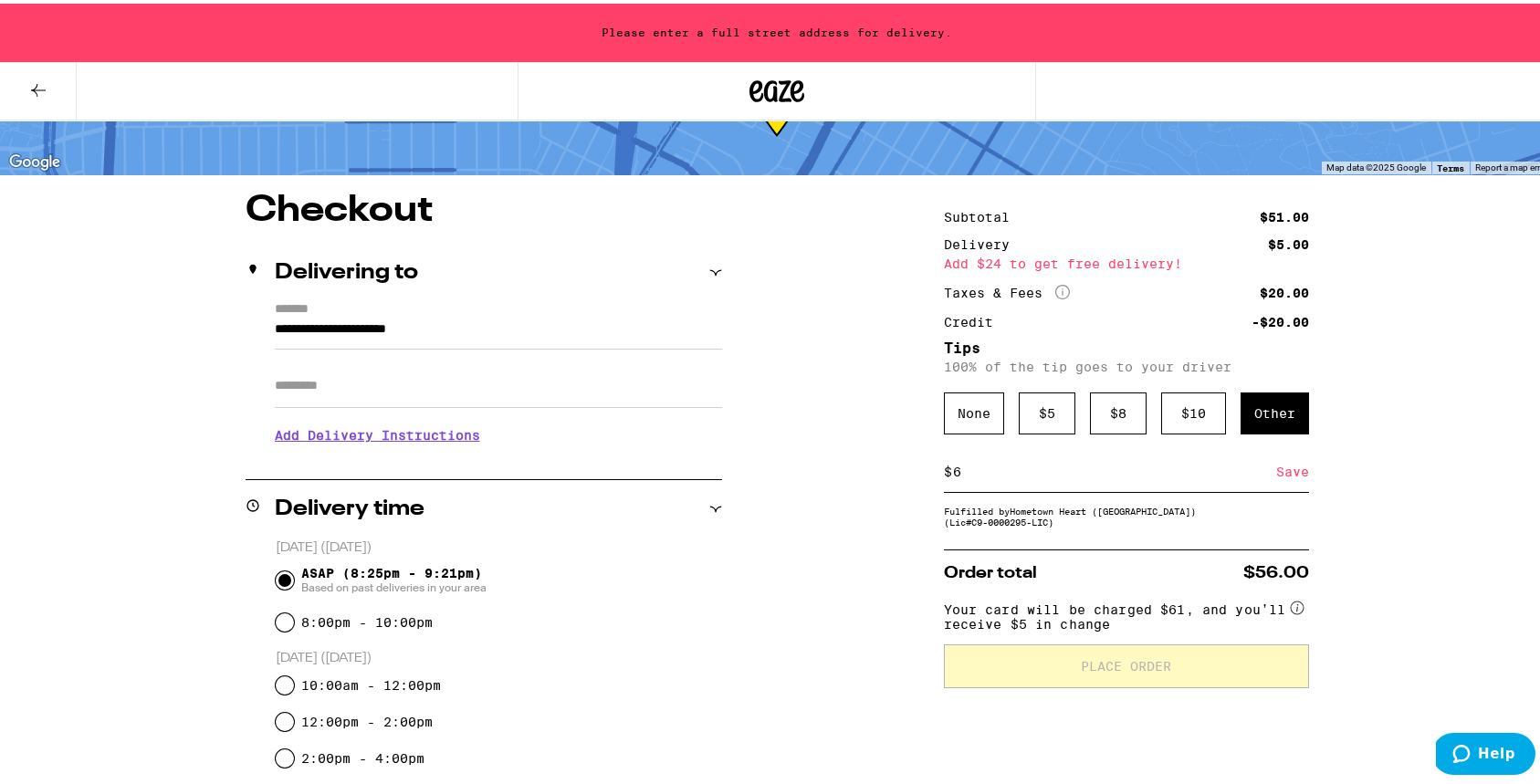
scroll to position [74, 0]
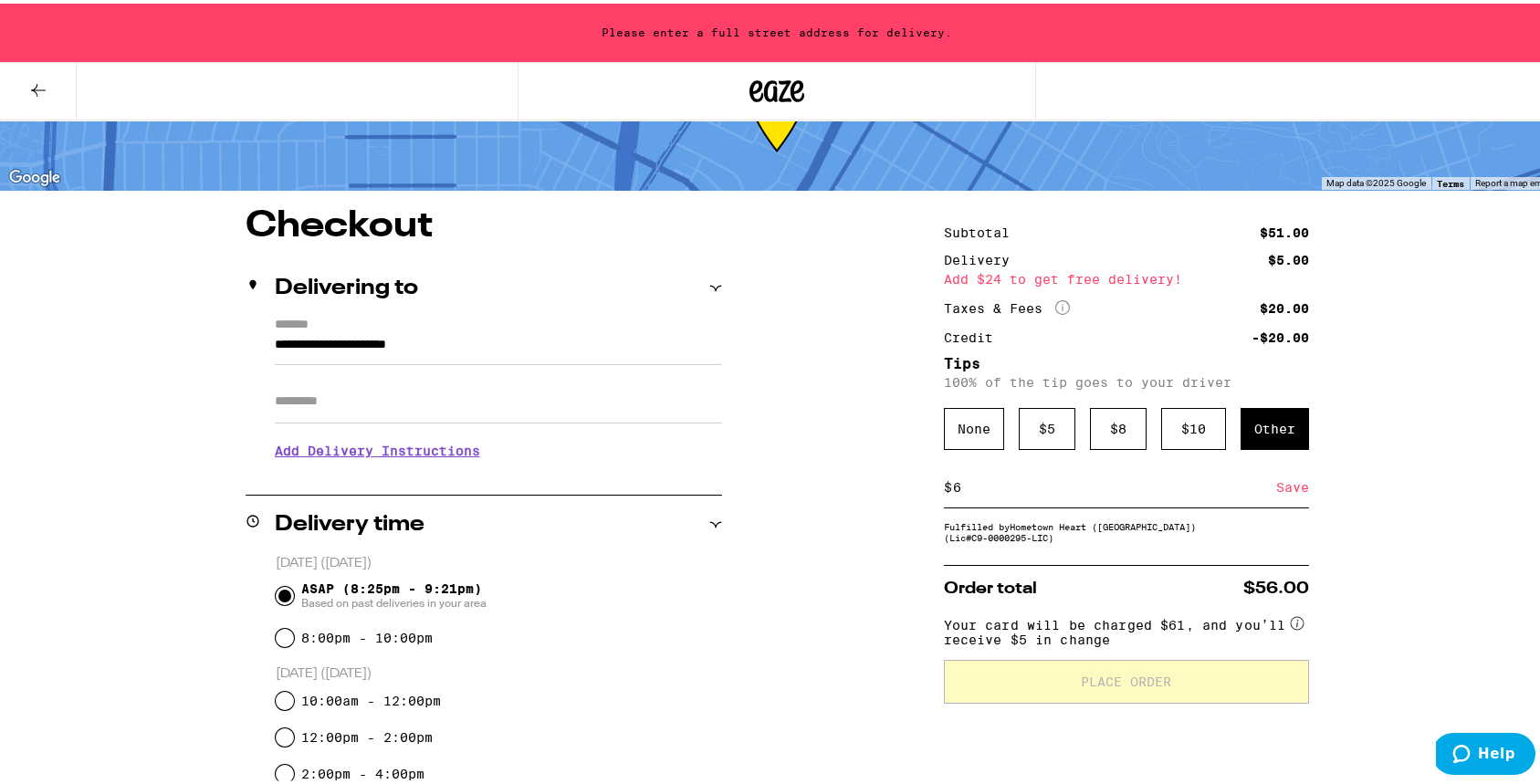
click at [1477, 350] on div "**********" at bounding box center [776, 612] width 1554 height 1372
click at [278, 630] on input "8:00pm - 10:00pm" at bounding box center [285, 634] width 18 height 18
radio input "true"
click at [282, 591] on input "ASAP (8:25pm - 9:21pm) Based on past deliveries in your area" at bounding box center [285, 592] width 18 height 18
radio input "true"
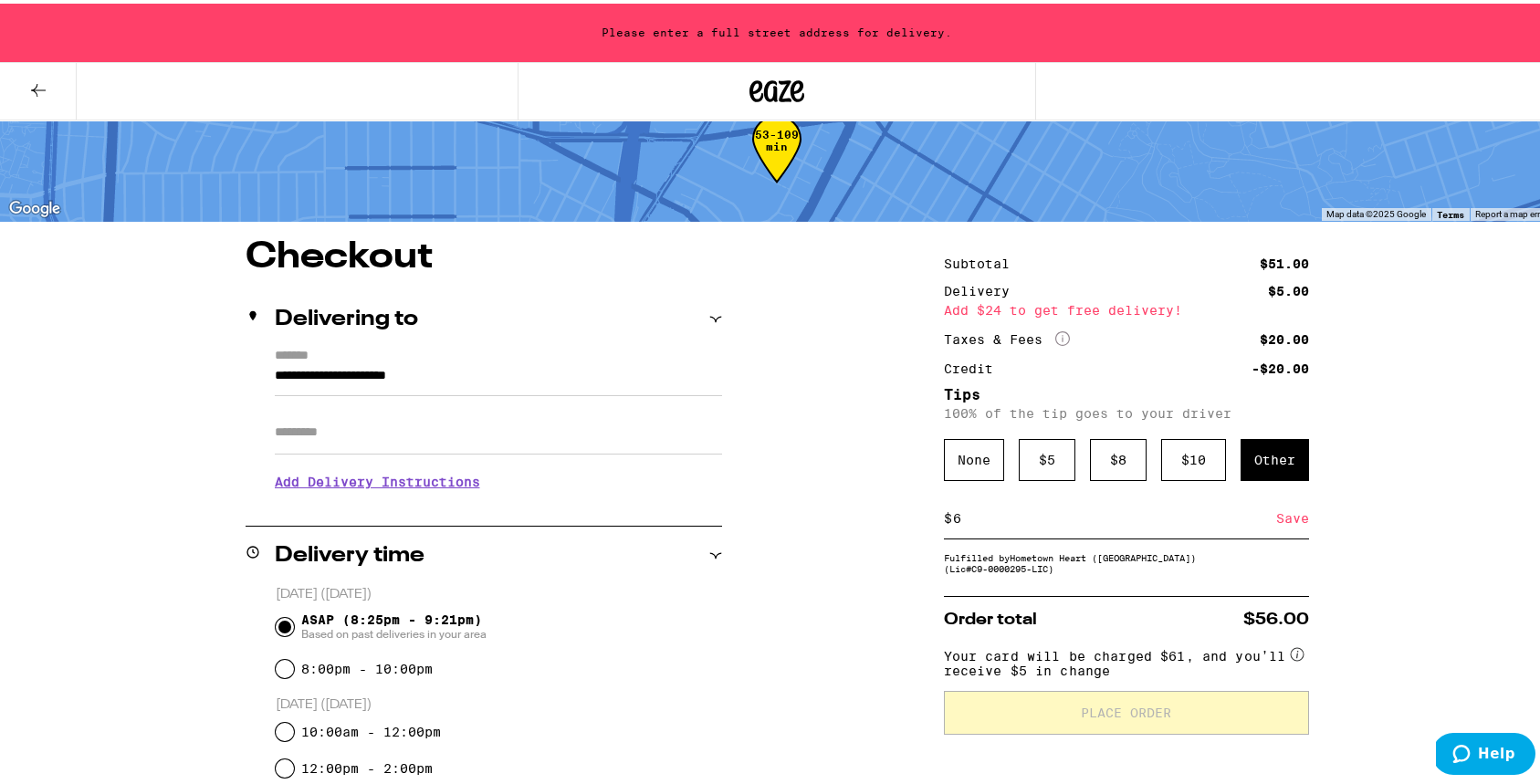
scroll to position [33, 0]
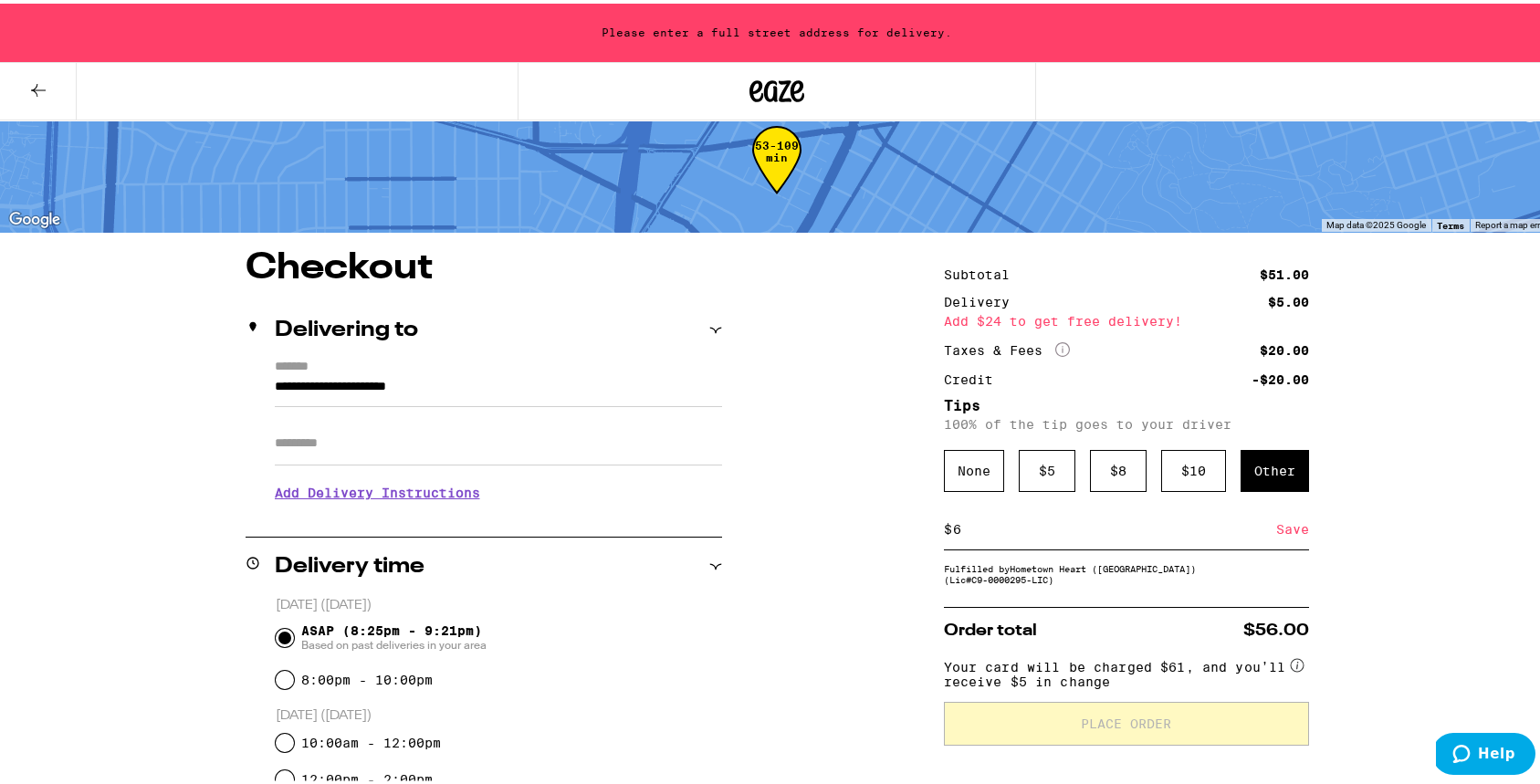
click at [266, 377] on div "**********" at bounding box center [484, 434] width 477 height 157
click at [275, 386] on input "**********" at bounding box center [498, 388] width 447 height 31
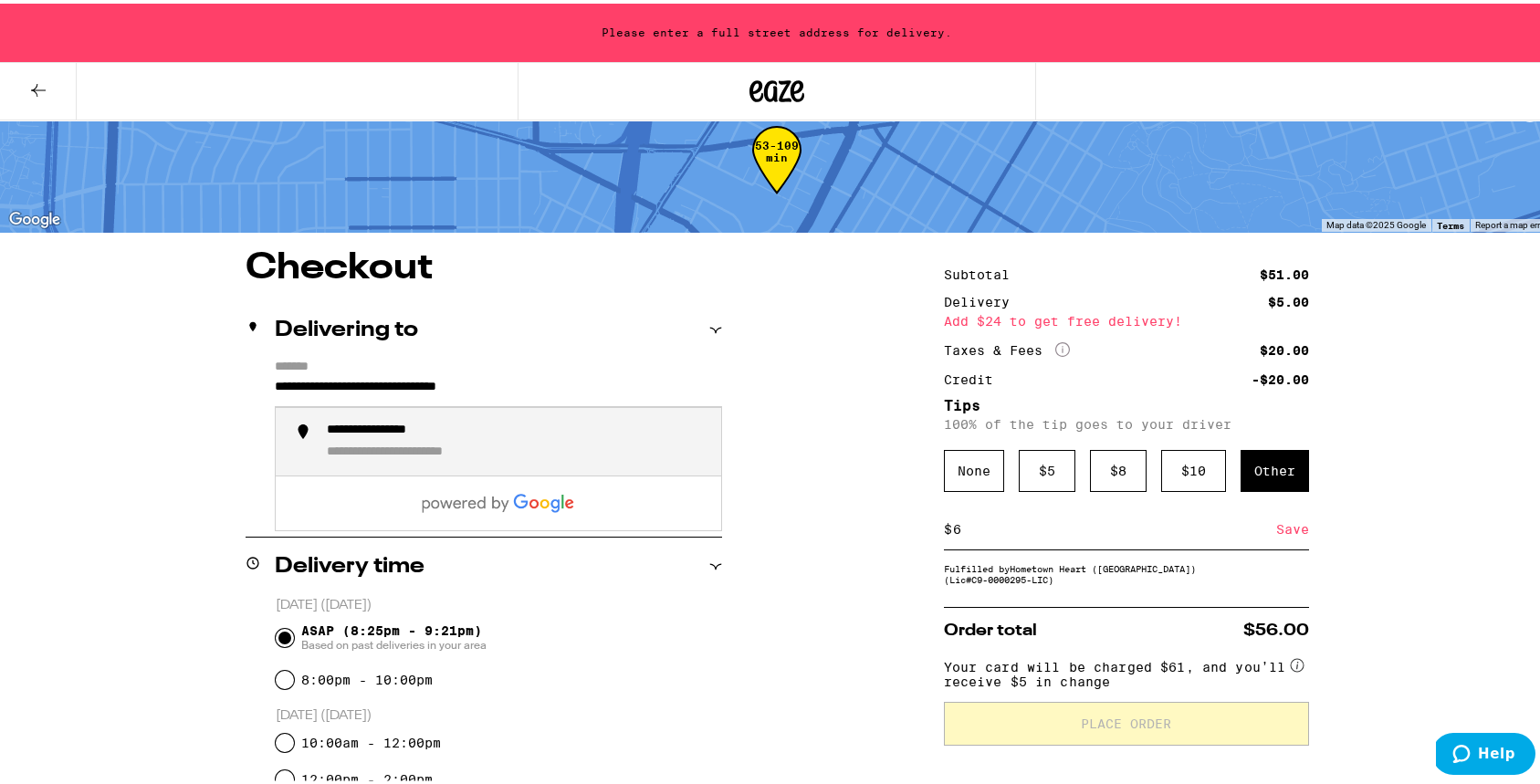
click at [335, 422] on div "**********" at bounding box center [398, 427] width 141 height 17
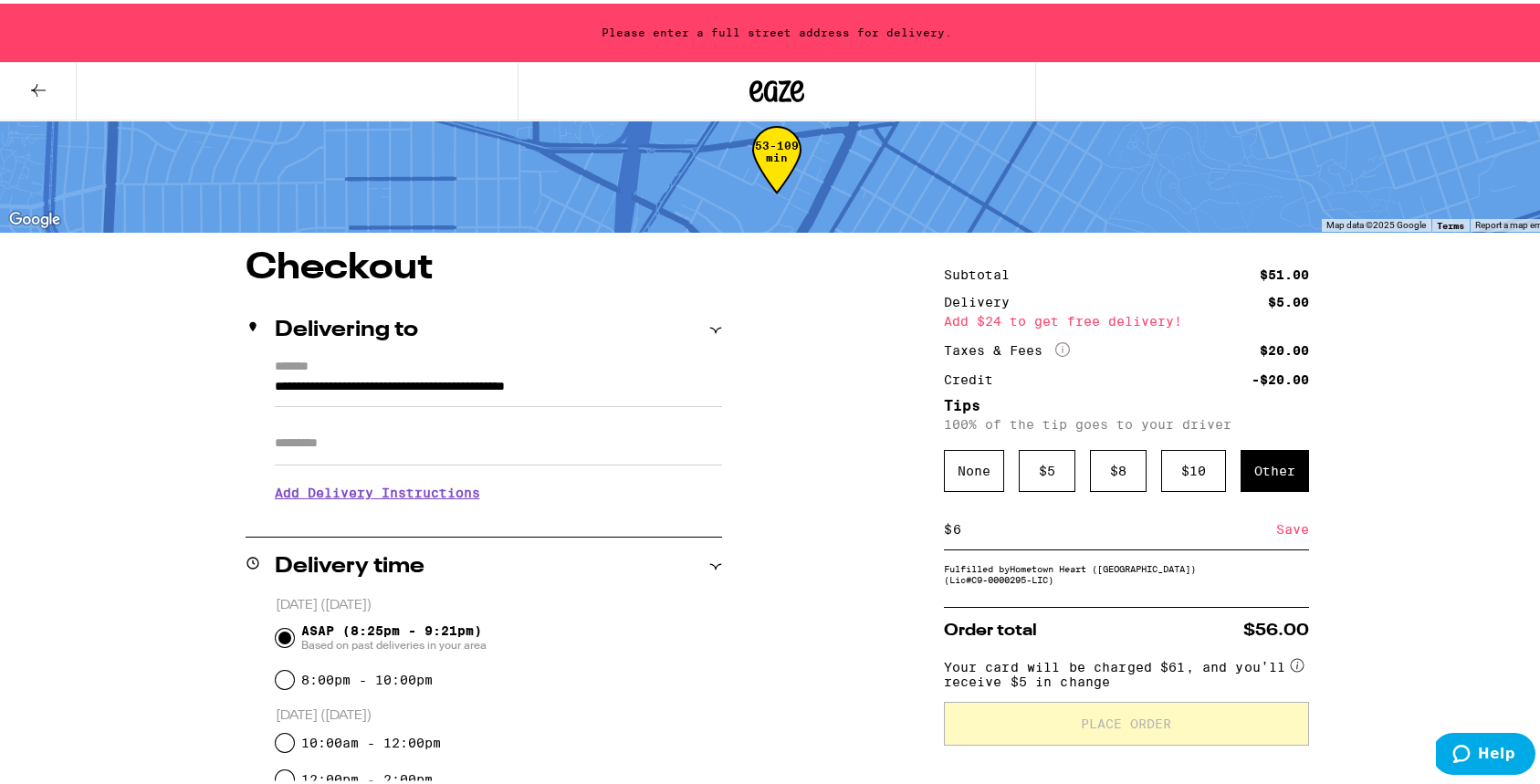
type input "**********"
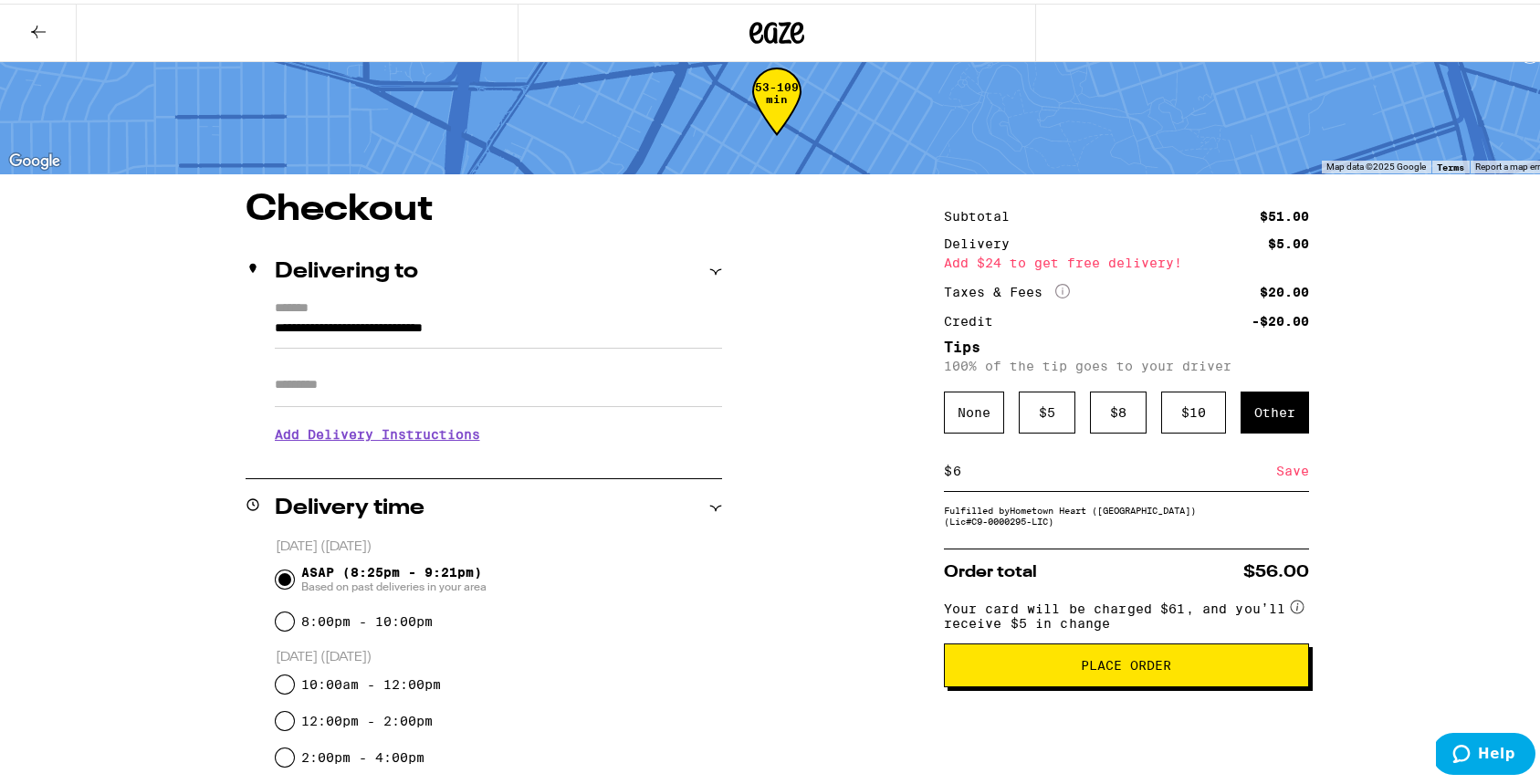
click at [449, 434] on h3 "Add Delivery Instructions" at bounding box center [498, 430] width 447 height 42
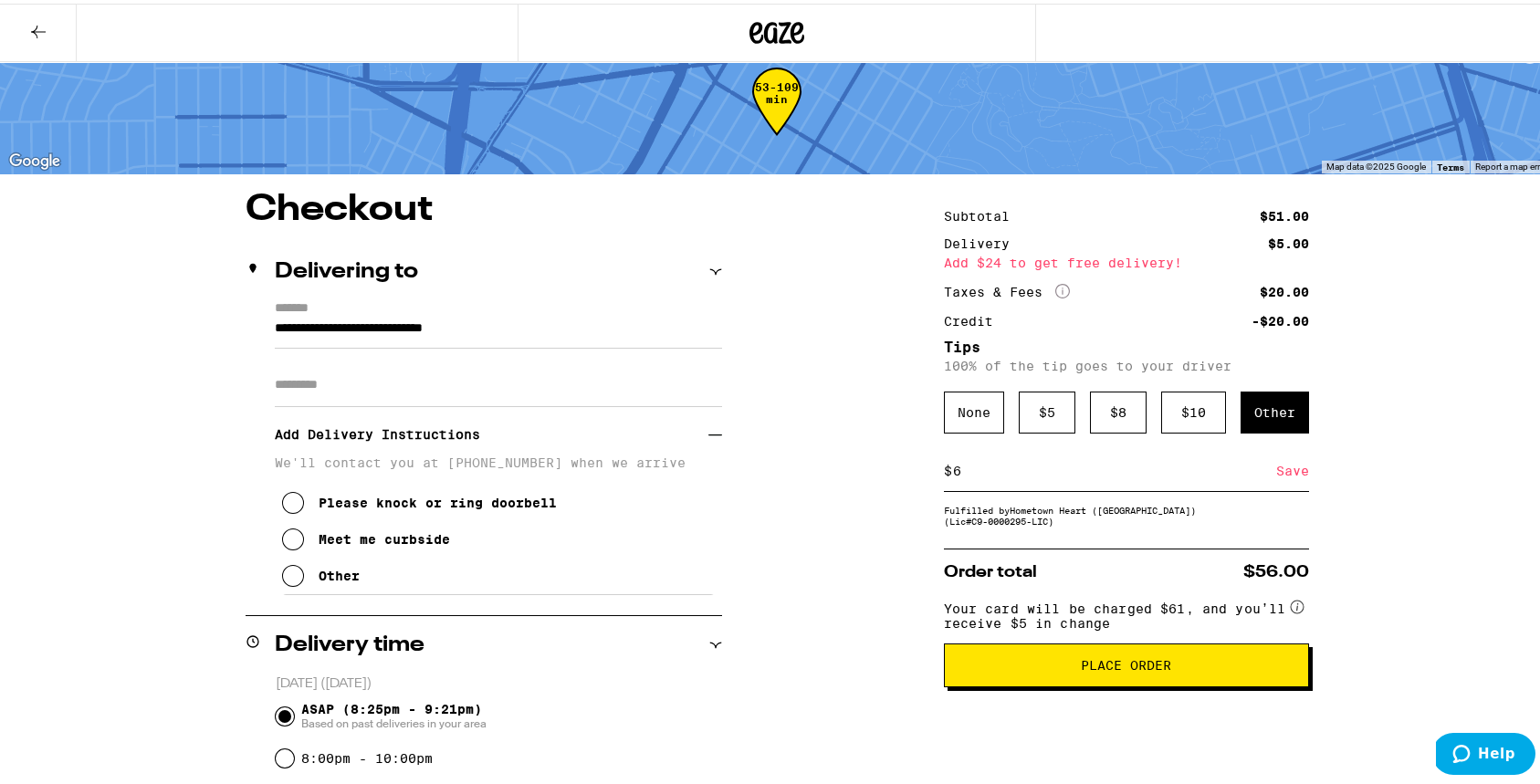
click at [424, 506] on div "Please knock or ring doorbell" at bounding box center [437, 499] width 238 height 15
click at [1491, 599] on div "**********" at bounding box center [776, 693] width 1554 height 1451
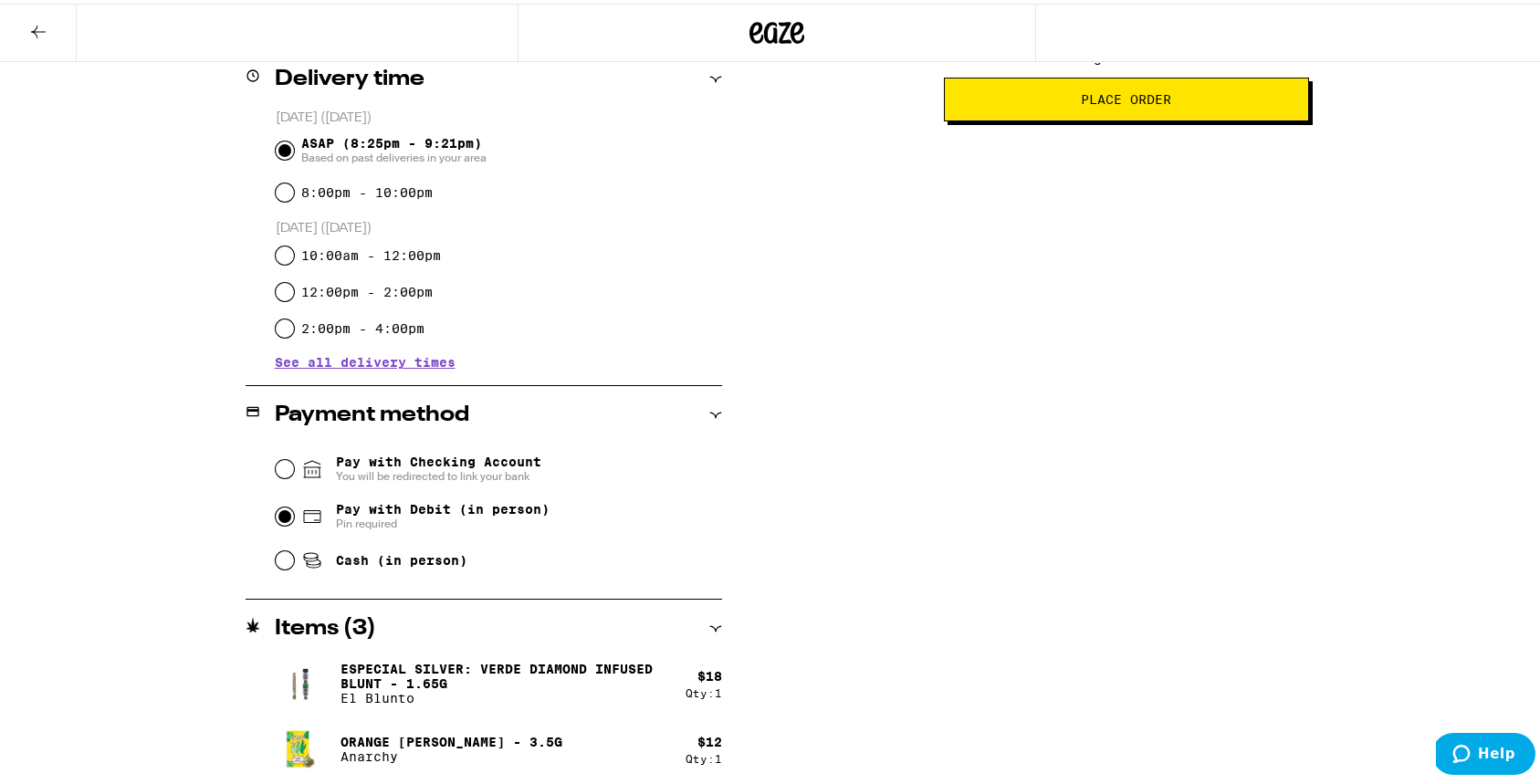
scroll to position [610, 0]
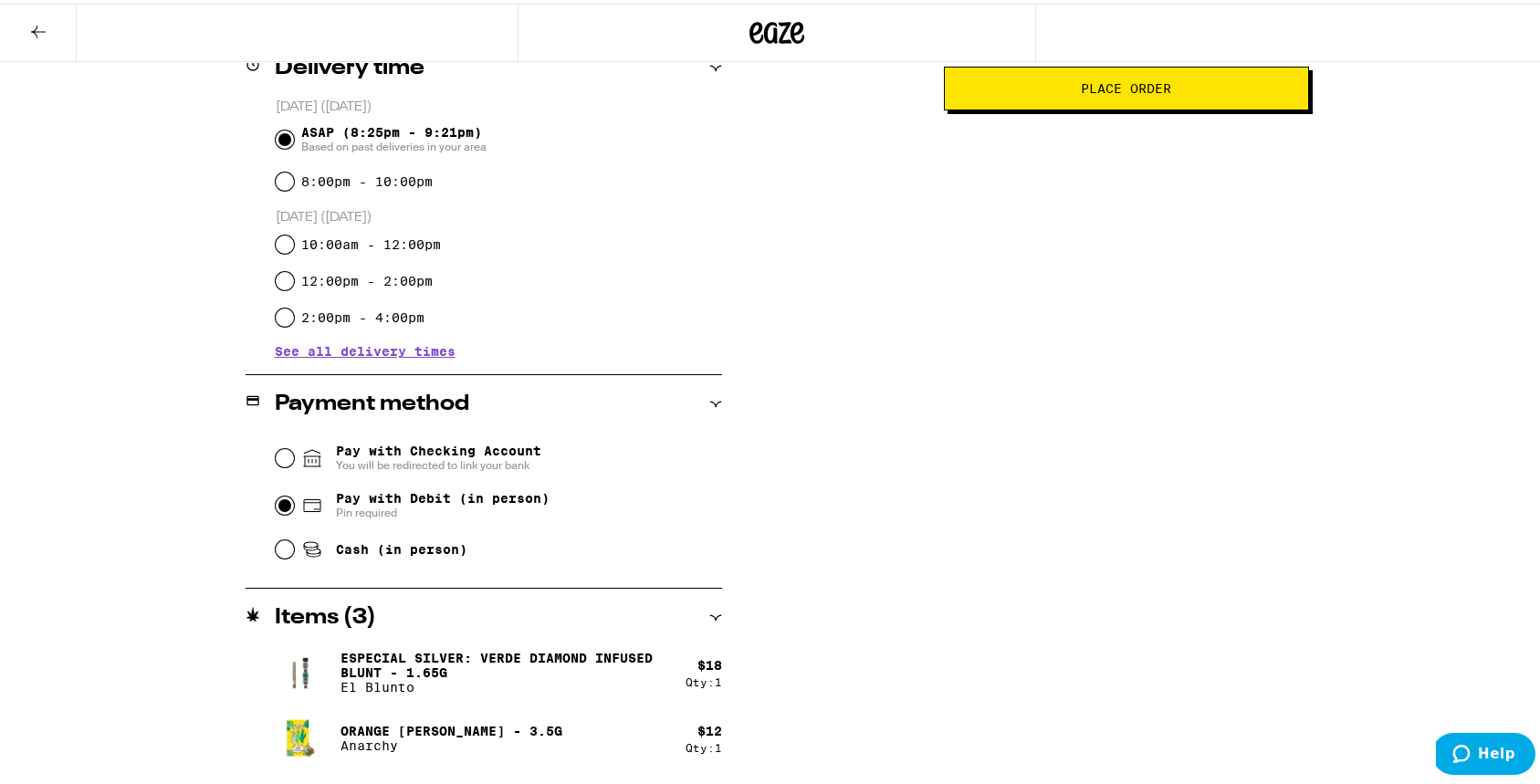
click at [277, 449] on input "Pay with Checking Account You will be redirected to link your bank" at bounding box center [285, 454] width 18 height 18
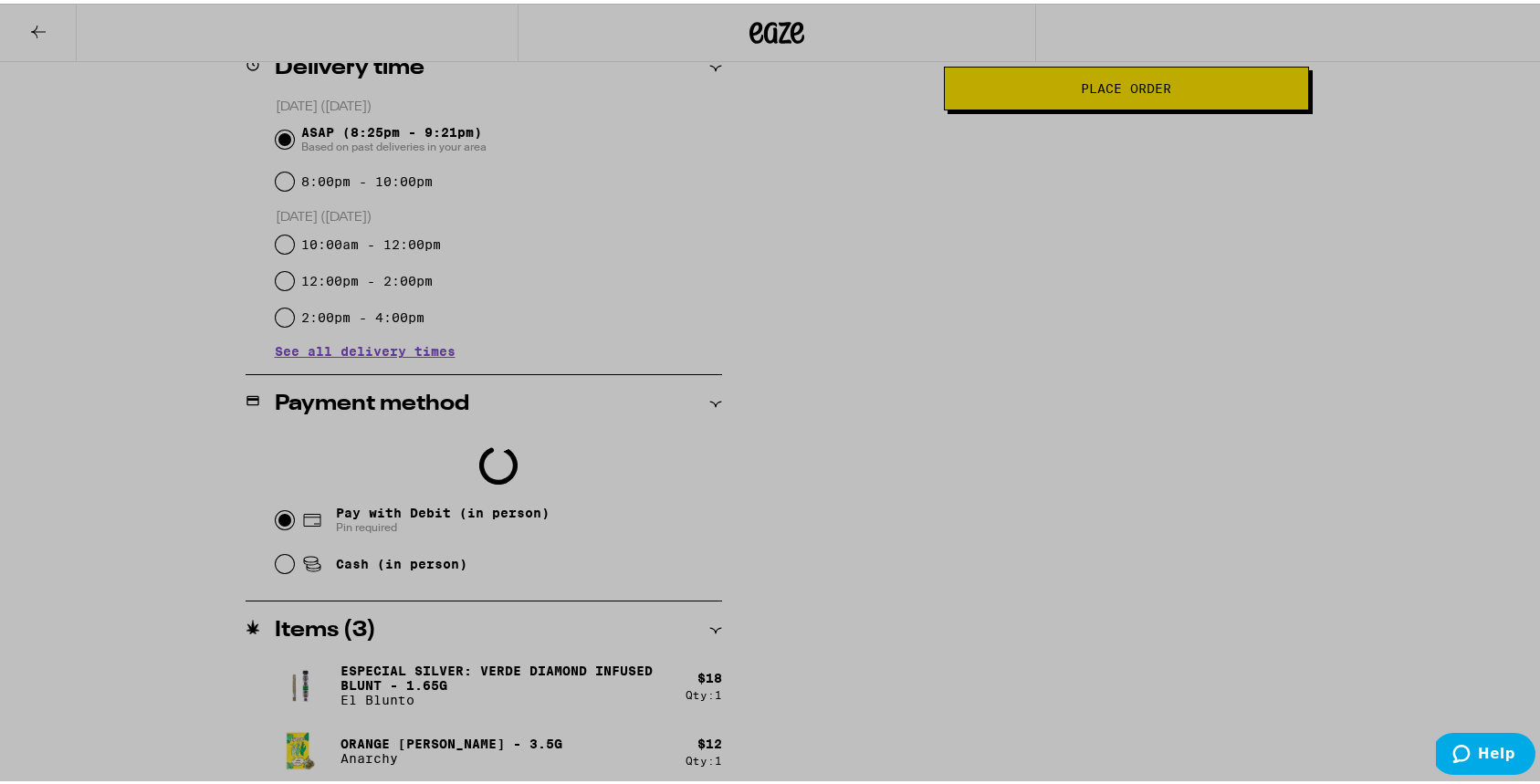
click at [1156, 328] on div at bounding box center [776, 392] width 1554 height 784
click at [1275, 514] on div at bounding box center [776, 392] width 1554 height 784
drag, startPoint x: 941, startPoint y: 266, endPoint x: 960, endPoint y: 432, distance: 167.1
click at [960, 432] on div at bounding box center [776, 392] width 1554 height 784
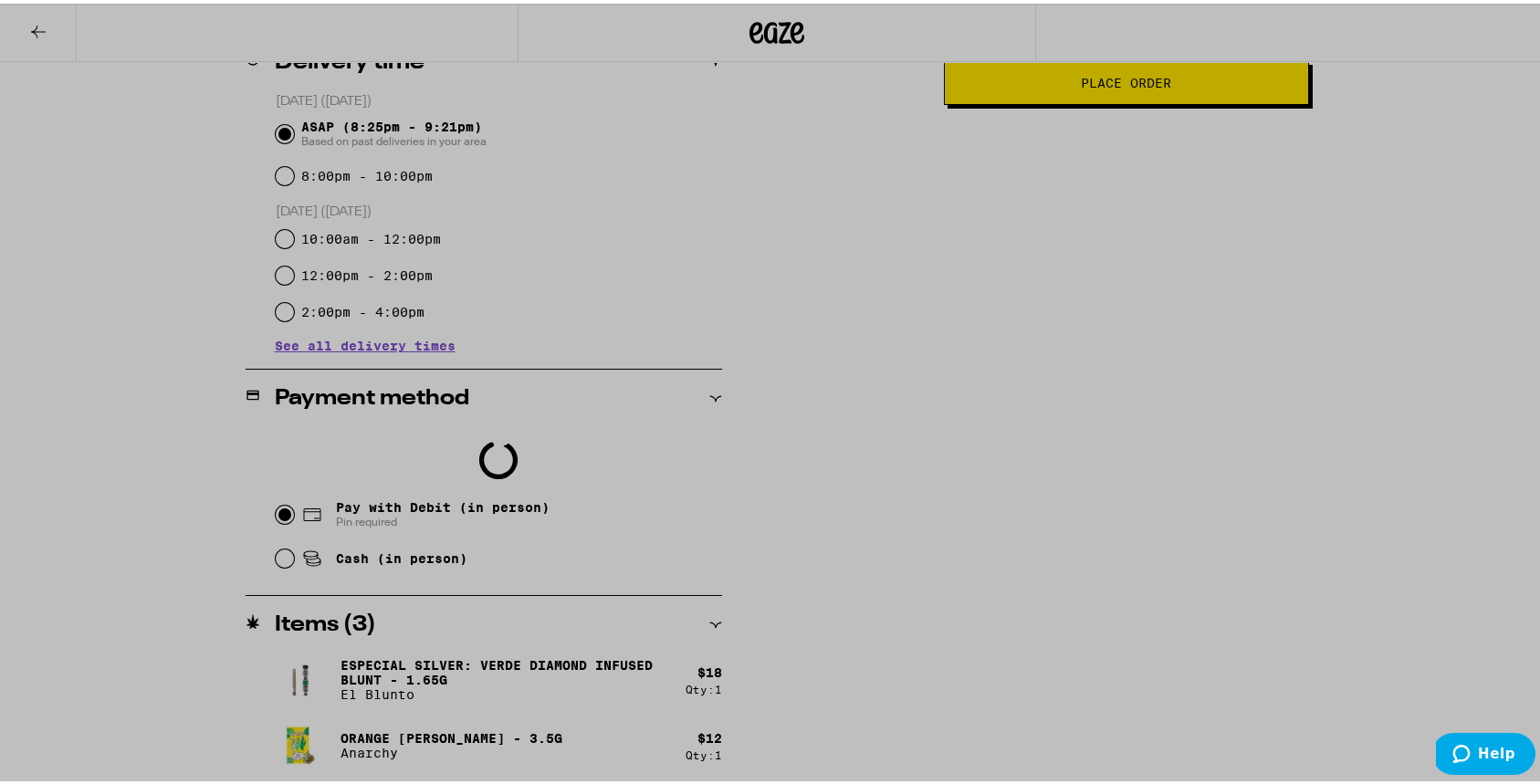
click at [1096, 375] on div at bounding box center [776, 392] width 1554 height 784
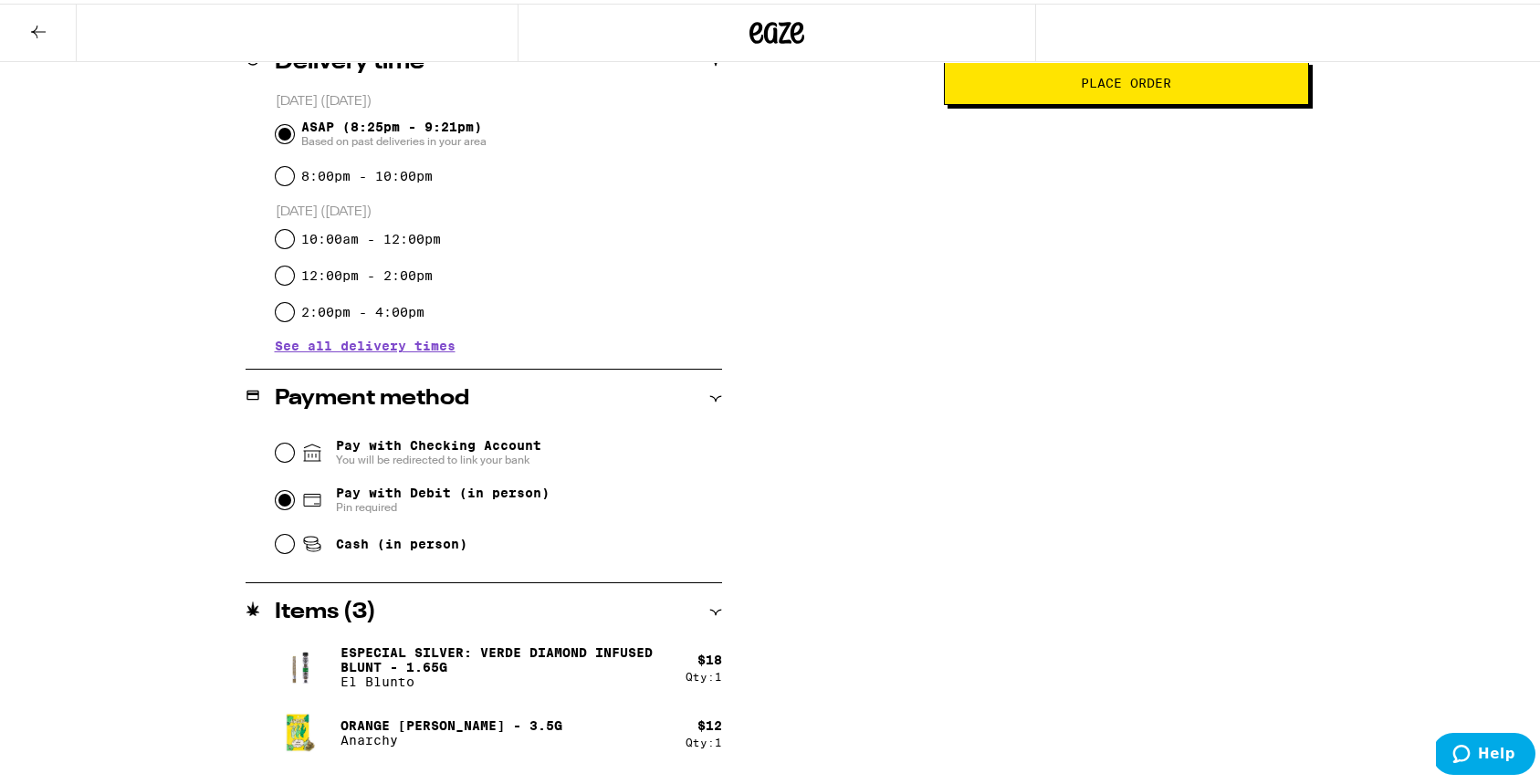
radio input "false"
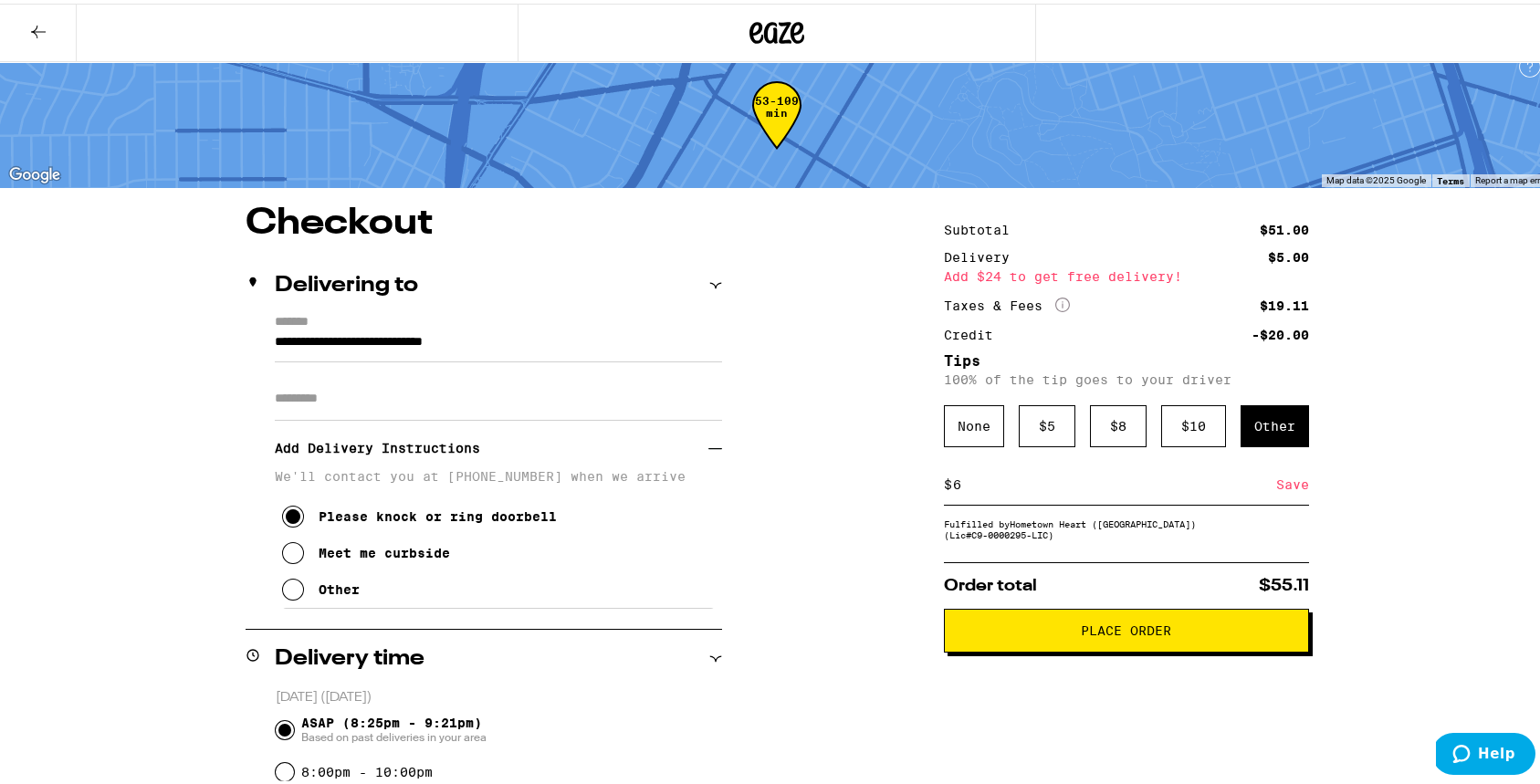
scroll to position [0, 0]
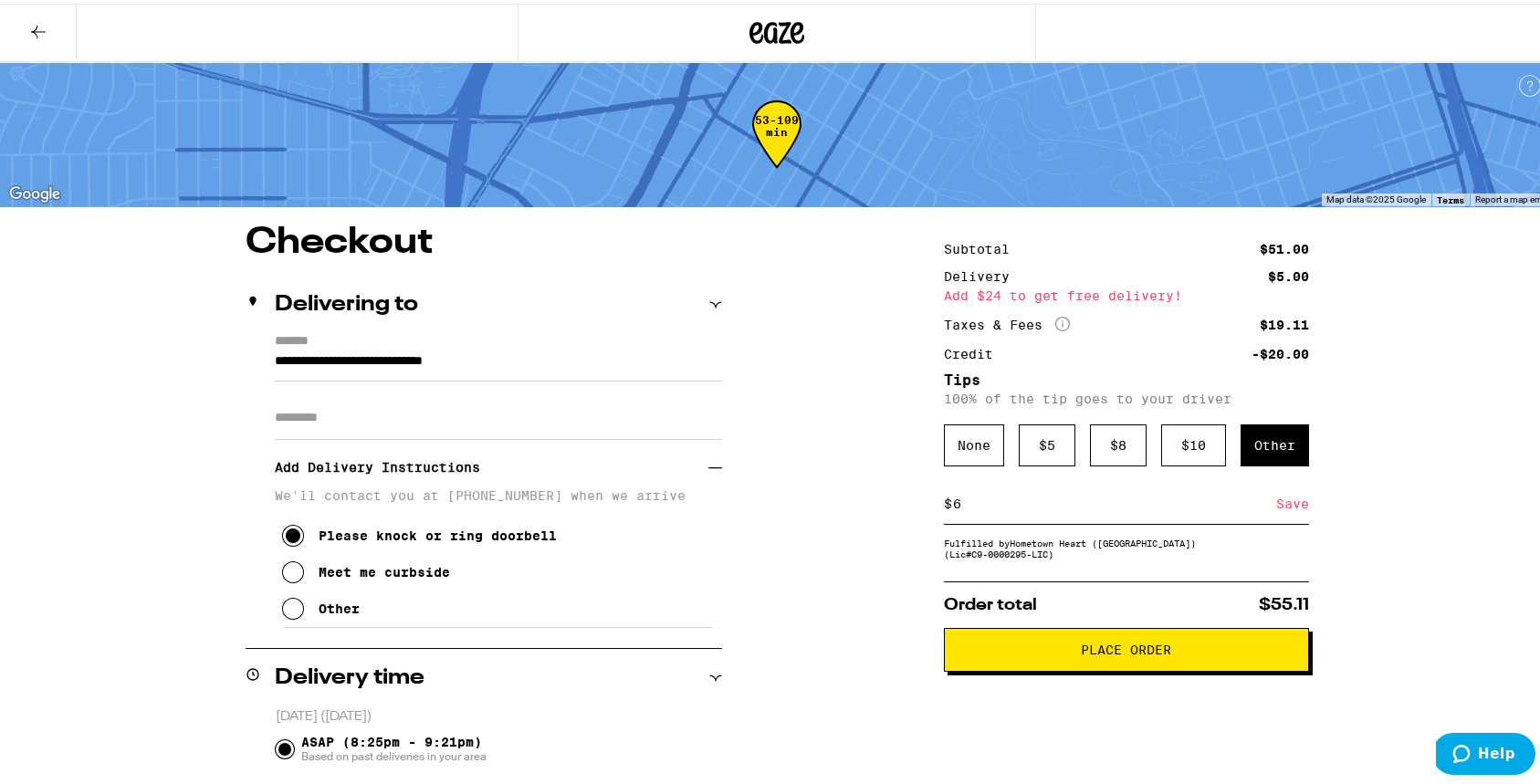
click at [1132, 652] on span "Place Order" at bounding box center [1125, 645] width 90 height 13
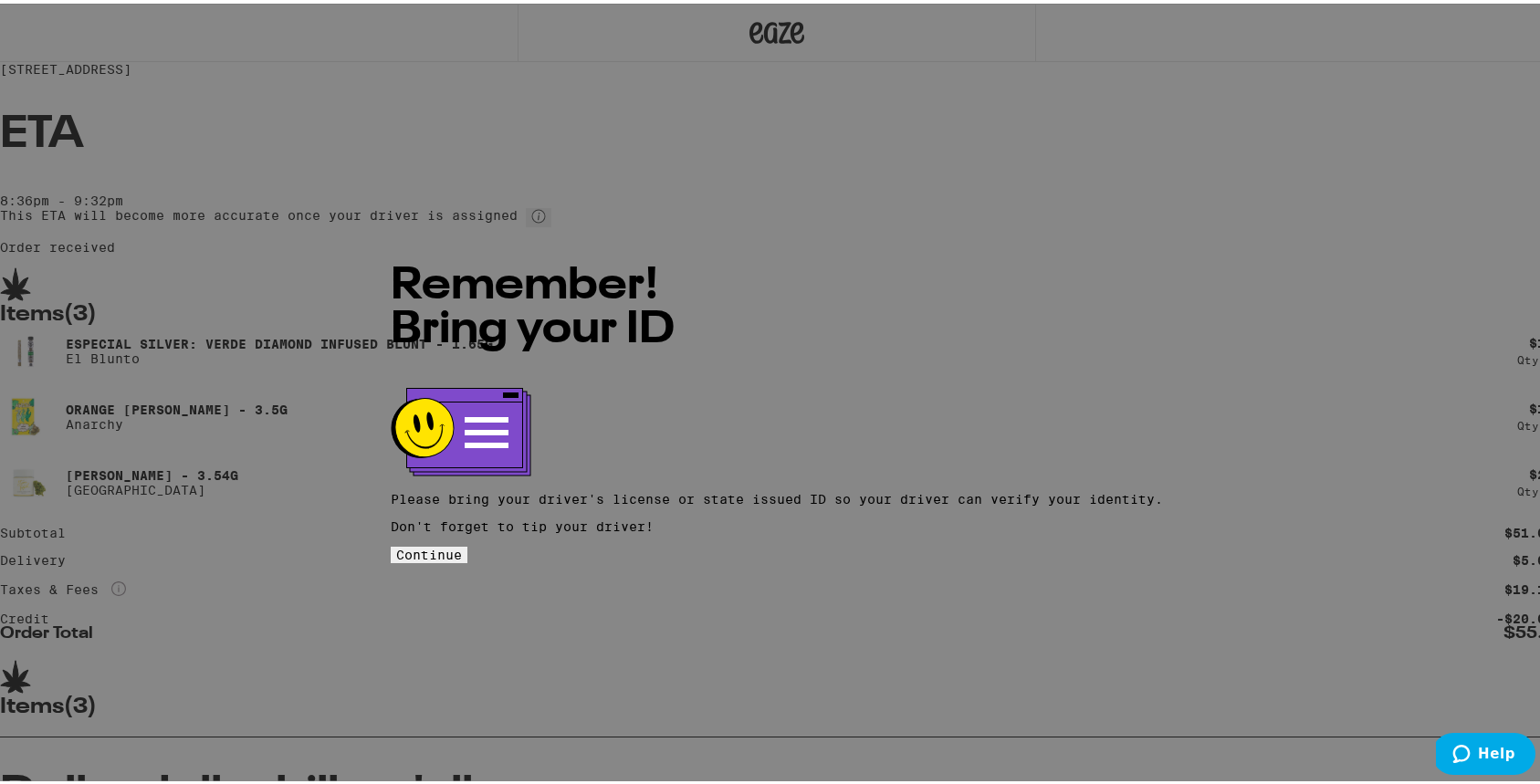
click at [871, 488] on div "Remember! Bring your ID Please bring your driver's license or state issued ID s…" at bounding box center [776, 392] width 772 height 336
click at [462, 544] on span "Continue" at bounding box center [429, 551] width 65 height 15
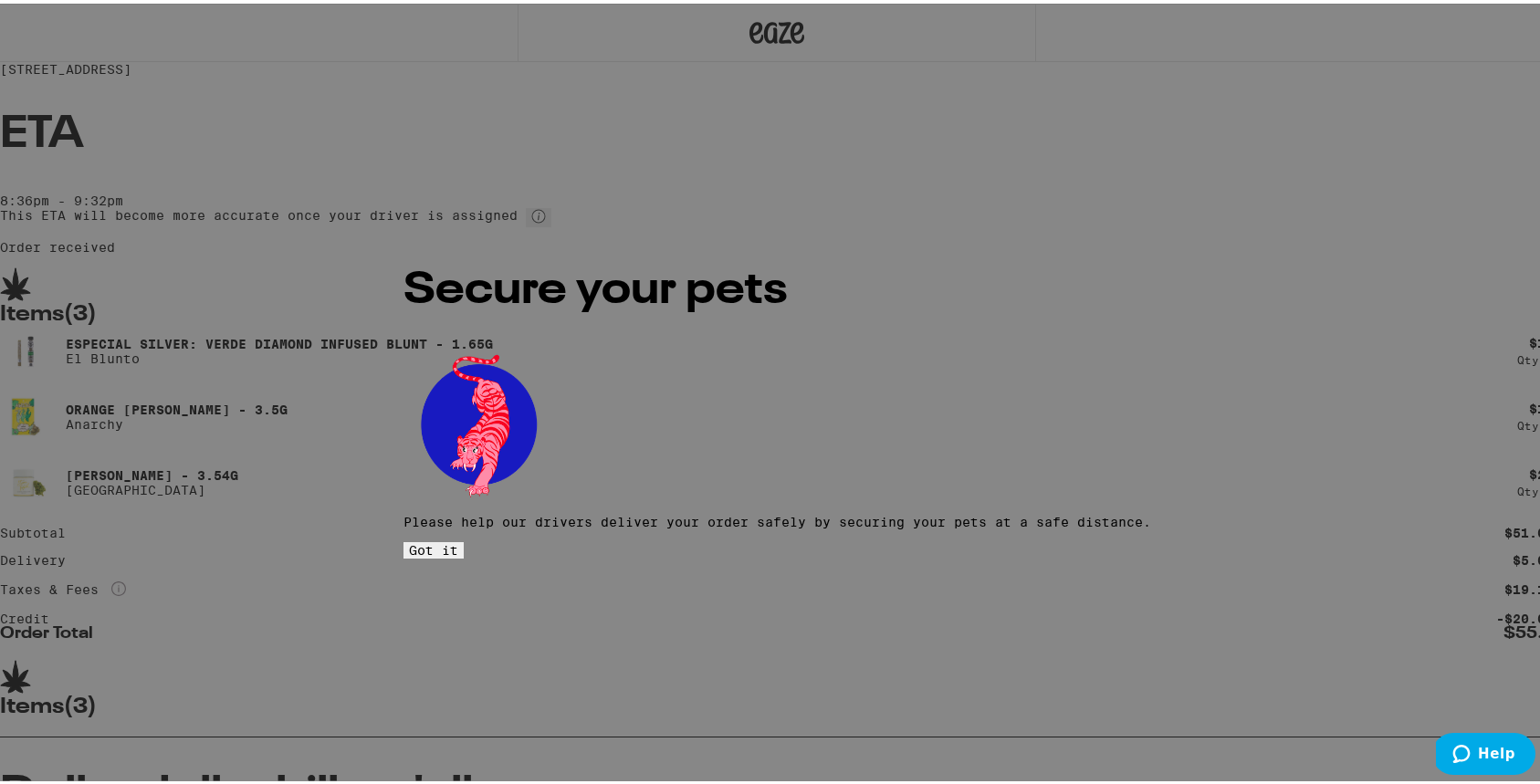
click at [458, 539] on span "Got it" at bounding box center [433, 546] width 50 height 15
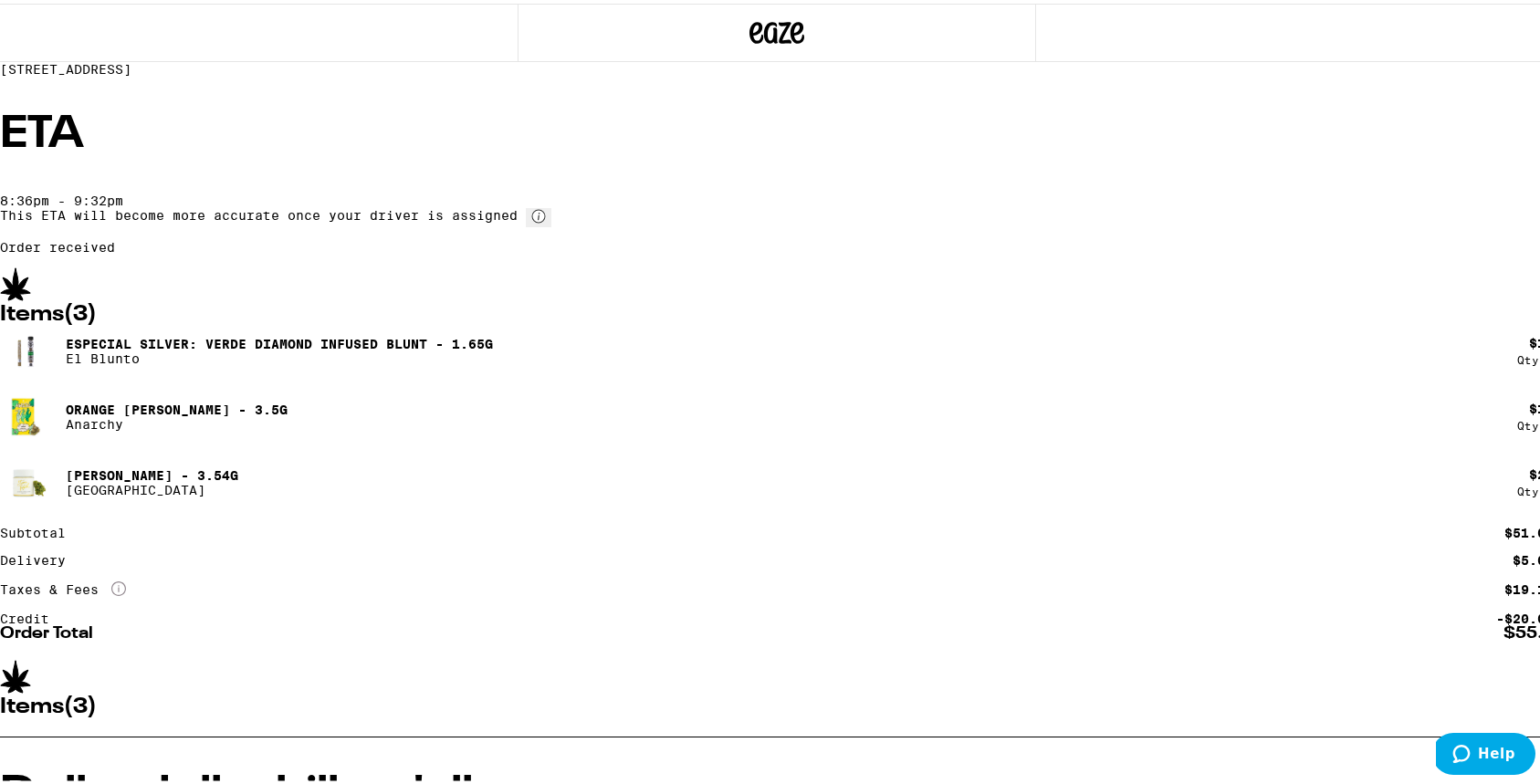
click at [1283, 251] on div "ETA 8:36pm - 9:32pm This ETA will become more accurate once your driver is assi…" at bounding box center [776, 179] width 1554 height 142
click at [1337, 363] on div "367 Lisbon St San Francisco 94112 ETA 8:36pm - 9:32pm This ETA will become more…" at bounding box center [776, 669] width 1554 height 1338
click at [1452, 234] on div "367 Lisbon St San Francisco 94112 ETA 8:36pm - 9:32pm This ETA will become more…" at bounding box center [776, 669] width 1554 height 1338
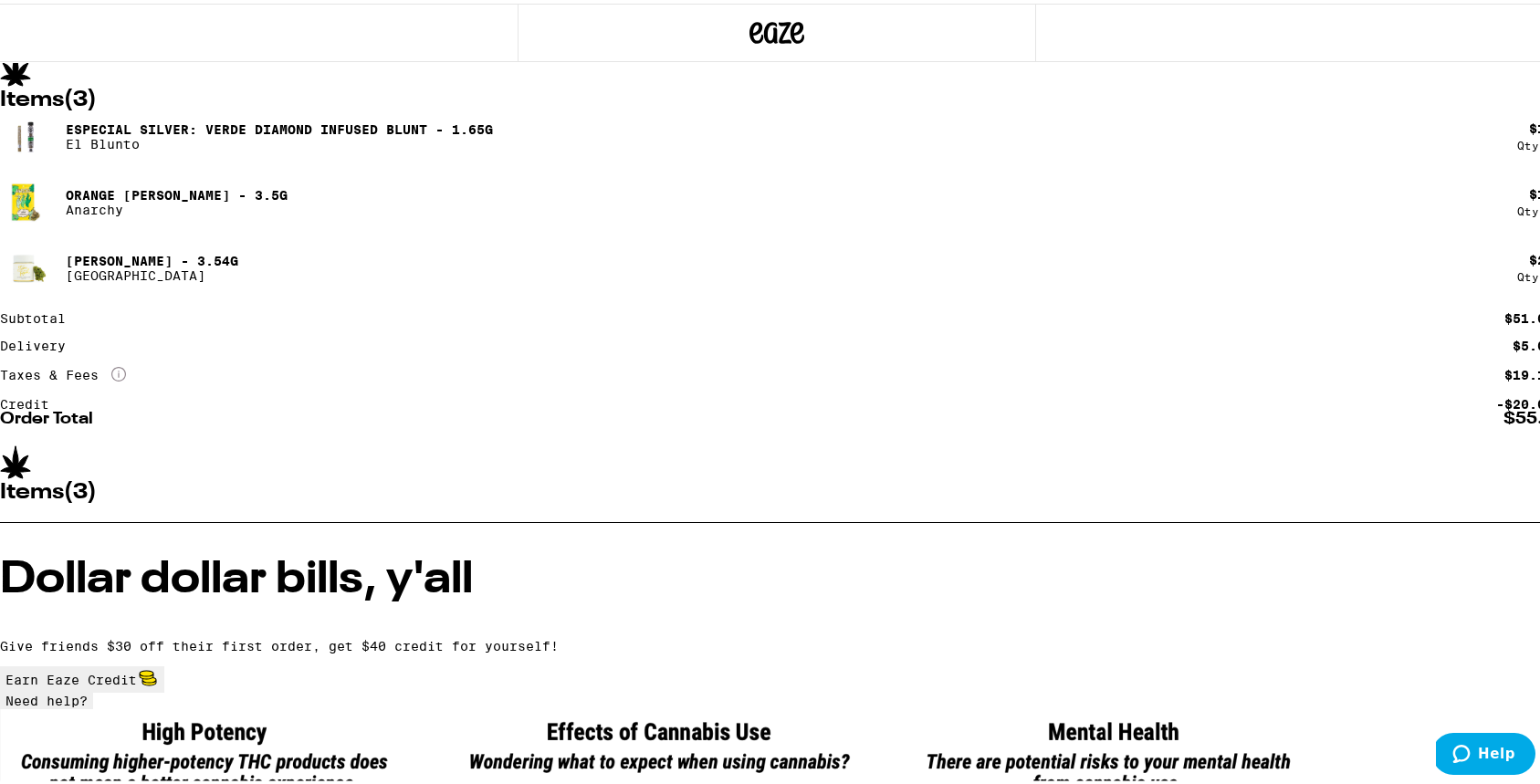
scroll to position [94, 0]
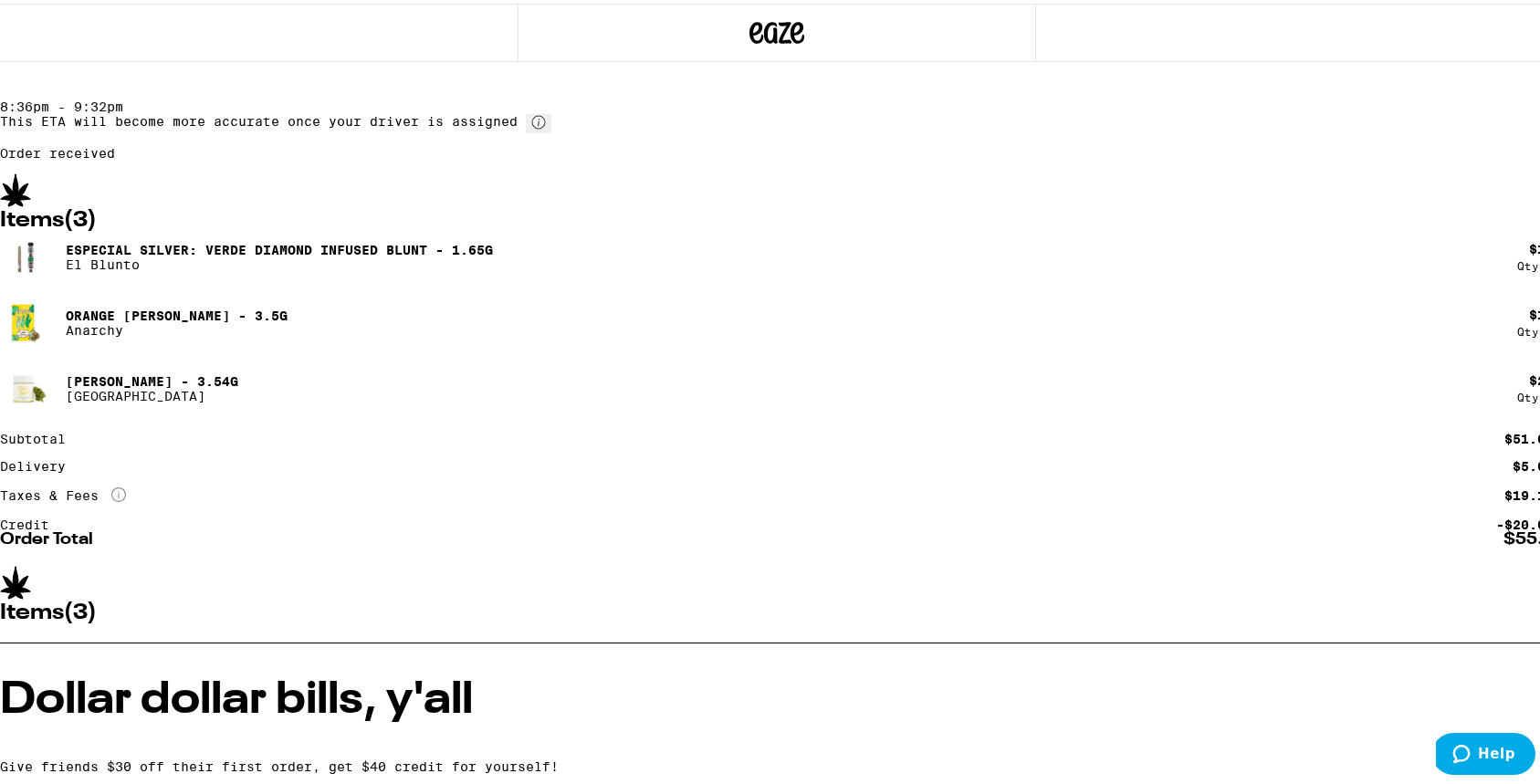
click at [1443, 400] on div "367 Lisbon St San Francisco 94112 ETA 8:36pm - 9:32pm This ETA will become more…" at bounding box center [776, 575] width 1554 height 1338
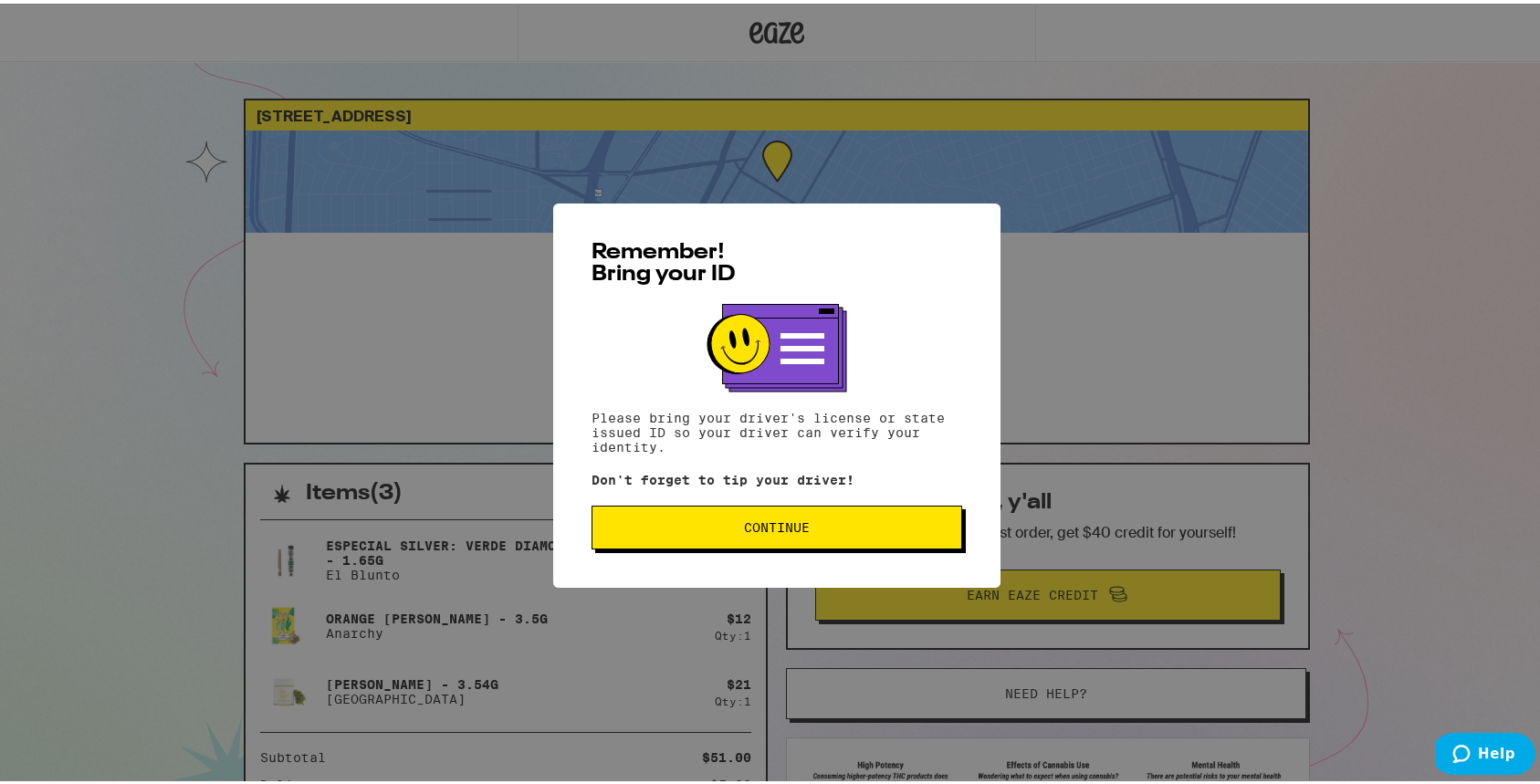
click at [942, 525] on button "Continue" at bounding box center [777, 523] width 371 height 44
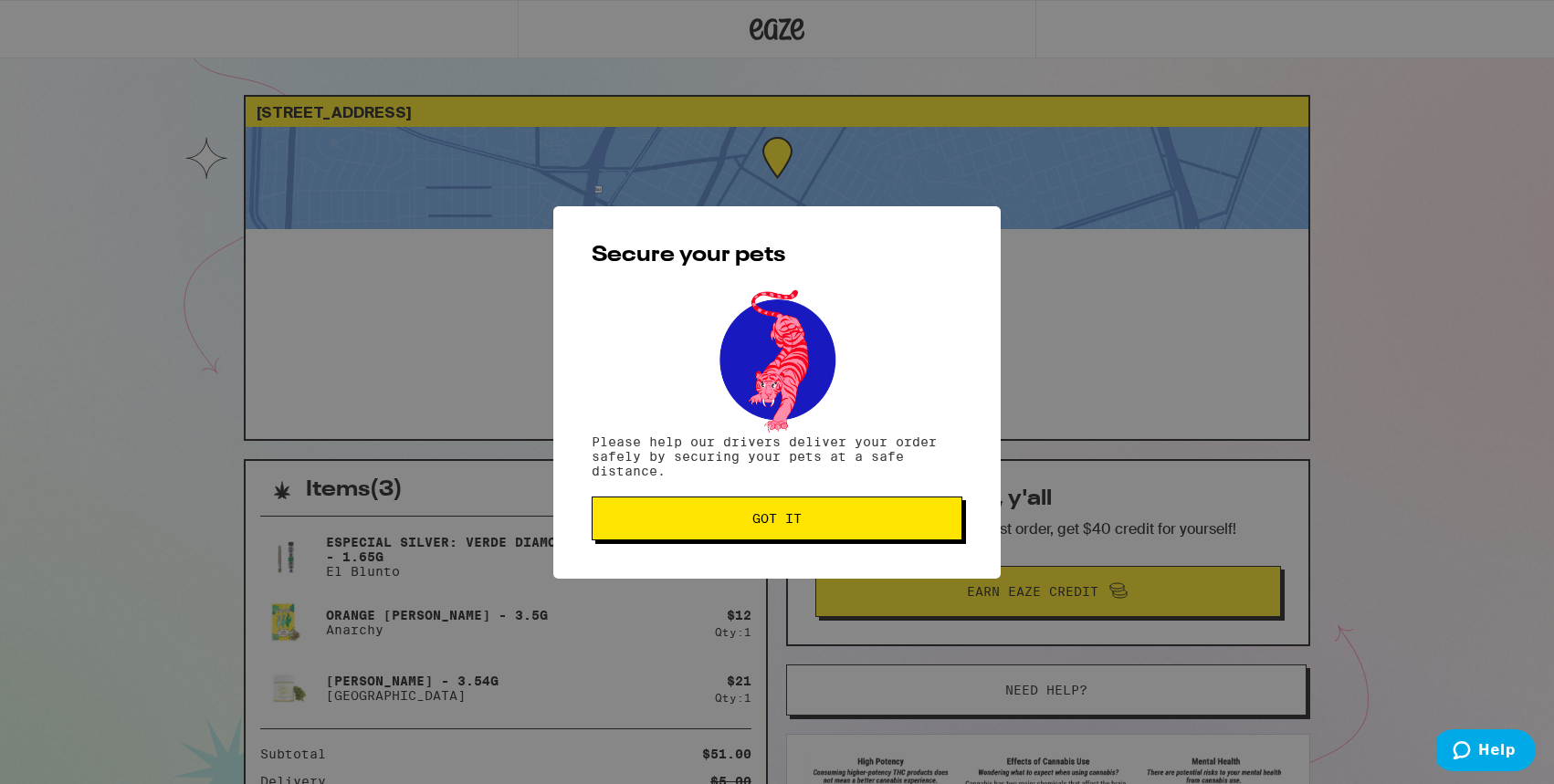
click at [898, 522] on span "Got it" at bounding box center [777, 517] width 339 height 13
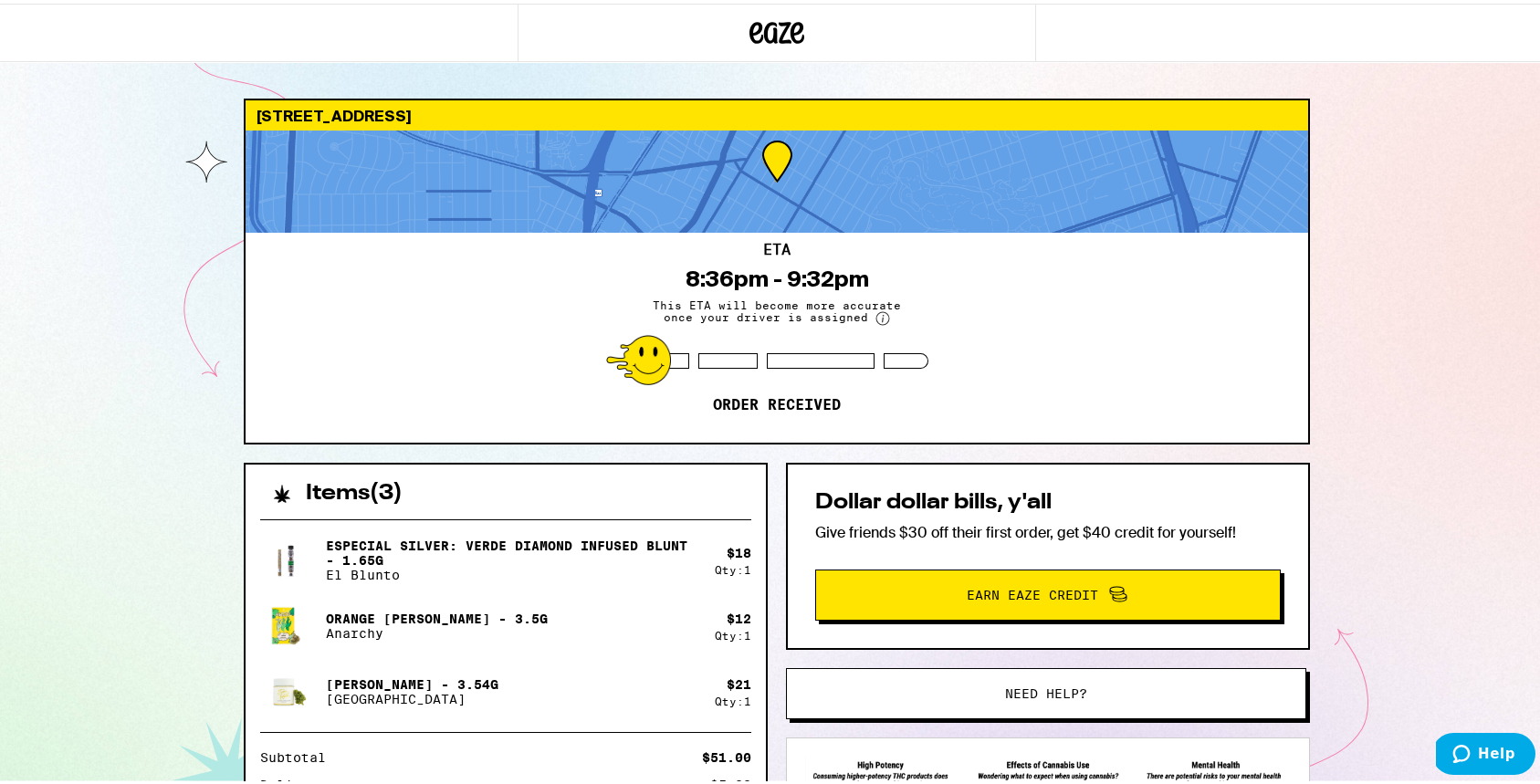
click at [1430, 415] on div "367 Lisbon St San Francisco 94112 ETA 8:36pm - 9:32pm This ETA will become more…" at bounding box center [776, 497] width 1554 height 994
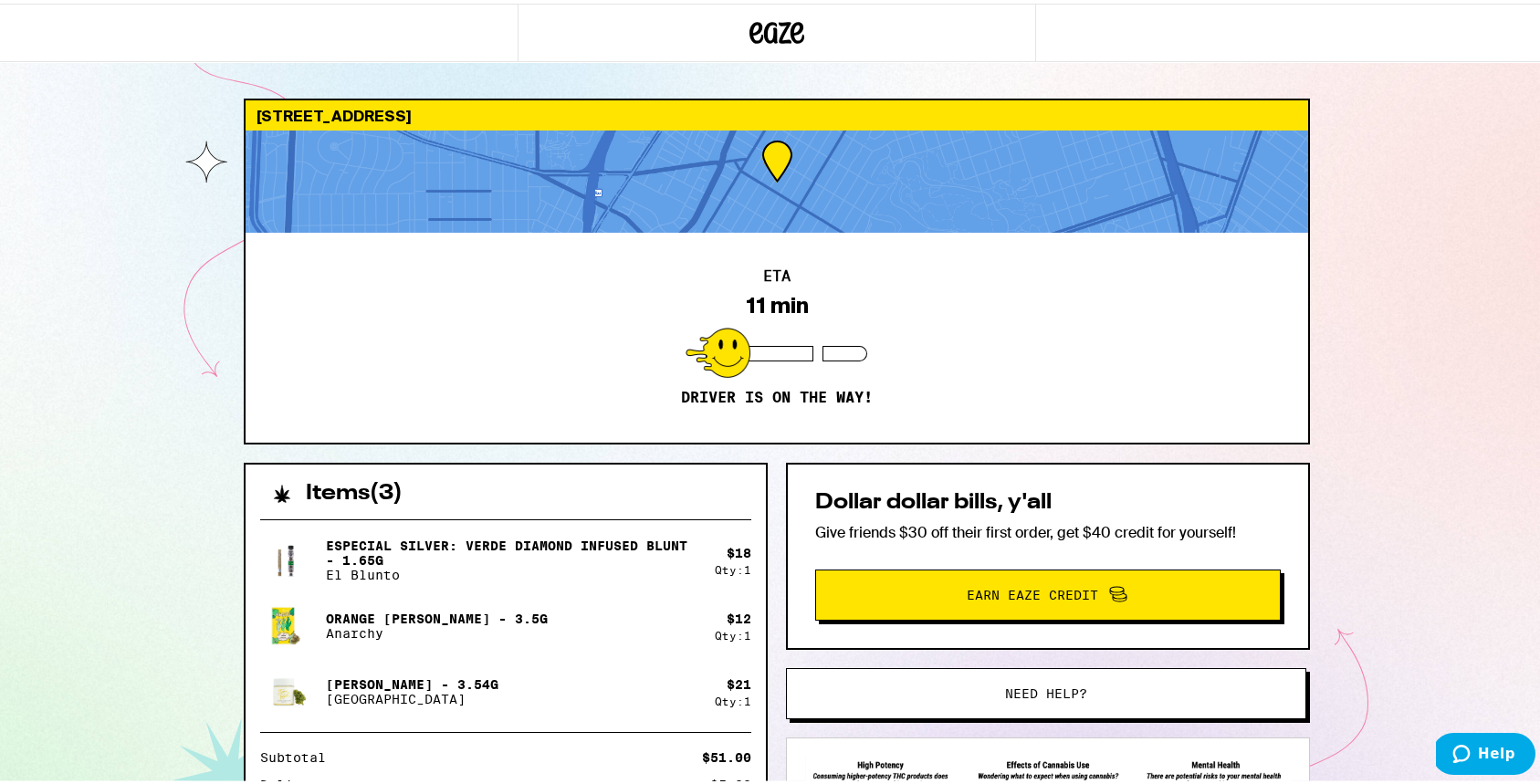
click at [1399, 395] on div "367 Lisbon St San Francisco 94112 ETA 11 min Driver is on the way! Items ( 3 ) …" at bounding box center [776, 497] width 1554 height 994
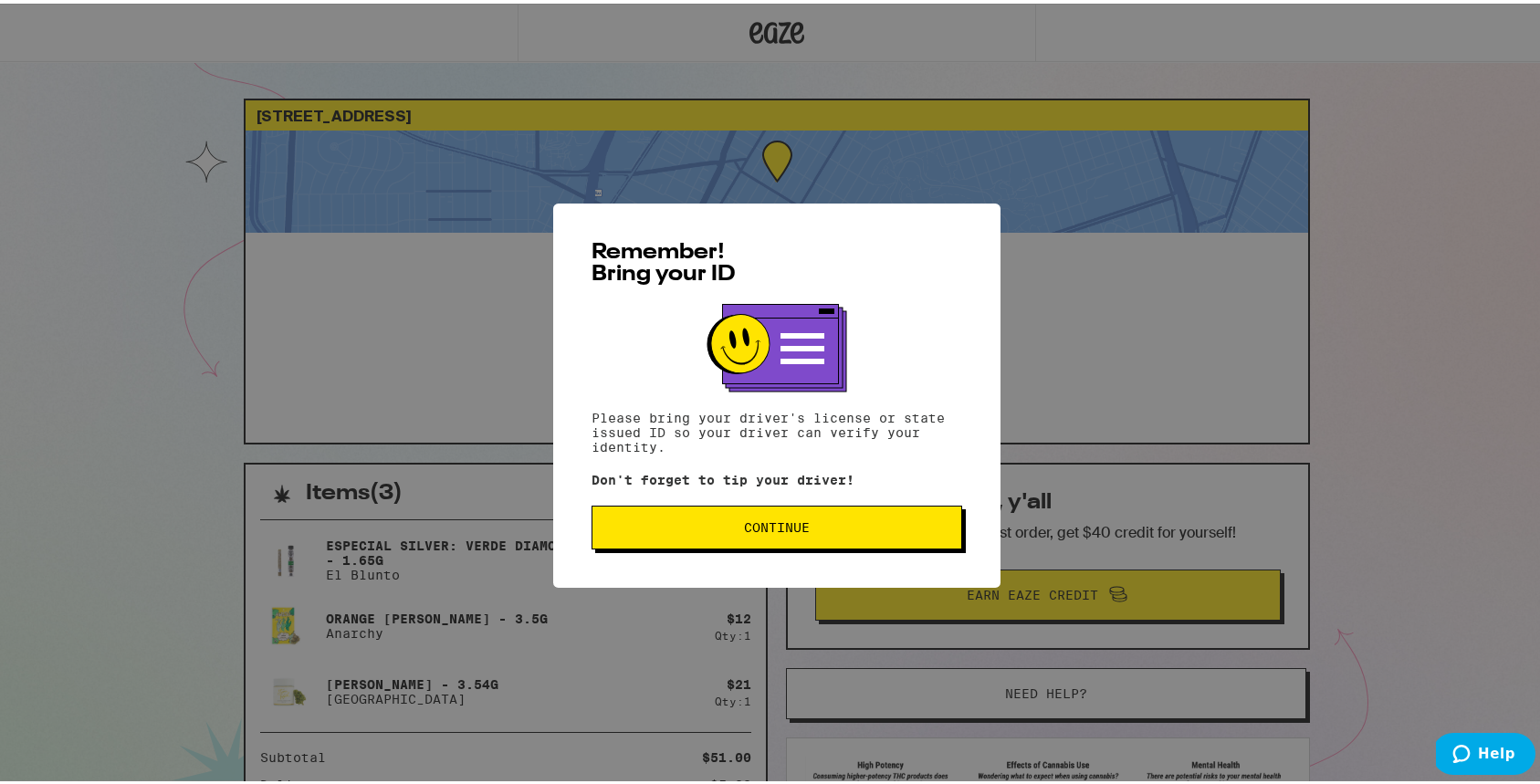
click at [803, 530] on span "Continue" at bounding box center [776, 523] width 65 height 13
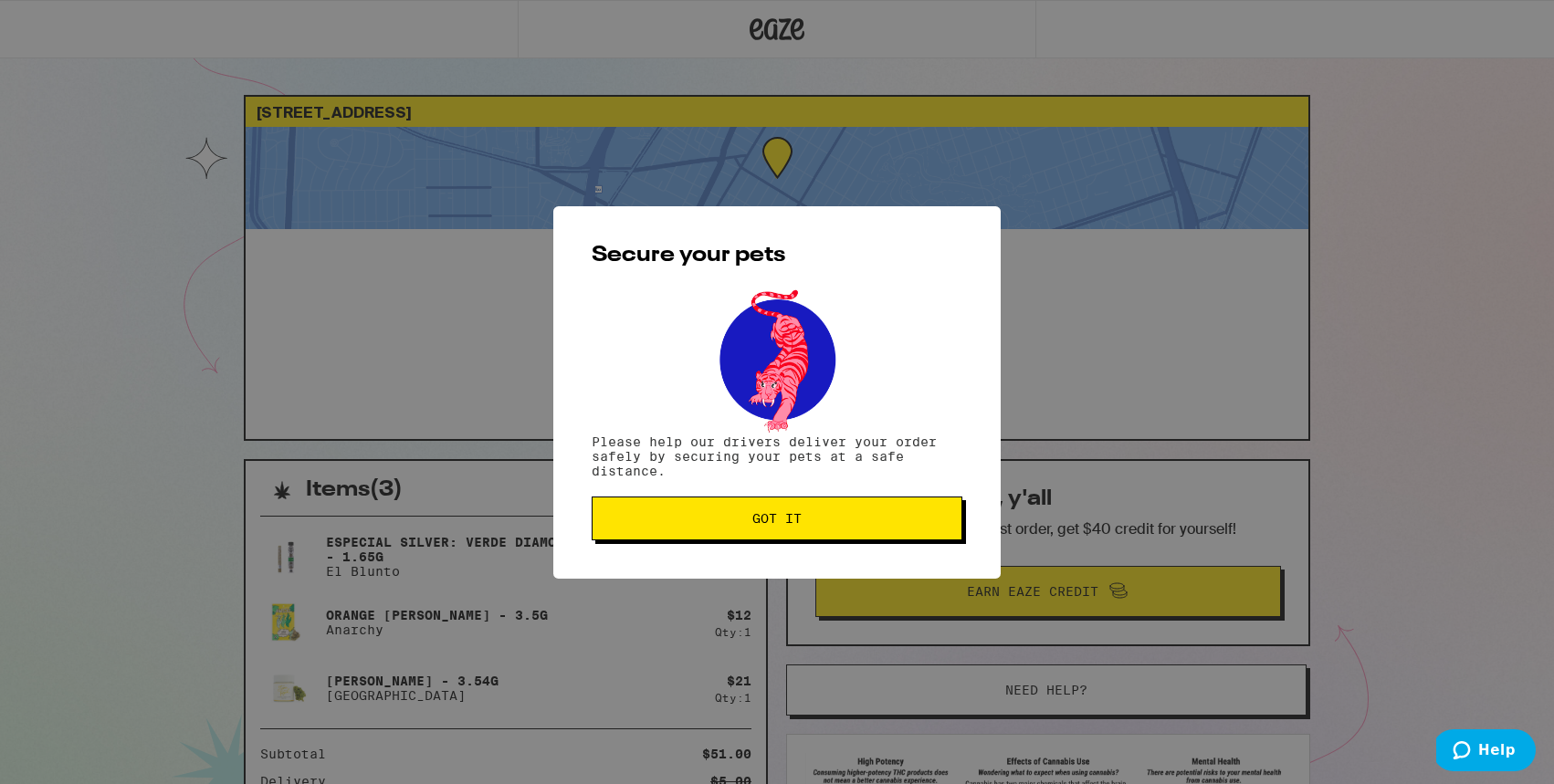
click at [804, 531] on button "Got it" at bounding box center [777, 518] width 371 height 44
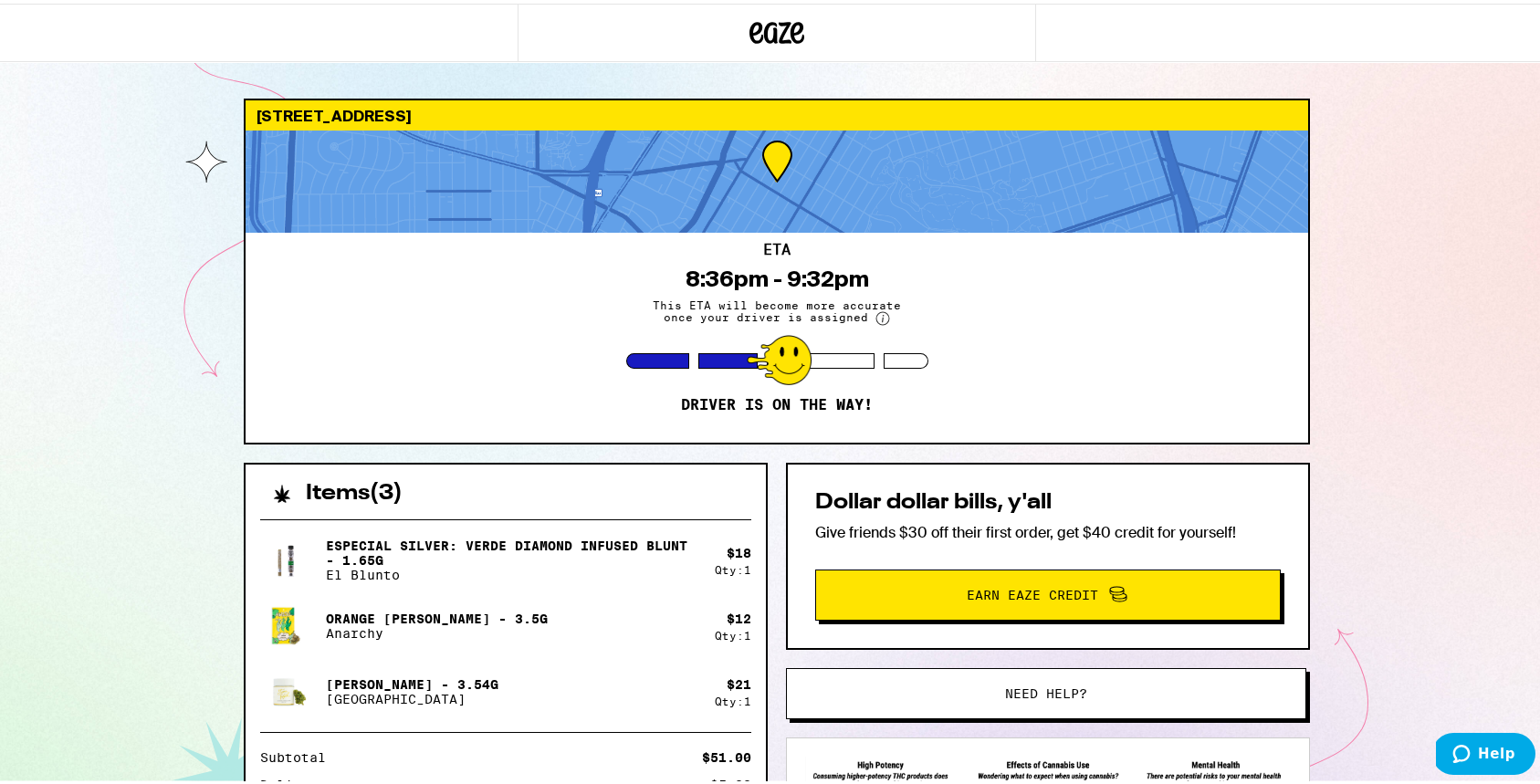
click at [1417, 257] on div "[STREET_ADDRESS] 8:36pm - 9:32pm This ETA will become more accurate once your d…" at bounding box center [776, 497] width 1554 height 994
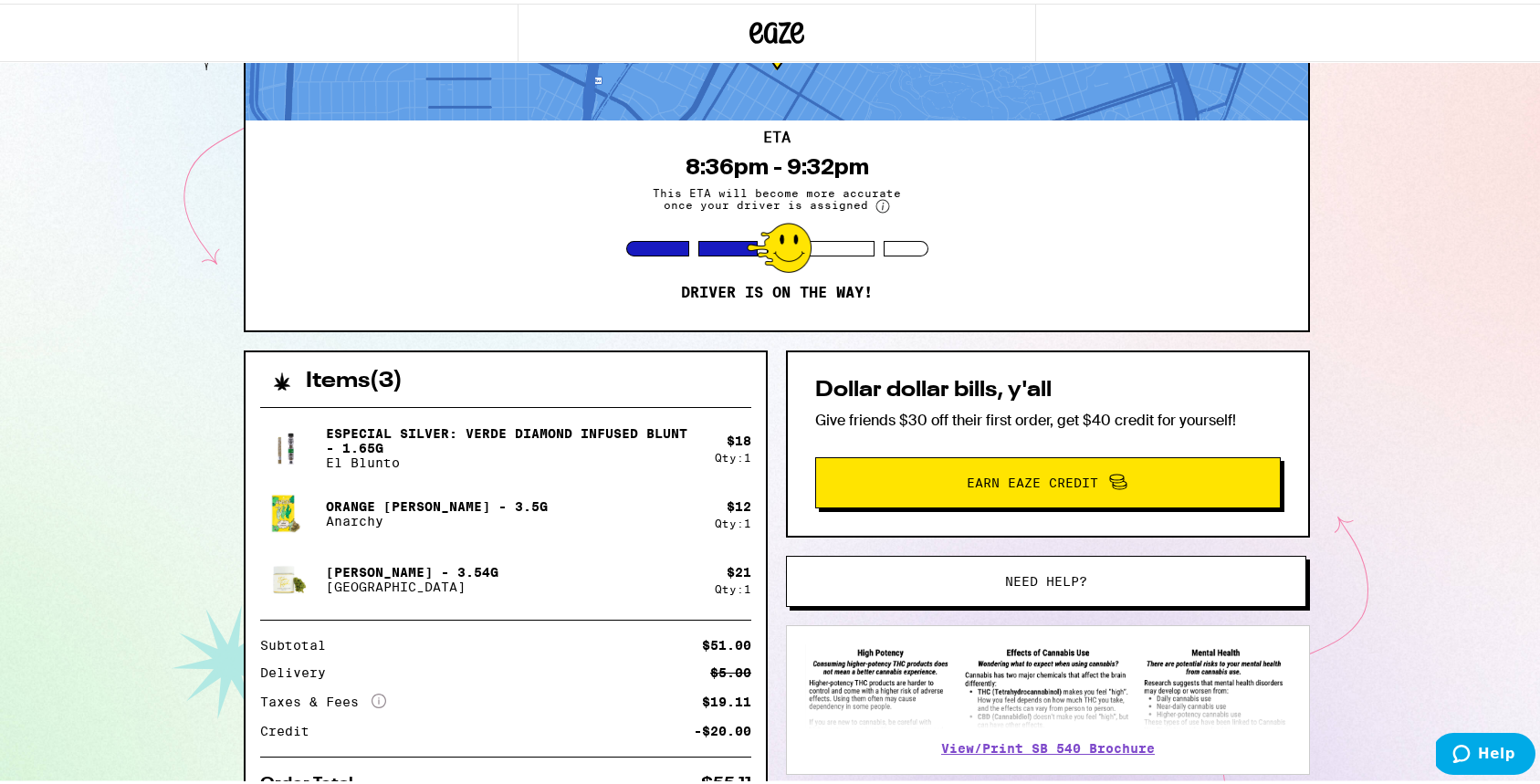
scroll to position [144, 0]
